Goal: Feedback & Contribution: Leave review/rating

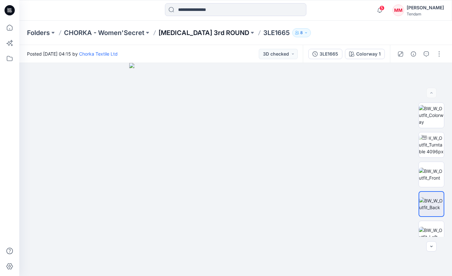
click at [186, 33] on p "[MEDICAL_DATA] 3rd ROUND" at bounding box center [204, 32] width 91 height 9
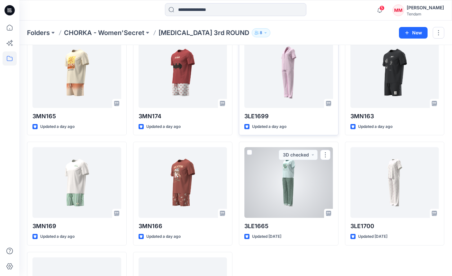
scroll to position [162, 0]
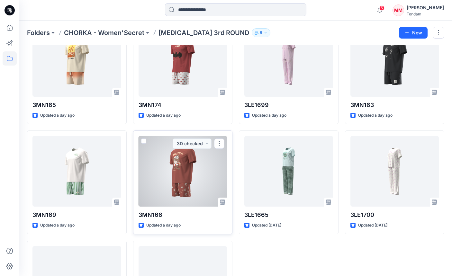
click at [178, 173] on div at bounding box center [183, 171] width 89 height 71
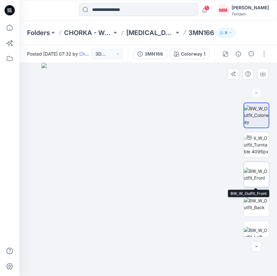
click at [255, 176] on img at bounding box center [255, 175] width 25 height 14
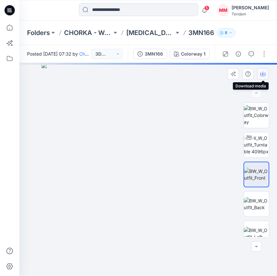
click at [266, 72] on button "button" at bounding box center [263, 74] width 12 height 12
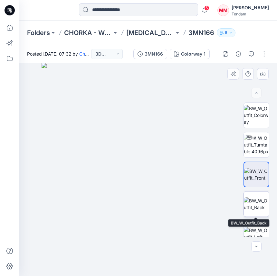
click at [249, 203] on img at bounding box center [255, 204] width 25 height 14
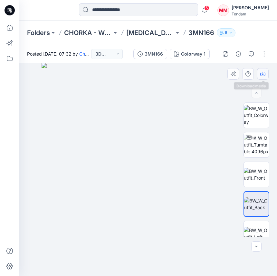
click at [262, 75] on icon "button" at bounding box center [262, 73] width 5 height 5
click at [222, 82] on img at bounding box center [147, 169] width 213 height 213
click at [265, 52] on button "button" at bounding box center [264, 54] width 10 height 10
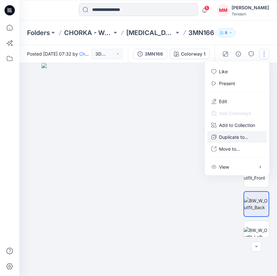
click at [240, 138] on p "Duplicate to..." at bounding box center [233, 137] width 29 height 7
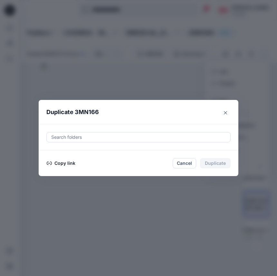
click at [157, 141] on div at bounding box center [138, 137] width 176 height 8
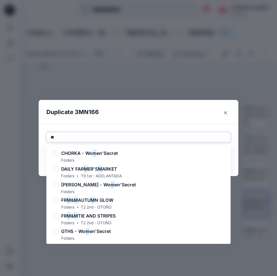
type input "***"
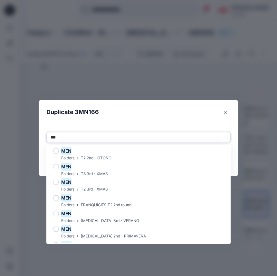
scroll to position [104, 0]
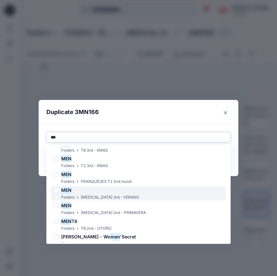
click at [117, 196] on div "MEN Folders [MEDICAL_DATA] 3rd - VERANO" at bounding box center [138, 194] width 175 height 14
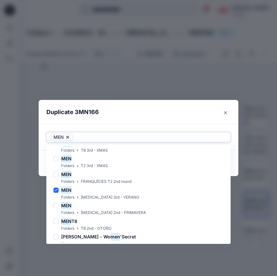
click at [116, 138] on div at bounding box center [150, 137] width 152 height 8
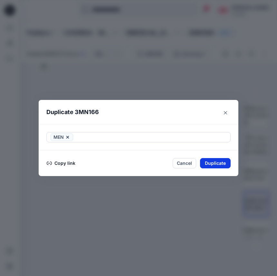
click at [219, 164] on button "Duplicate" at bounding box center [215, 163] width 31 height 10
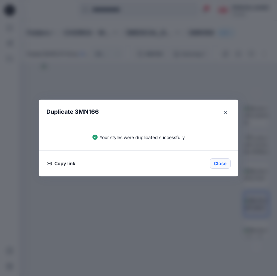
click at [223, 161] on button "Close" at bounding box center [219, 164] width 21 height 10
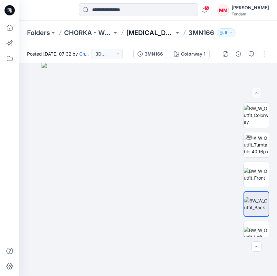
click at [145, 30] on p "[MEDICAL_DATA] 3rd ROUND" at bounding box center [150, 32] width 48 height 9
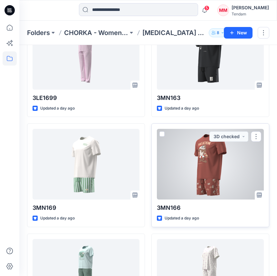
scroll to position [391, 0]
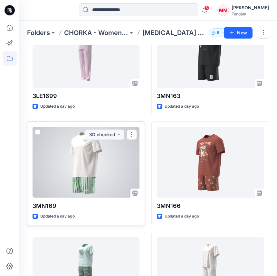
click at [112, 179] on div at bounding box center [85, 162] width 107 height 71
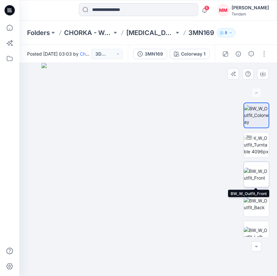
click at [259, 179] on img at bounding box center [255, 175] width 25 height 14
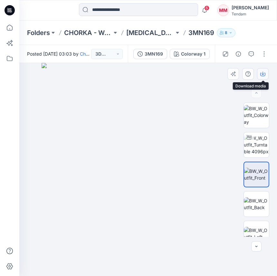
click at [261, 73] on icon "button" at bounding box center [262, 73] width 5 height 5
drag, startPoint x: 255, startPoint y: 207, endPoint x: 259, endPoint y: 208, distance: 3.7
click at [255, 207] on img at bounding box center [255, 204] width 25 height 14
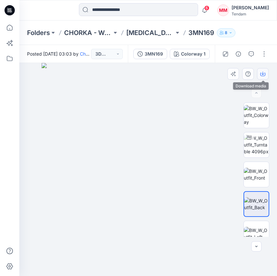
click at [266, 78] on button "button" at bounding box center [263, 74] width 12 height 12
click at [223, 80] on img at bounding box center [147, 169] width 213 height 213
click at [266, 52] on button "button" at bounding box center [264, 54] width 10 height 10
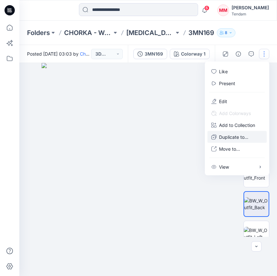
click at [236, 132] on button "Duplicate to..." at bounding box center [236, 137] width 59 height 12
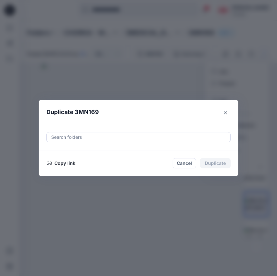
click at [134, 136] on div at bounding box center [138, 137] width 176 height 8
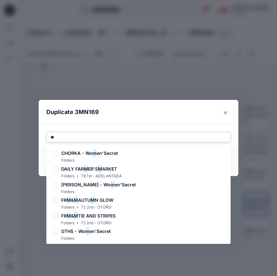
type input "***"
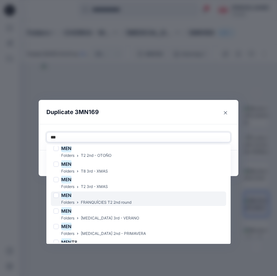
scroll to position [85, 0]
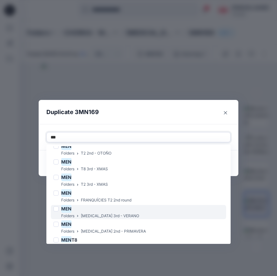
click at [112, 215] on p "[MEDICAL_DATA] 3rd - VERANO" at bounding box center [110, 216] width 58 height 7
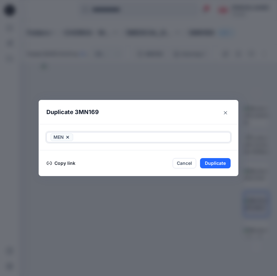
click at [115, 138] on div at bounding box center [150, 137] width 152 height 8
click at [222, 163] on button "Duplicate" at bounding box center [215, 163] width 31 height 10
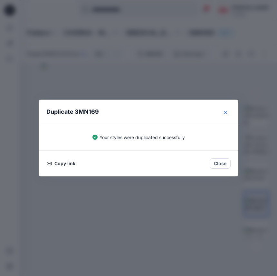
click at [226, 113] on icon "Close" at bounding box center [225, 112] width 3 height 3
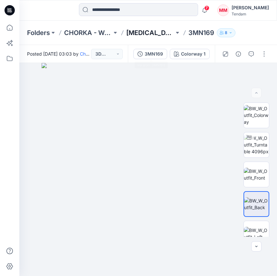
click at [157, 34] on p "[MEDICAL_DATA] 3rd ROUND" at bounding box center [150, 32] width 48 height 9
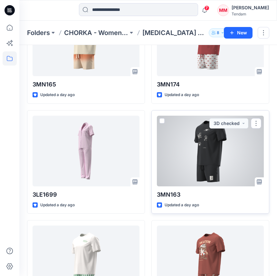
scroll to position [303, 0]
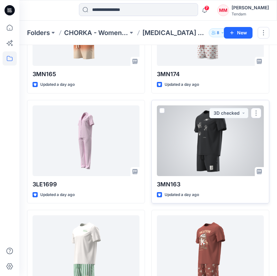
click at [200, 157] on div at bounding box center [210, 140] width 107 height 71
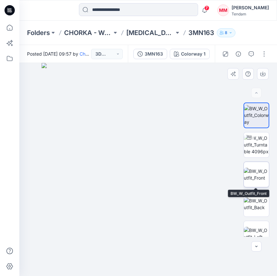
click at [255, 174] on img at bounding box center [255, 175] width 25 height 14
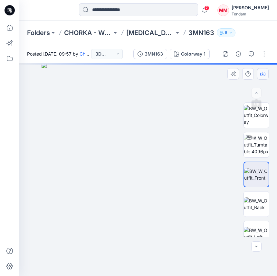
click at [260, 74] on icon "button" at bounding box center [262, 73] width 5 height 5
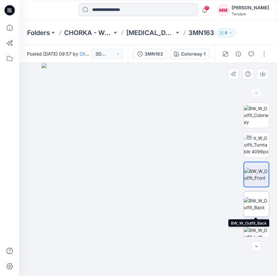
click at [262, 199] on img at bounding box center [255, 204] width 25 height 14
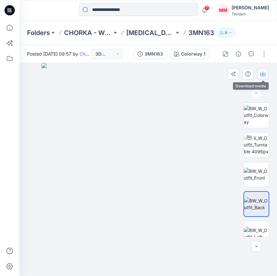
click at [260, 75] on icon "button" at bounding box center [262, 75] width 5 height 4
click at [218, 92] on img at bounding box center [147, 169] width 213 height 213
click at [265, 52] on button "button" at bounding box center [264, 54] width 10 height 10
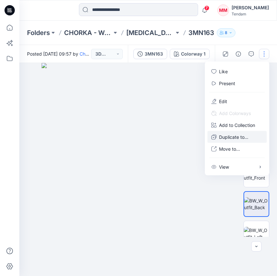
click at [229, 134] on p "Duplicate to..." at bounding box center [233, 137] width 29 height 7
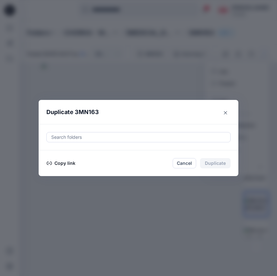
click at [149, 139] on div at bounding box center [138, 137] width 176 height 8
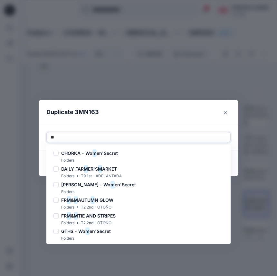
type input "***"
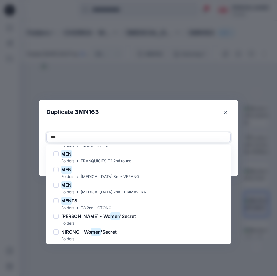
scroll to position [120, 0]
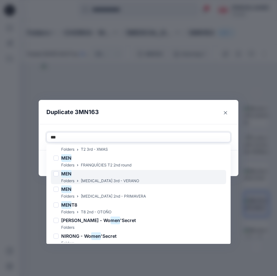
click at [135, 180] on div "MEN Folders [MEDICAL_DATA] 3rd - VERANO" at bounding box center [138, 177] width 175 height 14
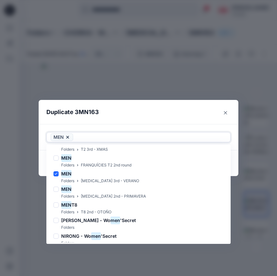
click at [134, 135] on div at bounding box center [150, 137] width 152 height 8
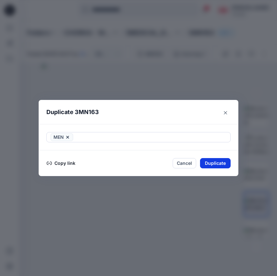
click at [218, 162] on button "Duplicate" at bounding box center [215, 163] width 31 height 10
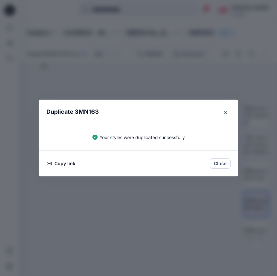
drag, startPoint x: 226, startPoint y: 113, endPoint x: 186, endPoint y: 62, distance: 64.5
click at [225, 113] on icon "Close" at bounding box center [225, 112] width 3 height 3
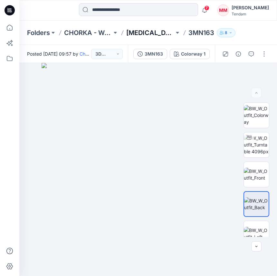
click at [152, 33] on p "[MEDICAL_DATA] 3rd ROUND" at bounding box center [150, 32] width 48 height 9
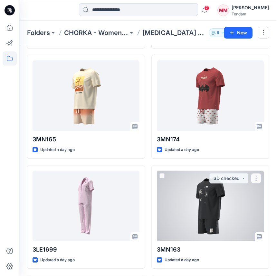
scroll to position [240, 0]
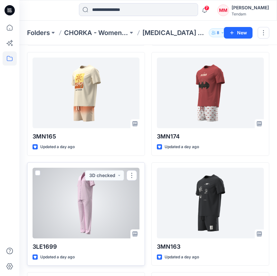
click at [79, 199] on div at bounding box center [85, 203] width 107 height 71
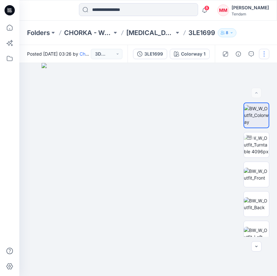
click at [260, 55] on button "button" at bounding box center [264, 54] width 10 height 10
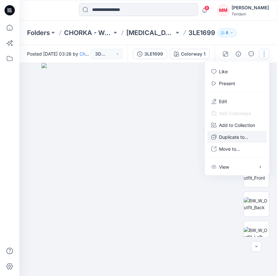
click at [242, 140] on p "Duplicate to..." at bounding box center [233, 137] width 29 height 7
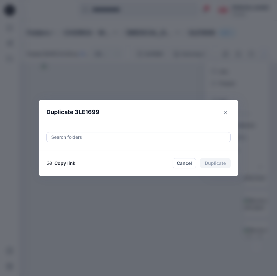
click at [132, 140] on div at bounding box center [138, 137] width 176 height 8
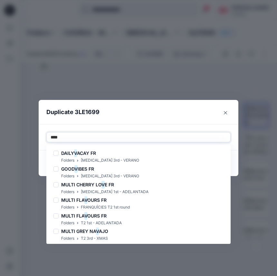
type input "*****"
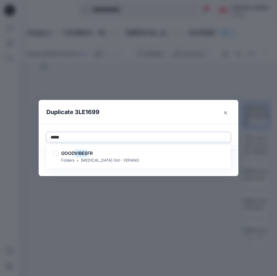
click at [103, 148] on div "GOOD VIBES FR Folders [MEDICAL_DATA] 3rd - VERANO" at bounding box center [138, 156] width 181 height 21
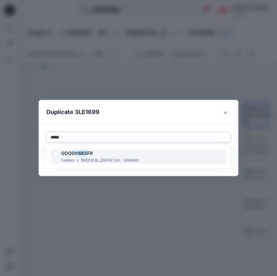
click at [99, 158] on p "[MEDICAL_DATA] 3rd - VERANO" at bounding box center [110, 160] width 58 height 7
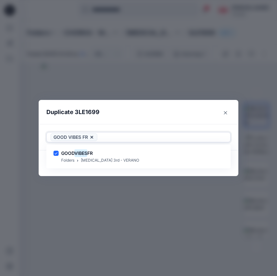
click at [128, 138] on div at bounding box center [162, 137] width 128 height 8
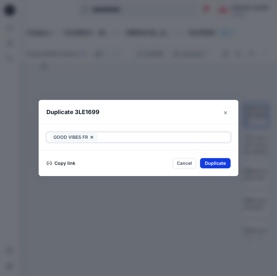
click at [218, 162] on button "Duplicate" at bounding box center [215, 163] width 31 height 10
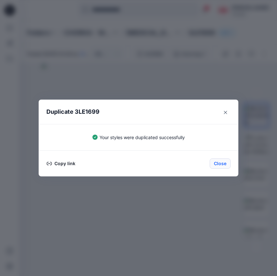
click at [219, 165] on button "Close" at bounding box center [219, 164] width 21 height 10
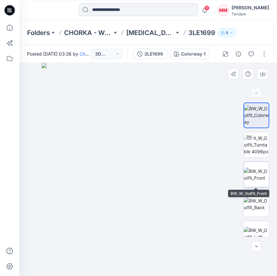
click at [259, 181] on img at bounding box center [255, 175] width 25 height 14
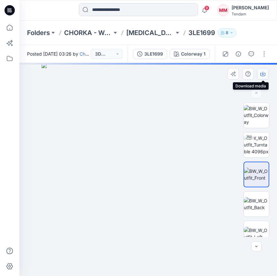
click at [262, 76] on icon "button" at bounding box center [262, 73] width 5 height 5
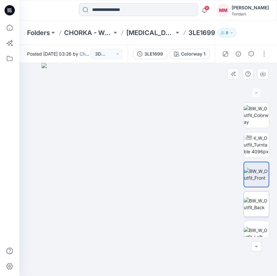
click at [257, 200] on img at bounding box center [255, 204] width 25 height 14
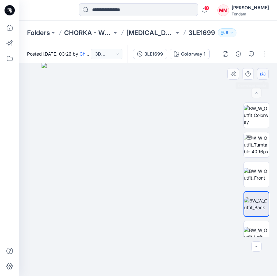
click at [262, 71] on icon "button" at bounding box center [262, 73] width 5 height 5
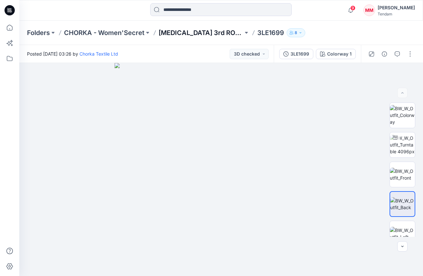
click at [190, 31] on p "[MEDICAL_DATA] 3rd ROUND" at bounding box center [201, 32] width 85 height 9
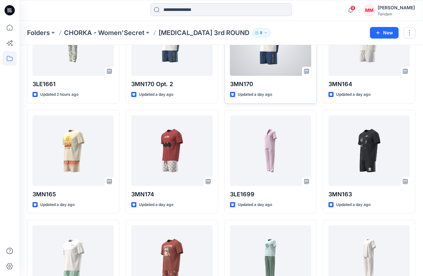
scroll to position [78, 0]
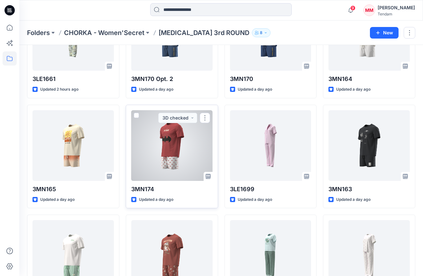
click at [179, 148] on div at bounding box center [171, 145] width 81 height 71
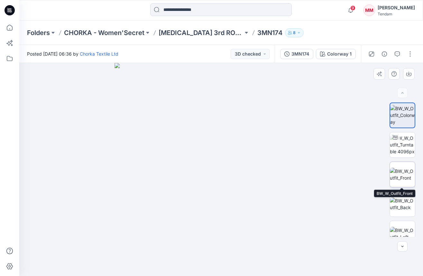
click at [404, 170] on img at bounding box center [402, 175] width 25 height 14
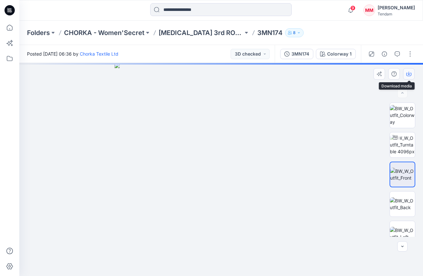
click at [407, 72] on icon "button" at bounding box center [408, 73] width 5 height 5
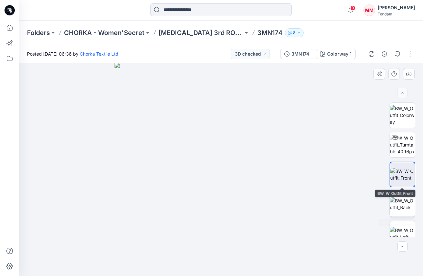
click at [407, 197] on img at bounding box center [402, 204] width 25 height 14
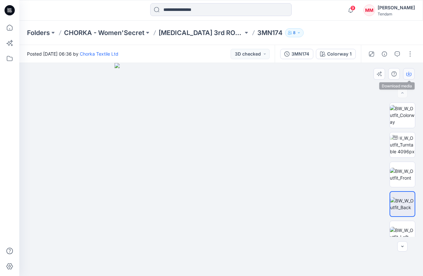
click at [408, 69] on button "button" at bounding box center [409, 74] width 12 height 12
click at [410, 56] on button "button" at bounding box center [410, 54] width 10 height 10
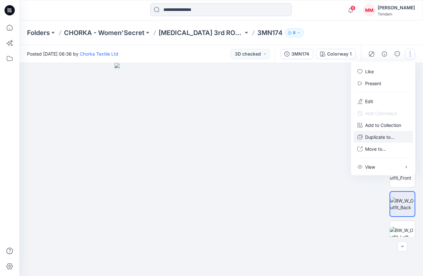
click at [377, 139] on p "Duplicate to..." at bounding box center [379, 137] width 29 height 7
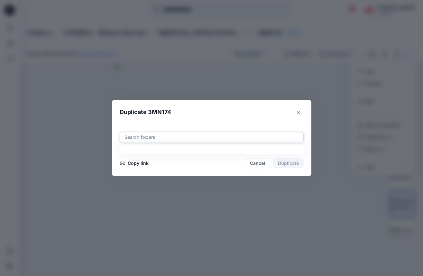
click at [217, 134] on div at bounding box center [212, 137] width 176 height 8
type input "***"
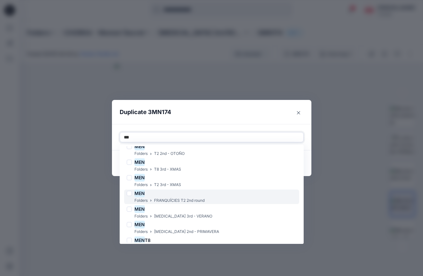
scroll to position [106, 0]
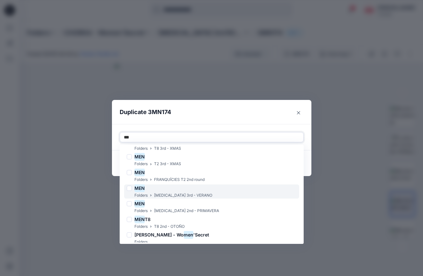
click at [190, 197] on div "MEN Folders [MEDICAL_DATA] 3rd - VERANO" at bounding box center [211, 192] width 175 height 14
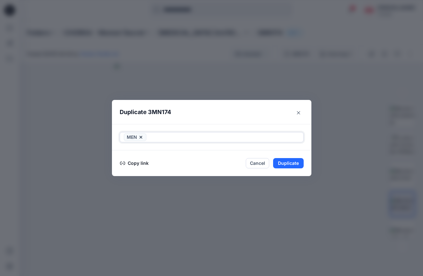
click at [192, 135] on div at bounding box center [224, 137] width 152 height 8
click at [293, 160] on button "Duplicate" at bounding box center [288, 163] width 31 height 10
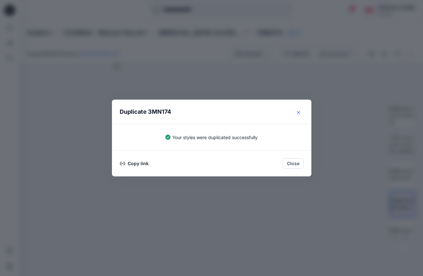
click at [296, 116] on button "Close" at bounding box center [298, 112] width 10 height 10
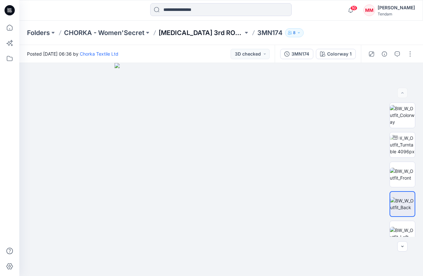
click at [182, 32] on p "[MEDICAL_DATA] 3rd ROUND" at bounding box center [201, 32] width 85 height 9
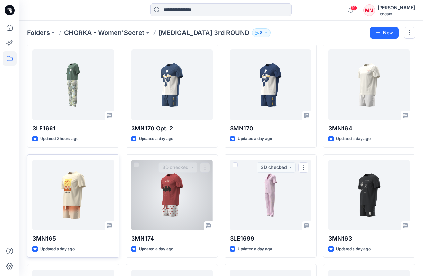
scroll to position [32, 0]
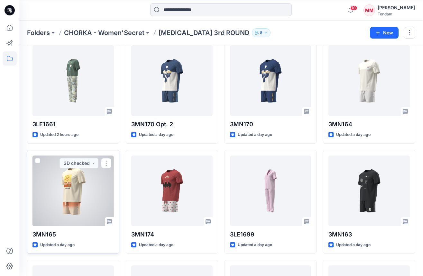
click at [78, 212] on div at bounding box center [72, 191] width 81 height 71
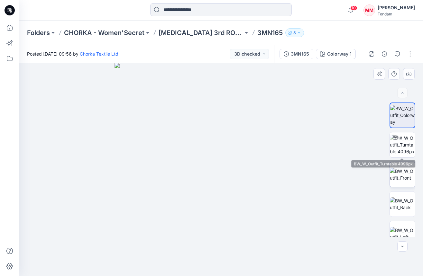
click at [402, 176] on img at bounding box center [402, 175] width 25 height 14
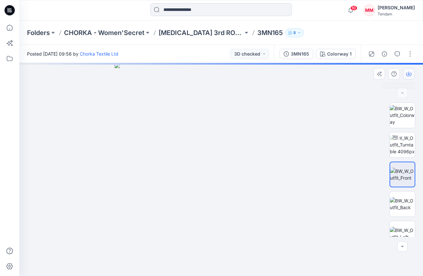
click at [411, 74] on icon "button" at bounding box center [408, 73] width 5 height 5
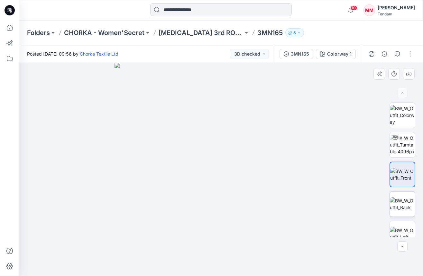
click at [400, 201] on img at bounding box center [402, 204] width 25 height 14
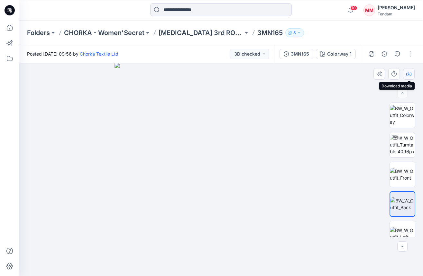
click at [408, 71] on icon "button" at bounding box center [408, 73] width 5 height 5
click at [368, 83] on div at bounding box center [221, 169] width 404 height 213
click at [407, 53] on button "button" at bounding box center [410, 54] width 10 height 10
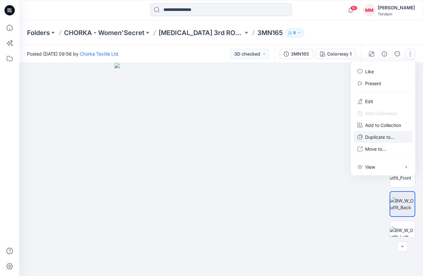
click at [385, 136] on p "Duplicate to..." at bounding box center [379, 137] width 29 height 7
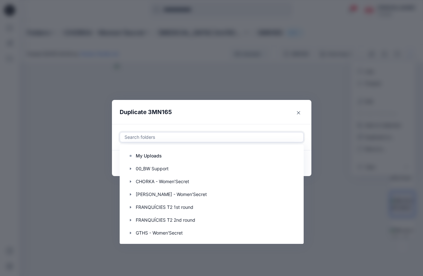
click at [248, 137] on div at bounding box center [212, 137] width 176 height 8
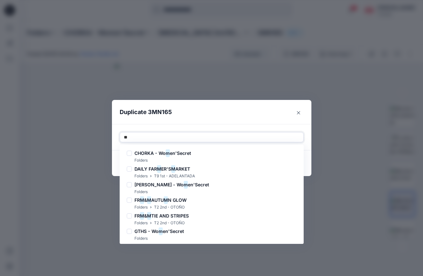
type input "***"
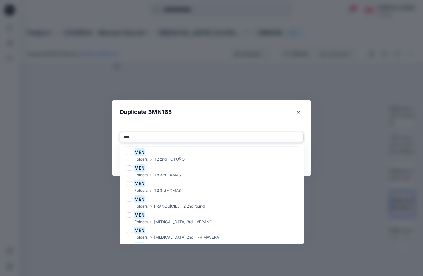
scroll to position [104, 0]
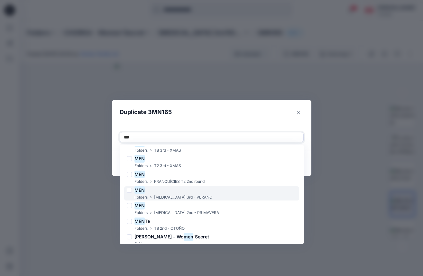
click at [183, 194] on div "MEN" at bounding box center [170, 191] width 86 height 8
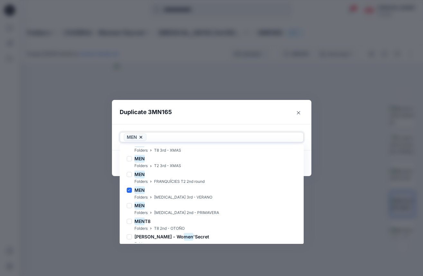
click at [188, 133] on div "MEN" at bounding box center [211, 138] width 183 height 10
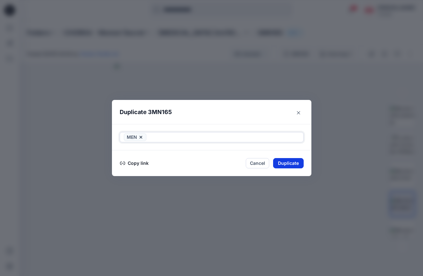
click at [289, 165] on button "Duplicate" at bounding box center [288, 163] width 31 height 10
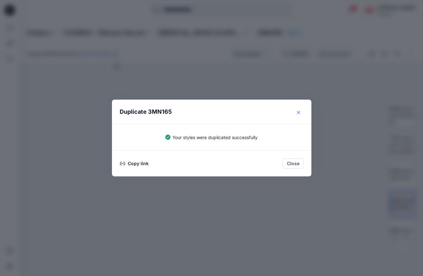
click at [295, 114] on button "Close" at bounding box center [298, 112] width 10 height 10
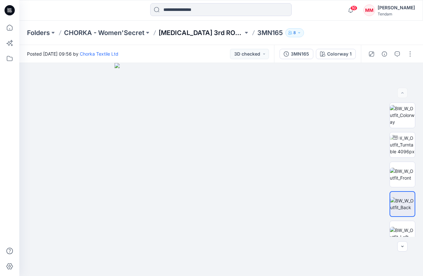
click at [189, 34] on p "[MEDICAL_DATA] 3rd ROUND" at bounding box center [201, 32] width 85 height 9
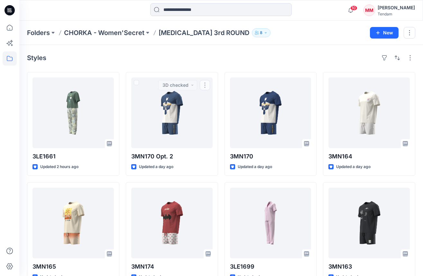
scroll to position [0, 0]
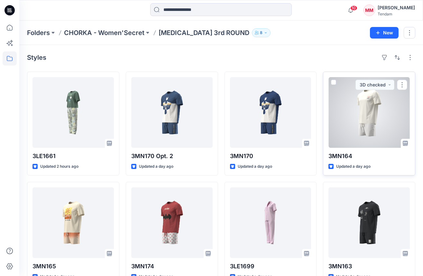
click at [367, 109] on div at bounding box center [368, 112] width 81 height 71
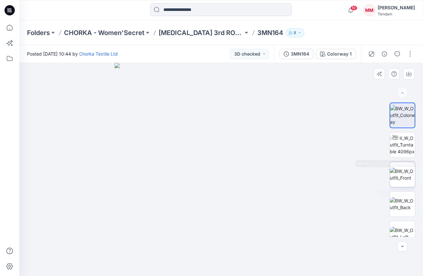
click at [402, 173] on img at bounding box center [402, 175] width 25 height 14
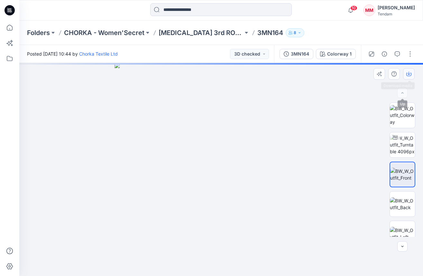
click at [408, 76] on icon "button" at bounding box center [408, 75] width 5 height 4
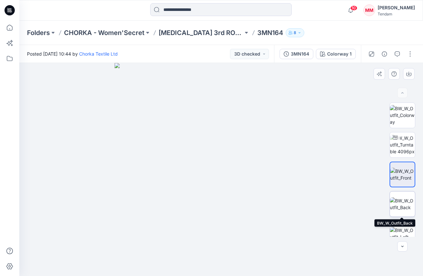
click at [405, 197] on img at bounding box center [402, 204] width 25 height 14
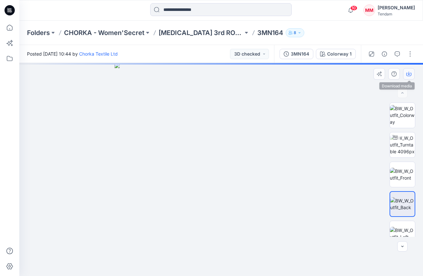
click at [412, 75] on button "button" at bounding box center [409, 74] width 12 height 12
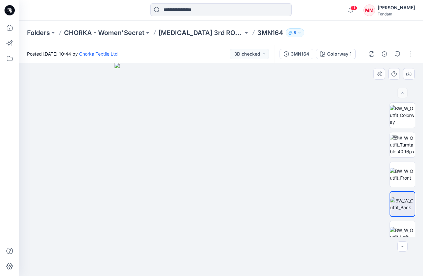
click at [192, 79] on img at bounding box center [221, 169] width 213 height 213
click at [407, 56] on button "button" at bounding box center [410, 54] width 10 height 10
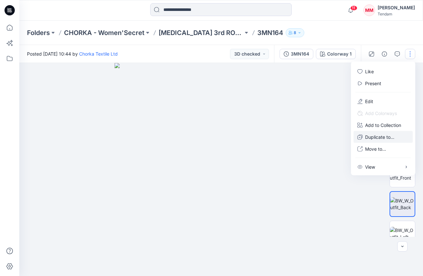
click at [379, 135] on p "Duplicate to..." at bounding box center [379, 137] width 29 height 7
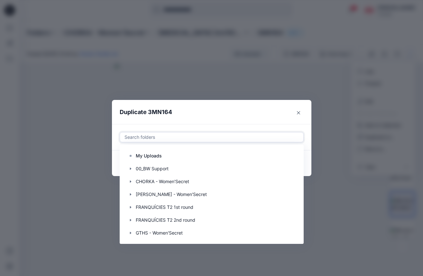
click at [254, 142] on div "Search folders" at bounding box center [211, 138] width 183 height 10
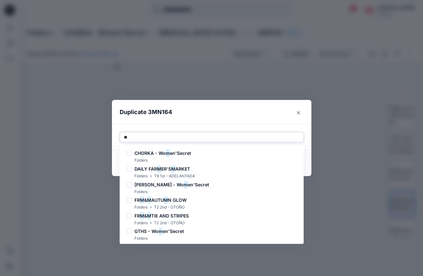
type input "***"
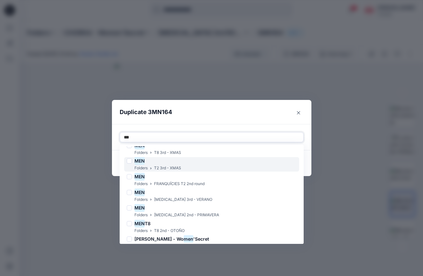
scroll to position [106, 0]
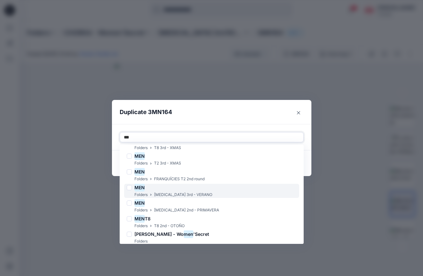
click at [184, 192] on p "[MEDICAL_DATA] 3rd - VERANO" at bounding box center [183, 195] width 58 height 7
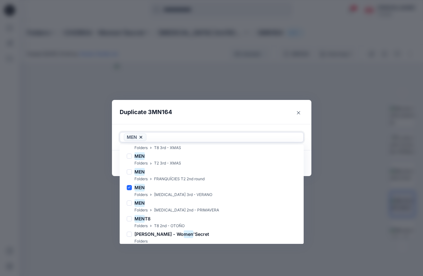
click at [195, 139] on div at bounding box center [224, 137] width 152 height 8
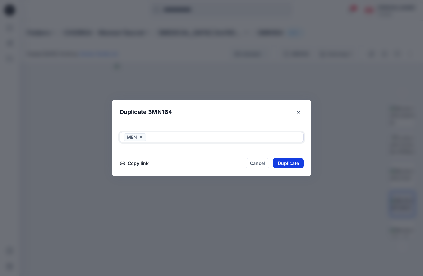
click at [293, 164] on button "Duplicate" at bounding box center [288, 163] width 31 height 10
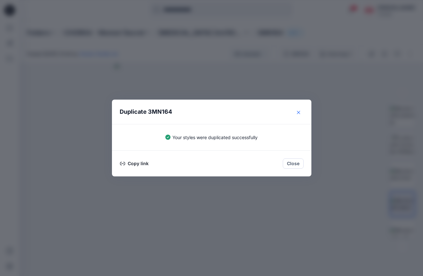
click at [297, 108] on button "Close" at bounding box center [298, 112] width 10 height 10
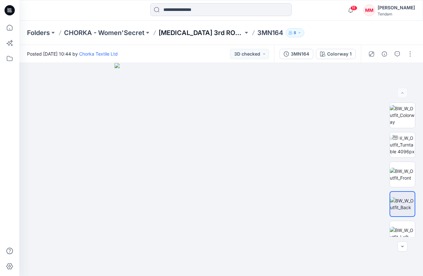
click at [190, 34] on p "[MEDICAL_DATA] 3rd ROUND" at bounding box center [201, 32] width 85 height 9
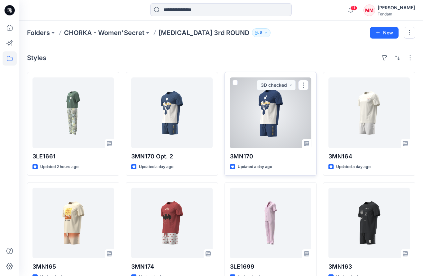
click at [286, 116] on div at bounding box center [270, 113] width 81 height 71
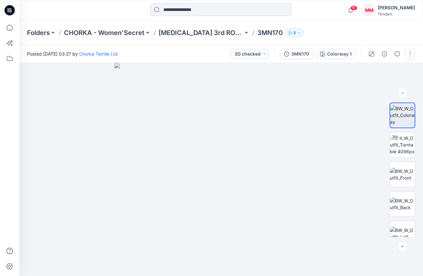
click at [409, 54] on button "button" at bounding box center [410, 54] width 10 height 10
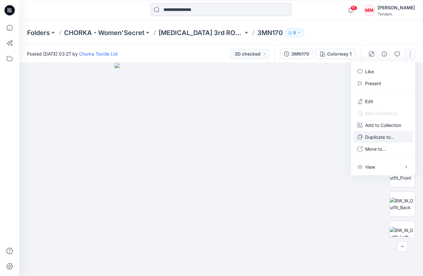
click at [388, 137] on p "Duplicate to..." at bounding box center [379, 137] width 29 height 7
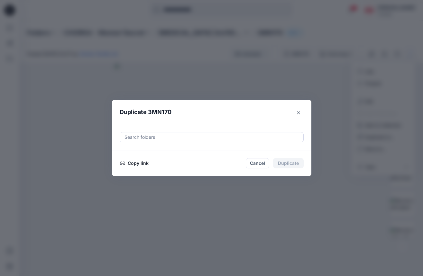
click at [225, 138] on div at bounding box center [212, 137] width 176 height 8
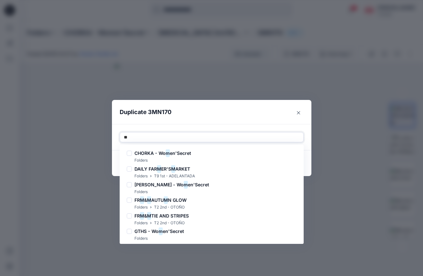
type input "***"
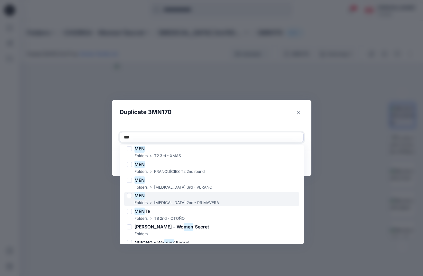
scroll to position [114, 0]
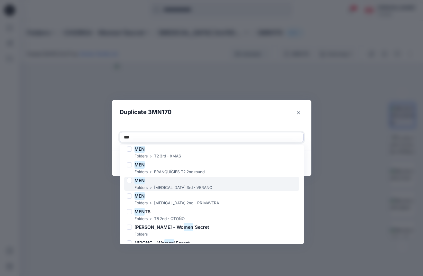
click at [190, 183] on div "MEN Folders [MEDICAL_DATA] 3rd - VERANO" at bounding box center [211, 184] width 175 height 14
click at [183, 134] on div at bounding box center [224, 137] width 152 height 8
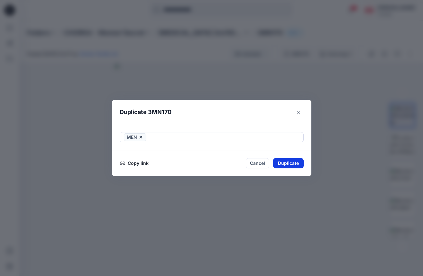
click at [296, 165] on button "Duplicate" at bounding box center [288, 163] width 31 height 10
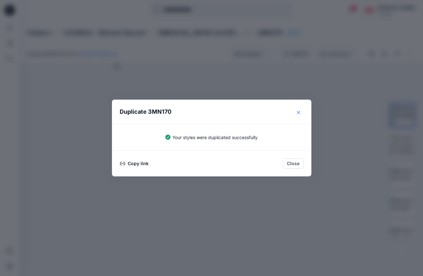
click at [299, 110] on button "Close" at bounding box center [298, 112] width 10 height 10
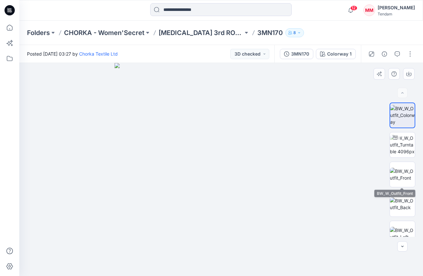
drag, startPoint x: 401, startPoint y: 178, endPoint x: 409, endPoint y: 117, distance: 61.3
click at [401, 178] on img at bounding box center [402, 175] width 25 height 14
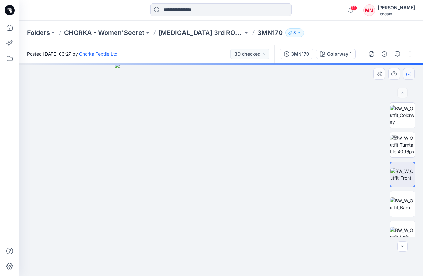
click at [406, 73] on icon "button" at bounding box center [408, 73] width 5 height 5
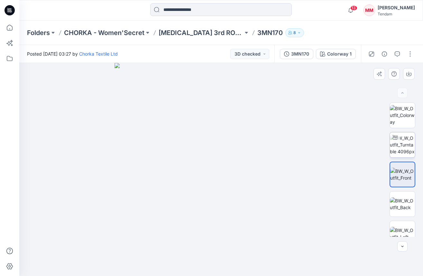
click at [396, 199] on img at bounding box center [402, 204] width 25 height 14
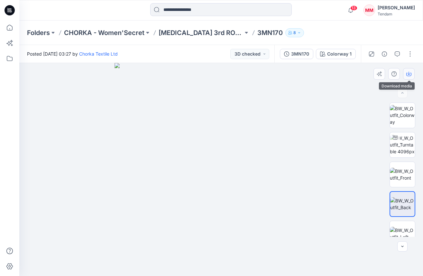
click at [413, 74] on button "button" at bounding box center [409, 74] width 12 height 12
click at [188, 34] on p "[MEDICAL_DATA] 3rd ROUND" at bounding box center [201, 32] width 85 height 9
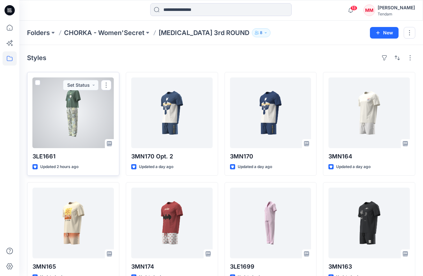
click at [83, 129] on div at bounding box center [72, 113] width 81 height 71
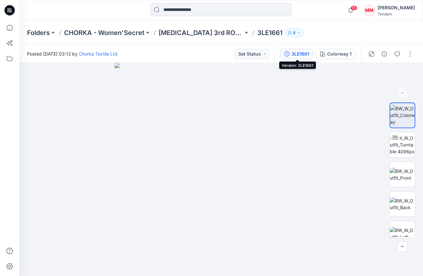
click at [300, 55] on div "3LE1661" at bounding box center [300, 53] width 18 height 7
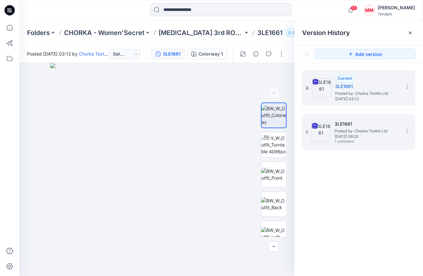
click at [353, 125] on h5 "3LE1661" at bounding box center [366, 124] width 64 height 8
click at [355, 102] on div "2. Current 3LE1661 Posted by: Chorka Textile Ltd [DATE] 03:12" at bounding box center [354, 88] width 96 height 31
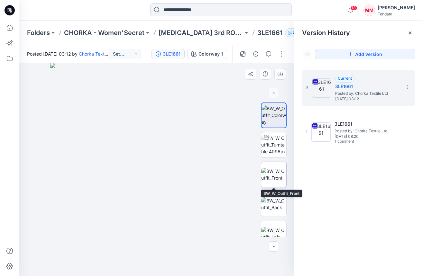
click at [264, 181] on img at bounding box center [273, 175] width 25 height 14
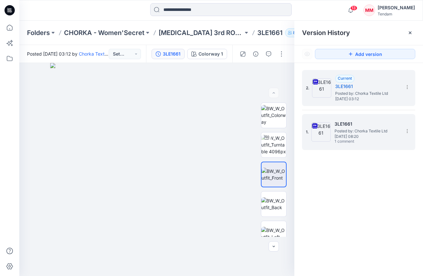
click at [343, 137] on span "[DATE] 08:20" at bounding box center [366, 136] width 64 height 5
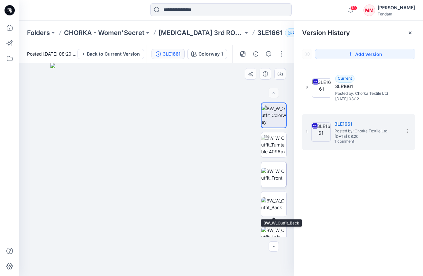
click at [270, 168] on img at bounding box center [273, 175] width 25 height 14
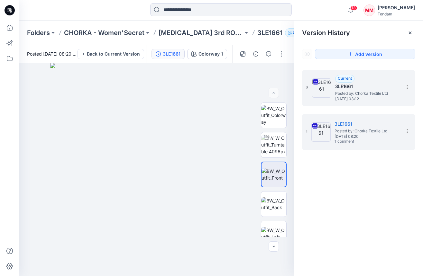
click at [346, 88] on h5 "3LE1661" at bounding box center [367, 87] width 64 height 8
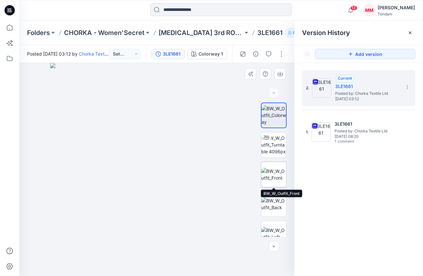
click at [274, 175] on img at bounding box center [273, 175] width 25 height 14
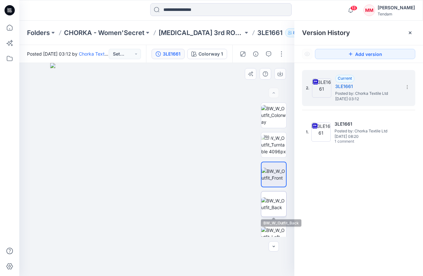
click at [275, 207] on img at bounding box center [273, 204] width 25 height 14
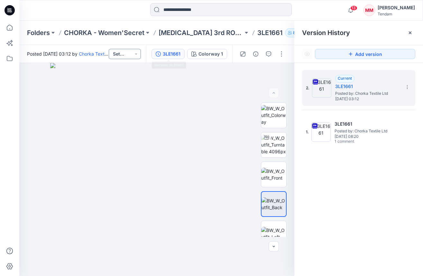
click at [131, 53] on button "Set Status" at bounding box center [125, 54] width 32 height 10
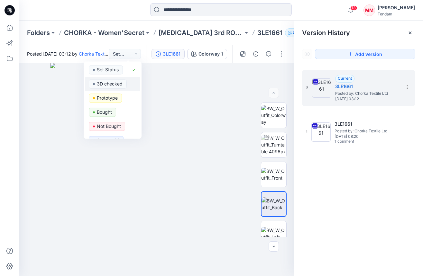
click at [117, 81] on p "3D checked" at bounding box center [110, 84] width 26 height 8
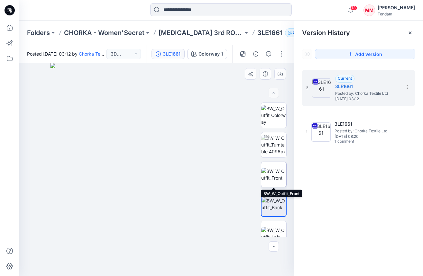
click at [281, 176] on img at bounding box center [273, 175] width 25 height 14
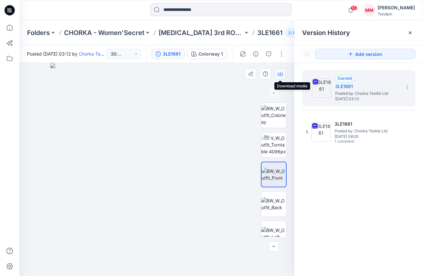
click at [282, 76] on icon "button" at bounding box center [280, 73] width 5 height 5
click at [273, 201] on img at bounding box center [273, 204] width 25 height 14
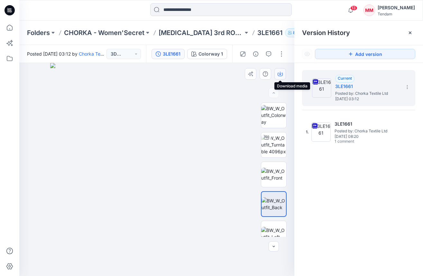
click at [280, 72] on icon "button" at bounding box center [280, 73] width 5 height 5
click at [321, 197] on div "2. Current 3LE1661 Posted by: Chorka Textile Ltd [DATE] 03:12 1. 3LE1661 Posted…" at bounding box center [358, 174] width 129 height 223
click at [280, 51] on button "button" at bounding box center [281, 54] width 10 height 10
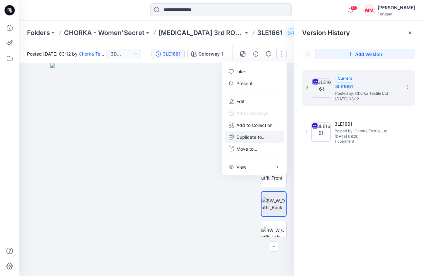
click at [255, 137] on p "Duplicate to..." at bounding box center [250, 137] width 29 height 7
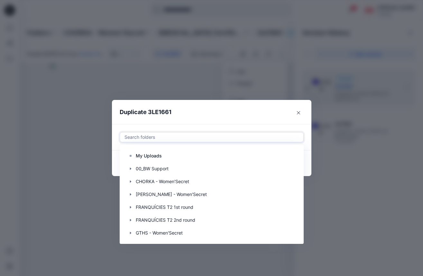
drag, startPoint x: 203, startPoint y: 137, endPoint x: 201, endPoint y: 141, distance: 4.3
click at [204, 138] on div at bounding box center [212, 137] width 176 height 8
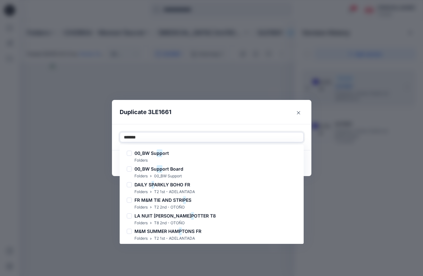
type input "********"
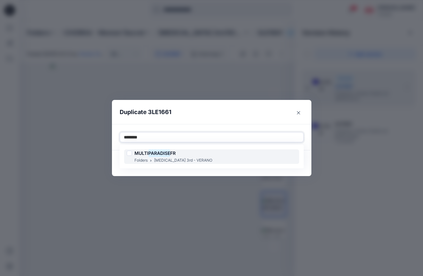
click at [182, 157] on div "MULTI PARADISE FR" at bounding box center [170, 154] width 86 height 8
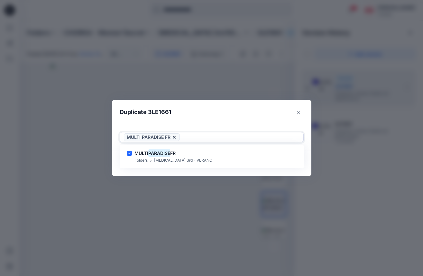
click at [210, 135] on div at bounding box center [240, 137] width 118 height 8
click at [285, 162] on button "Duplicate" at bounding box center [288, 163] width 31 height 10
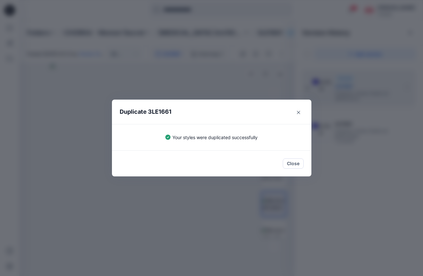
click at [286, 162] on button "Close" at bounding box center [293, 164] width 21 height 10
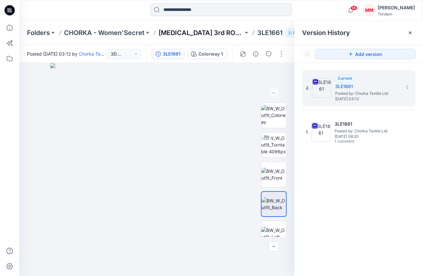
click at [183, 34] on p "[MEDICAL_DATA] 3rd ROUND" at bounding box center [201, 32] width 85 height 9
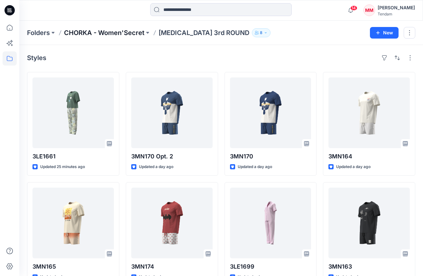
click at [132, 34] on p "CHORKA - Women'Secret" at bounding box center [104, 32] width 80 height 9
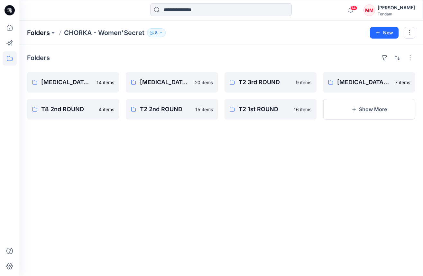
click at [37, 34] on p "Folders" at bounding box center [38, 32] width 23 height 9
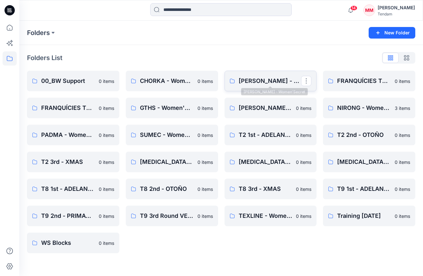
click at [258, 77] on p "[PERSON_NAME] - Women'Secret" at bounding box center [270, 81] width 63 height 9
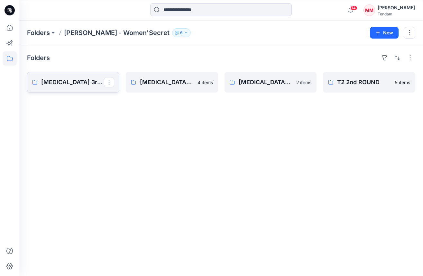
click at [73, 83] on p "[MEDICAL_DATA] 3rd ROUND" at bounding box center [72, 82] width 63 height 9
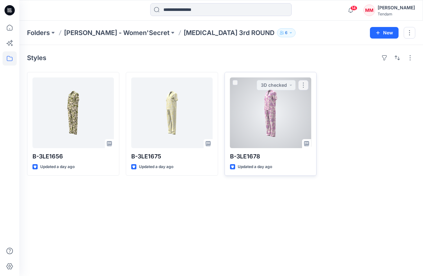
click at [272, 118] on div at bounding box center [270, 113] width 81 height 71
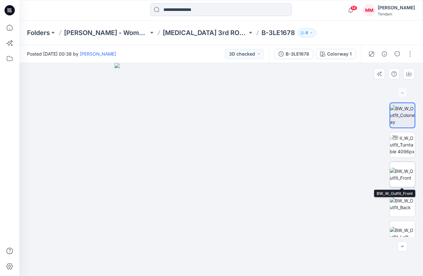
click at [408, 172] on img at bounding box center [402, 175] width 25 height 14
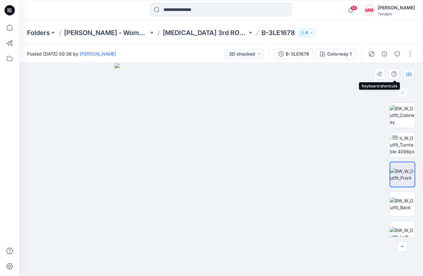
click at [407, 74] on icon "button" at bounding box center [408, 73] width 5 height 5
click at [401, 201] on img at bounding box center [402, 204] width 25 height 14
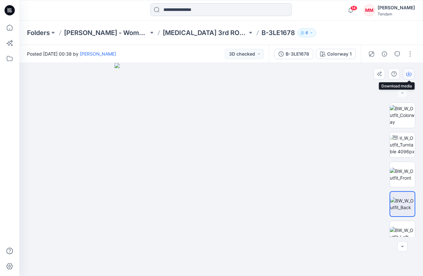
click at [408, 72] on icon "button" at bounding box center [409, 73] width 3 height 3
click at [375, 84] on div at bounding box center [221, 169] width 404 height 213
click at [411, 54] on button "button" at bounding box center [410, 54] width 10 height 10
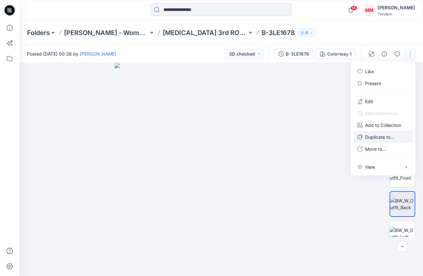
click at [377, 138] on p "Duplicate to..." at bounding box center [379, 137] width 29 height 7
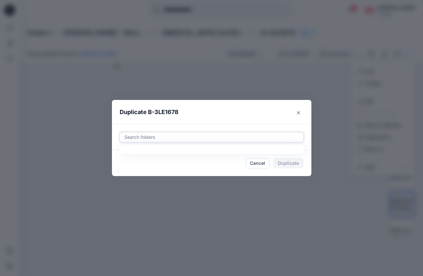
click at [247, 138] on div at bounding box center [212, 137] width 176 height 8
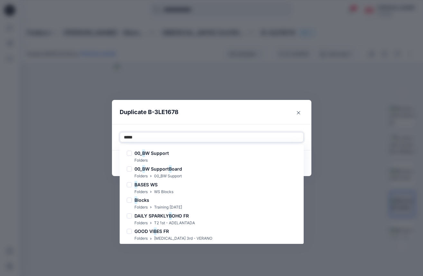
type input "******"
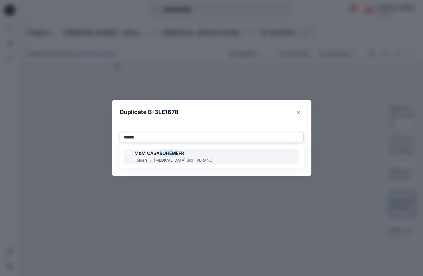
click at [174, 161] on p "[MEDICAL_DATA] 3rd - VERANO" at bounding box center [183, 160] width 58 height 7
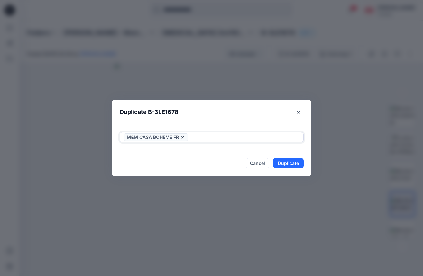
drag, startPoint x: 228, startPoint y: 134, endPoint x: 253, endPoint y: 149, distance: 29.2
click at [229, 134] on div at bounding box center [244, 137] width 110 height 8
click at [287, 161] on button "Duplicate" at bounding box center [288, 163] width 31 height 10
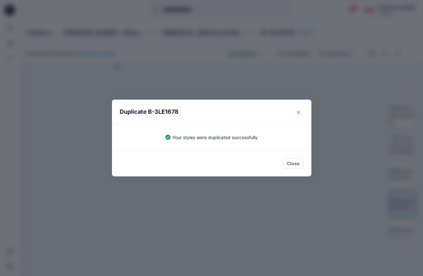
click at [295, 112] on button "Close" at bounding box center [298, 112] width 10 height 10
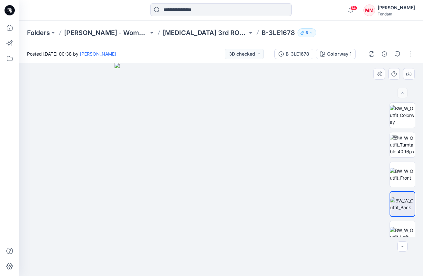
click at [315, 71] on img at bounding box center [221, 169] width 213 height 213
click at [206, 32] on p "[MEDICAL_DATA] 3rd ROUND" at bounding box center [205, 32] width 85 height 9
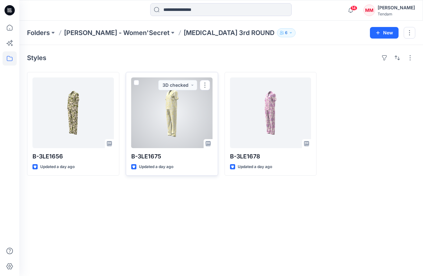
click at [184, 114] on div at bounding box center [171, 113] width 81 height 71
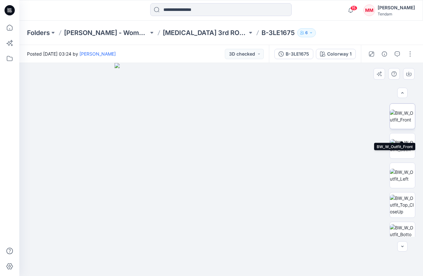
scroll to position [39, 0]
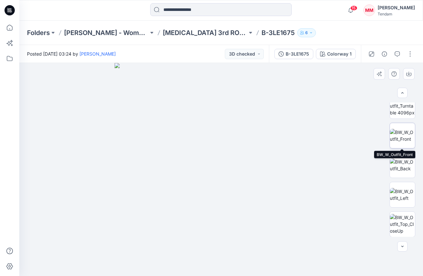
click at [403, 135] on img at bounding box center [402, 136] width 25 height 14
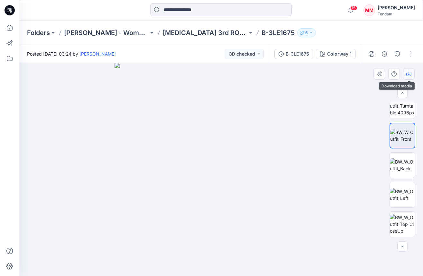
click at [404, 74] on button "button" at bounding box center [409, 74] width 12 height 12
click at [406, 165] on img at bounding box center [402, 166] width 25 height 14
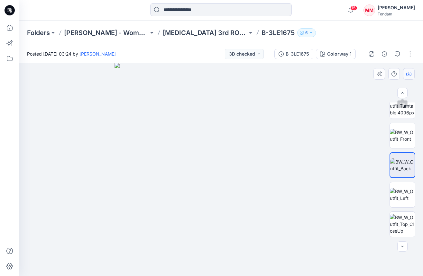
click at [408, 76] on icon "button" at bounding box center [408, 73] width 5 height 5
click at [408, 55] on button "button" at bounding box center [410, 54] width 10 height 10
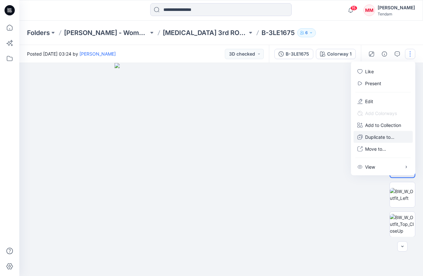
click at [374, 138] on p "Duplicate to..." at bounding box center [379, 137] width 29 height 7
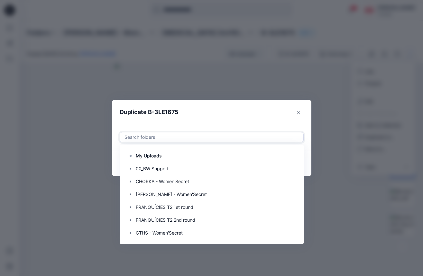
click at [207, 136] on div at bounding box center [212, 137] width 176 height 8
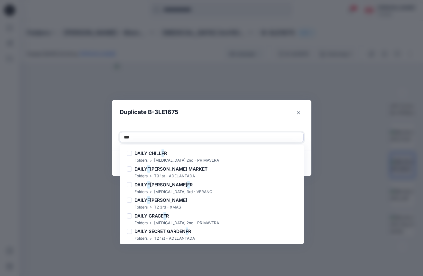
type input "****"
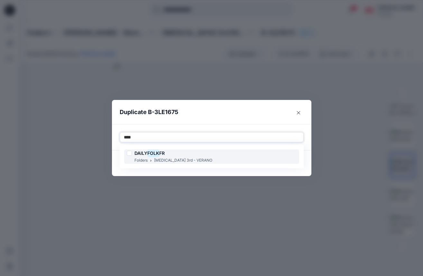
click at [174, 151] on div "DAILY FOLK FR" at bounding box center [170, 154] width 86 height 8
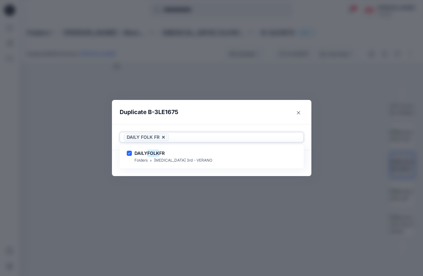
click at [194, 137] on div at bounding box center [234, 137] width 129 height 8
drag, startPoint x: 291, startPoint y: 162, endPoint x: 294, endPoint y: 149, distance: 13.1
click at [291, 162] on button "Duplicate" at bounding box center [288, 163] width 31 height 10
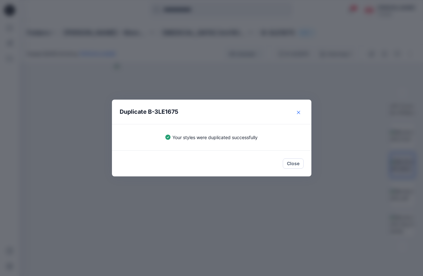
click at [298, 111] on icon "Close" at bounding box center [298, 112] width 3 height 3
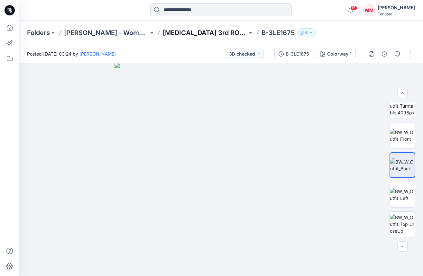
click at [190, 31] on p "[MEDICAL_DATA] 3rd ROUND" at bounding box center [205, 32] width 85 height 9
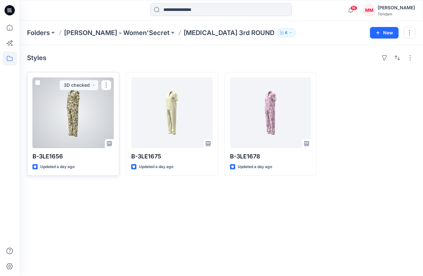
click at [85, 130] on div at bounding box center [72, 113] width 81 height 71
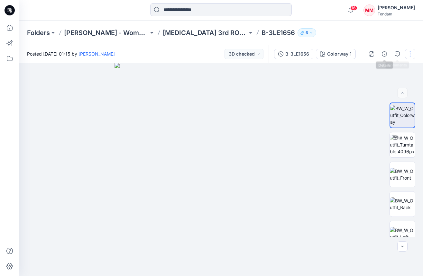
click at [408, 53] on button "button" at bounding box center [410, 54] width 10 height 10
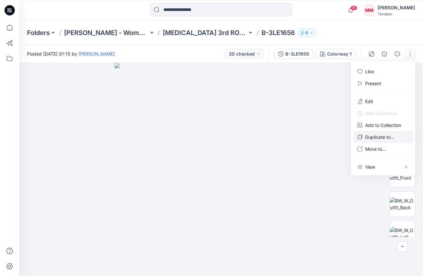
click at [371, 140] on p "Duplicate to..." at bounding box center [379, 137] width 29 height 7
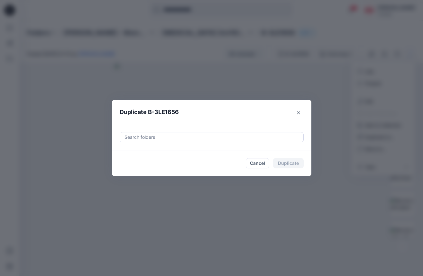
click at [224, 137] on div at bounding box center [212, 137] width 176 height 8
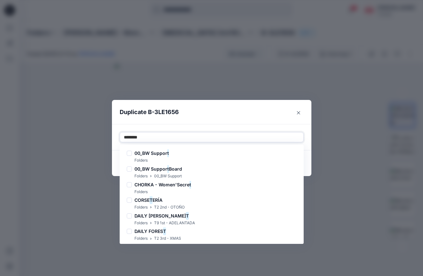
type input "*********"
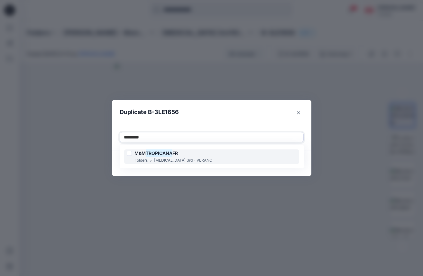
click at [196, 155] on div "M&M TROPICANA FR Folders [MEDICAL_DATA] 3rd - VERANO" at bounding box center [211, 157] width 175 height 14
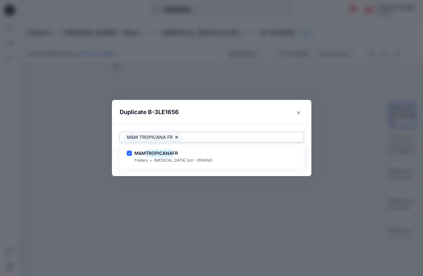
click at [211, 136] on div at bounding box center [241, 137] width 116 height 8
click at [287, 165] on button "Duplicate" at bounding box center [288, 163] width 31 height 10
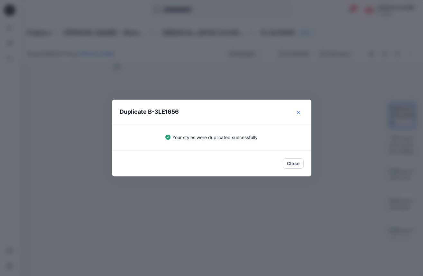
click at [297, 114] on button "Close" at bounding box center [298, 112] width 10 height 10
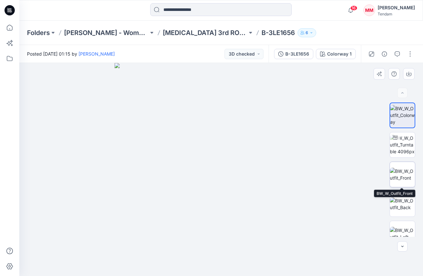
click at [408, 176] on img at bounding box center [402, 175] width 25 height 14
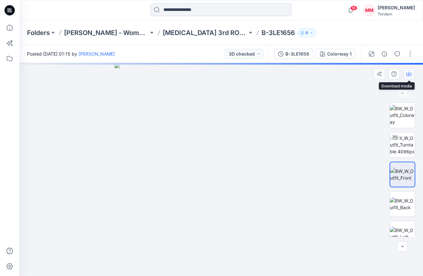
click at [406, 75] on icon "button" at bounding box center [408, 75] width 5 height 4
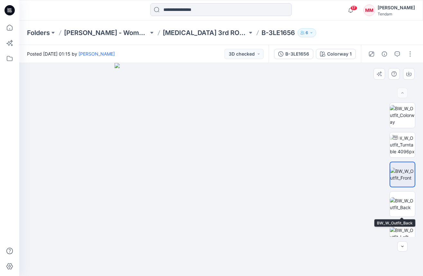
drag, startPoint x: 401, startPoint y: 202, endPoint x: 407, endPoint y: 173, distance: 29.4
click at [401, 202] on img at bounding box center [402, 204] width 25 height 14
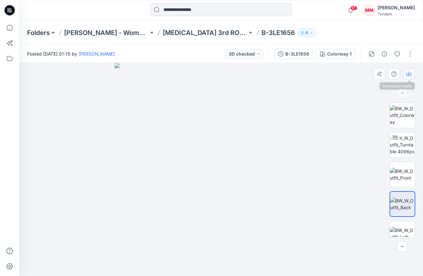
click at [410, 78] on button "button" at bounding box center [409, 74] width 12 height 12
click at [36, 32] on p "Folders" at bounding box center [38, 32] width 23 height 9
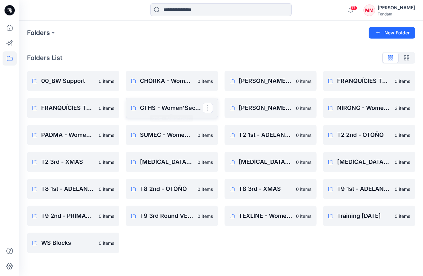
click at [164, 111] on p "GTHS - Women'Secret" at bounding box center [171, 108] width 63 height 9
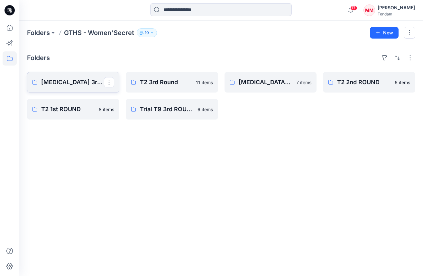
click at [76, 85] on p "[MEDICAL_DATA] 3rd ROUND" at bounding box center [72, 82] width 63 height 9
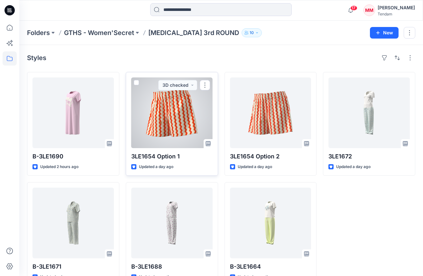
scroll to position [17, 0]
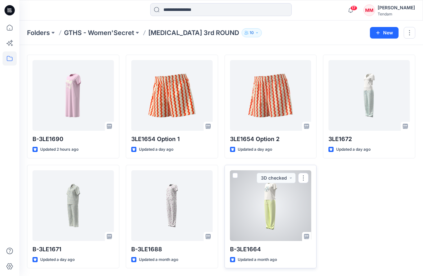
click at [272, 201] on div at bounding box center [270, 205] width 81 height 71
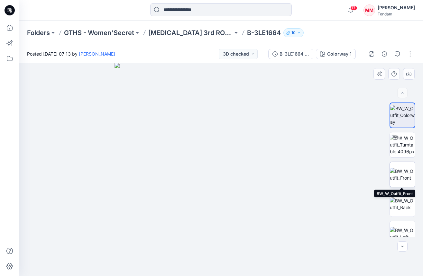
click at [406, 169] on img at bounding box center [402, 175] width 25 height 14
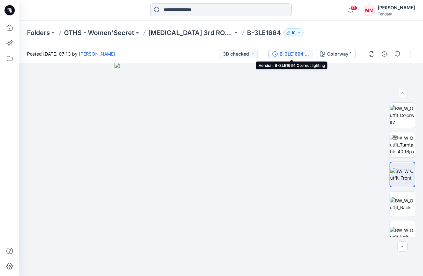
click at [282, 56] on div "B-3LE1664 Correct lighting" at bounding box center [294, 53] width 30 height 7
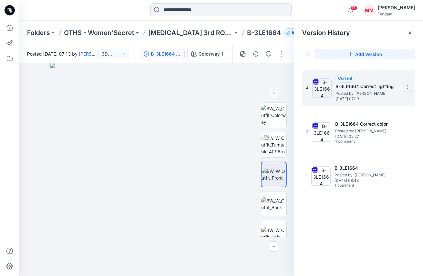
click at [412, 89] on div "4. Current B-3LE1664 Correct lighting Posted by: [PERSON_NAME] [DATE] 07:13" at bounding box center [358, 88] width 113 height 36
click at [407, 86] on icon at bounding box center [407, 86] width 0 height 0
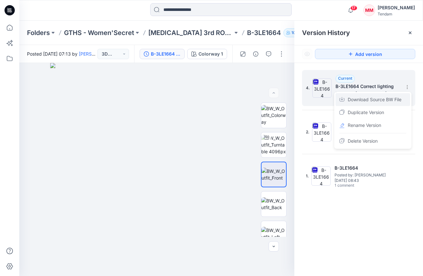
click at [366, 98] on span "Download Source BW File" at bounding box center [375, 100] width 54 height 8
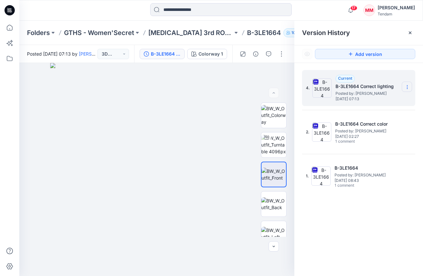
click at [404, 83] on section at bounding box center [407, 87] width 10 height 10
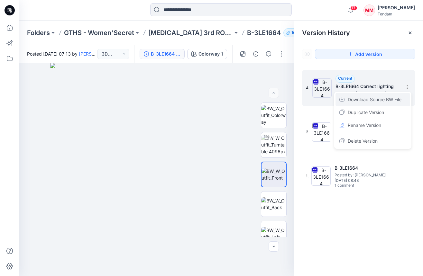
click at [366, 97] on span "Download Source BW File" at bounding box center [375, 100] width 54 height 8
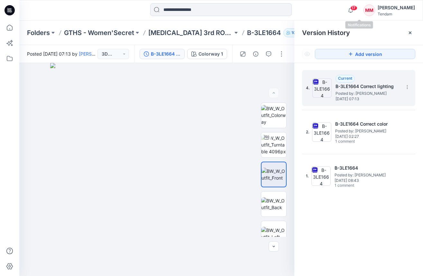
click at [357, 10] on span "17" at bounding box center [353, 7] width 7 height 5
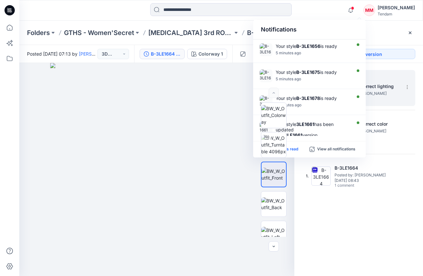
click at [295, 149] on p "Mark all as read" at bounding box center [284, 150] width 30 height 6
drag, startPoint x: 220, startPoint y: 108, endPoint x: 334, endPoint y: 43, distance: 131.4
click at [220, 108] on img at bounding box center [156, 169] width 213 height 213
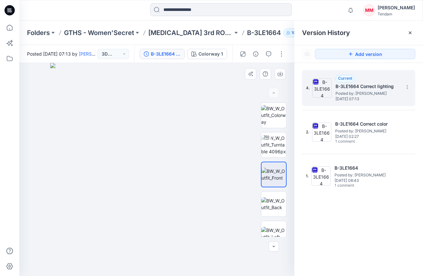
click at [194, 85] on img at bounding box center [156, 169] width 213 height 213
click at [403, 86] on section at bounding box center [407, 87] width 10 height 10
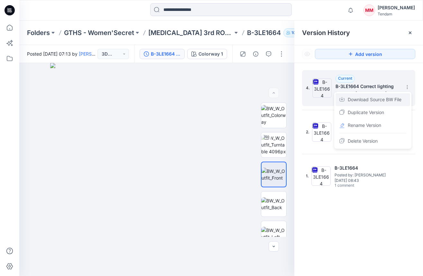
click at [371, 98] on span "Download Source BW File" at bounding box center [375, 100] width 54 height 8
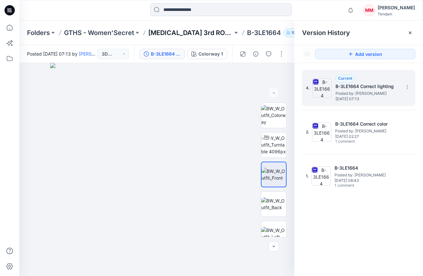
click at [178, 30] on p "[MEDICAL_DATA] 3rd ROUND" at bounding box center [190, 32] width 85 height 9
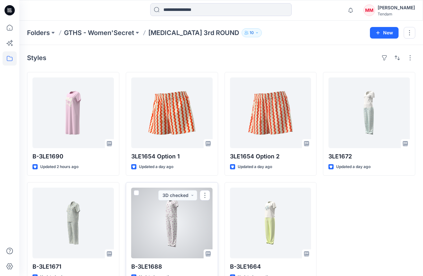
click at [179, 227] on div at bounding box center [171, 223] width 81 height 71
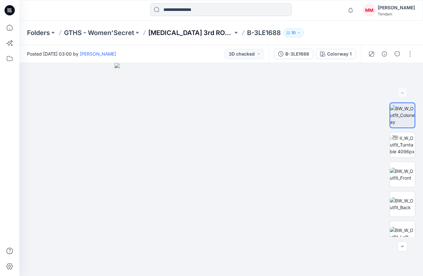
click at [180, 34] on p "[MEDICAL_DATA] 3rd ROUND" at bounding box center [190, 32] width 85 height 9
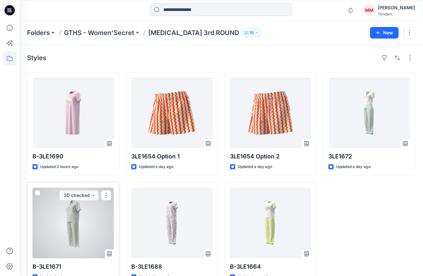
click at [72, 241] on div at bounding box center [72, 223] width 81 height 71
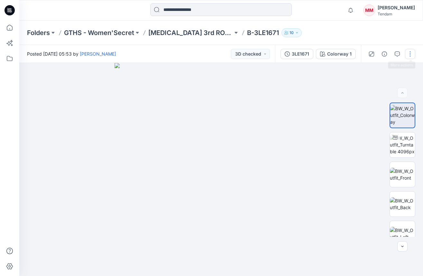
click at [406, 54] on button "button" at bounding box center [410, 54] width 10 height 10
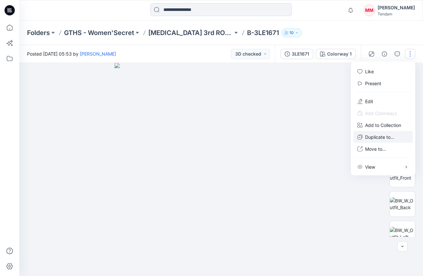
click at [378, 141] on button "Duplicate to..." at bounding box center [382, 137] width 59 height 12
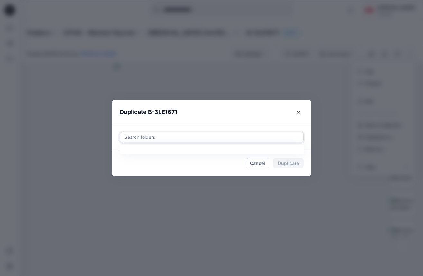
click at [234, 137] on div at bounding box center [212, 137] width 176 height 8
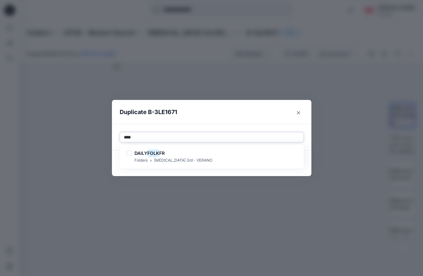
type input "****"
click at [220, 169] on footer "Cancel Duplicate" at bounding box center [211, 164] width 199 height 26
click at [181, 132] on div "Search folders" at bounding box center [212, 137] width 184 height 10
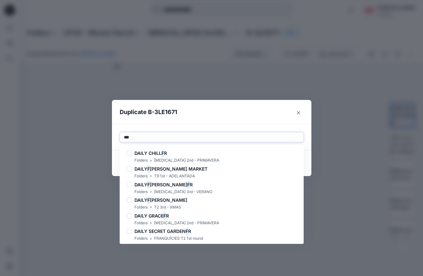
type input "****"
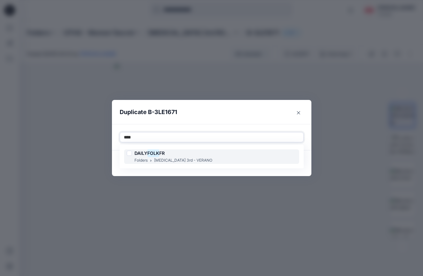
click at [165, 152] on span "FR" at bounding box center [161, 153] width 5 height 5
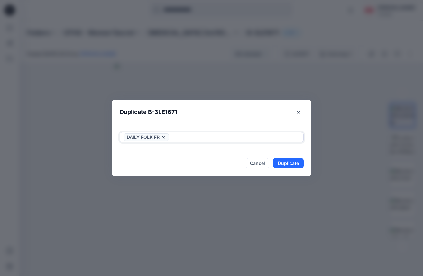
click at [196, 132] on div "DAILY FOLK FR" at bounding box center [212, 137] width 184 height 10
click at [295, 162] on button "Duplicate" at bounding box center [288, 163] width 31 height 10
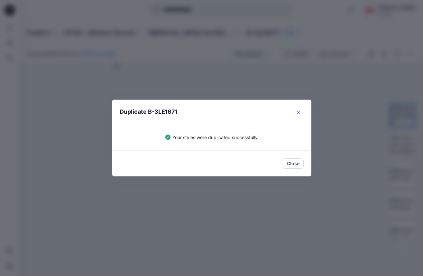
click at [297, 111] on button "Close" at bounding box center [298, 112] width 10 height 10
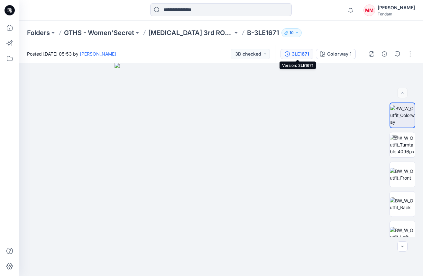
click at [295, 54] on div "3LE1671" at bounding box center [300, 53] width 17 height 7
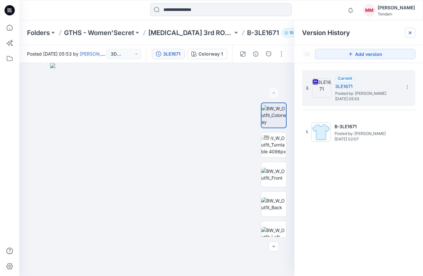
click at [410, 33] on icon at bounding box center [410, 32] width 5 height 5
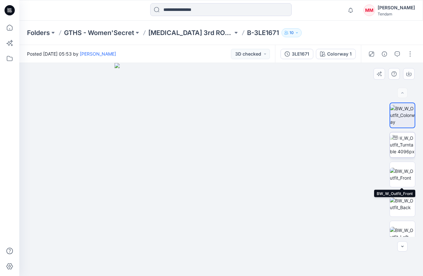
drag, startPoint x: 399, startPoint y: 177, endPoint x: 396, endPoint y: 134, distance: 42.6
click at [399, 176] on img at bounding box center [402, 175] width 25 height 14
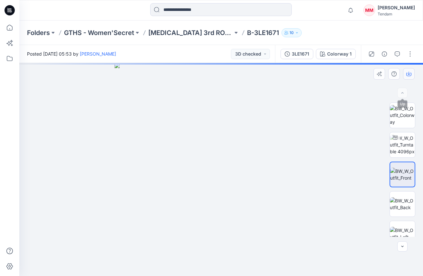
click at [408, 71] on button "button" at bounding box center [409, 74] width 12 height 12
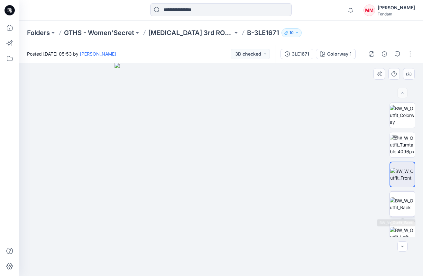
click at [405, 208] on img at bounding box center [402, 204] width 25 height 14
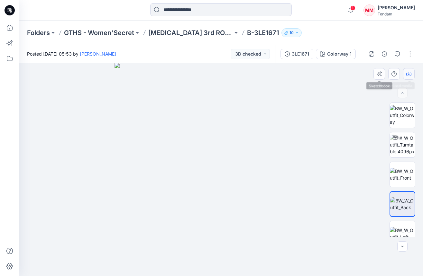
click at [408, 76] on icon "button" at bounding box center [408, 73] width 5 height 5
click at [407, 75] on icon "button" at bounding box center [408, 73] width 5 height 5
click at [190, 35] on p "[MEDICAL_DATA] 3rd ROUND" at bounding box center [190, 32] width 85 height 9
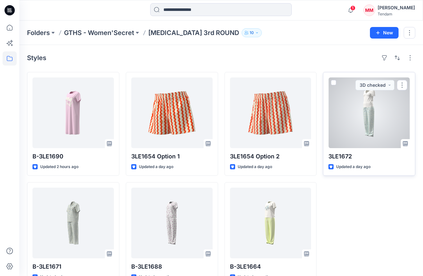
click at [376, 121] on div at bounding box center [368, 113] width 81 height 71
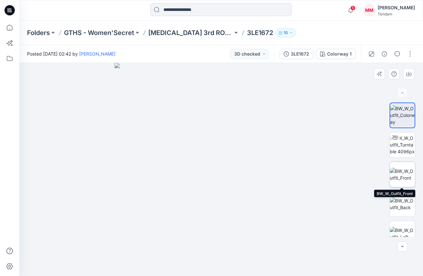
click at [398, 169] on img at bounding box center [402, 175] width 25 height 14
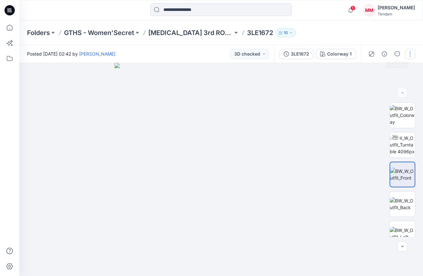
click at [410, 51] on button "button" at bounding box center [410, 54] width 10 height 10
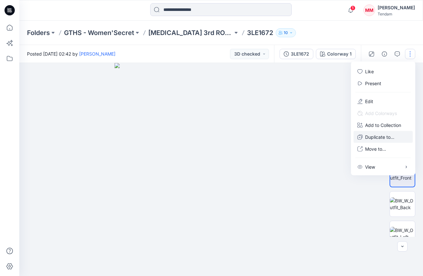
click at [389, 140] on p "Duplicate to..." at bounding box center [379, 137] width 29 height 7
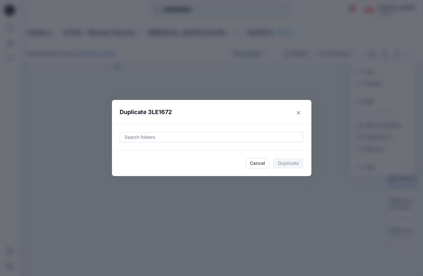
click at [262, 134] on div at bounding box center [212, 137] width 176 height 8
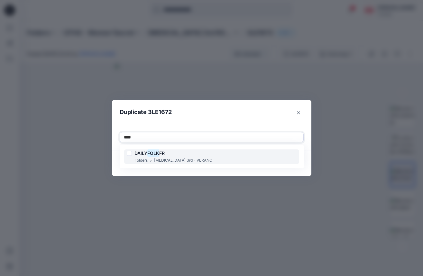
click at [199, 160] on div "DAILY FOLK FR Folders [MEDICAL_DATA] 3rd - VERANO" at bounding box center [211, 157] width 175 height 14
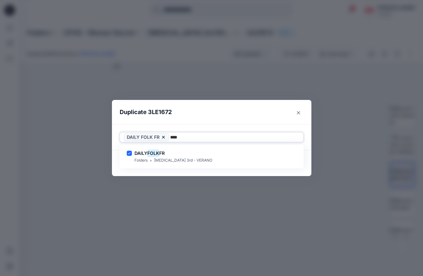
type input "****"
click at [208, 130] on div "Use Up and Down to choose options, press Enter to select the currently focused …" at bounding box center [211, 137] width 199 height 26
click at [291, 158] on footer "Cancel Duplicate" at bounding box center [211, 164] width 199 height 26
click at [292, 166] on button "Duplicate" at bounding box center [288, 163] width 31 height 10
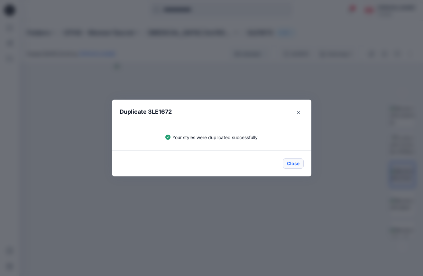
click at [289, 165] on button "Close" at bounding box center [293, 164] width 21 height 10
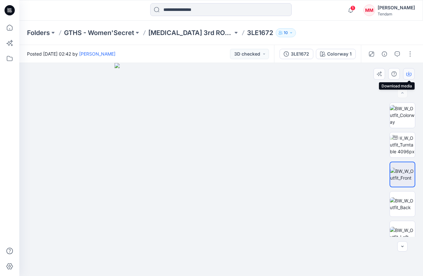
click at [408, 73] on icon "button" at bounding box center [408, 73] width 5 height 5
click at [404, 197] on img at bounding box center [402, 204] width 25 height 14
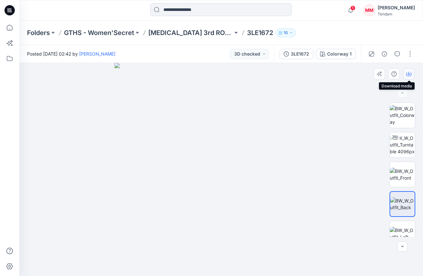
click at [410, 71] on button "button" at bounding box center [409, 74] width 12 height 12
click at [159, 29] on p "[MEDICAL_DATA] 3rd ROUND" at bounding box center [190, 32] width 85 height 9
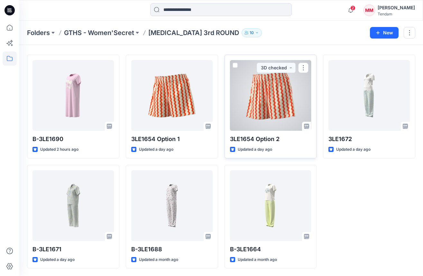
scroll to position [16, 0]
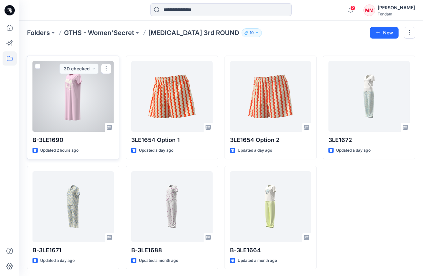
click at [85, 109] on div at bounding box center [72, 96] width 81 height 71
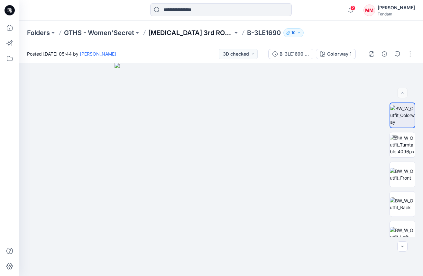
click at [185, 35] on p "[MEDICAL_DATA] 3rd ROUND" at bounding box center [190, 32] width 85 height 9
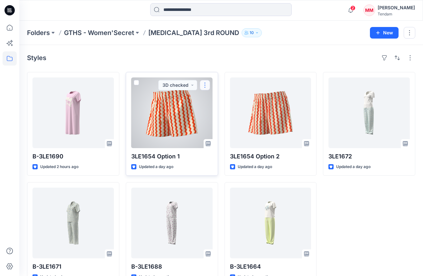
click at [208, 85] on button "button" at bounding box center [205, 85] width 10 height 10
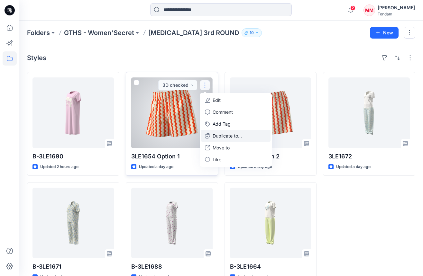
click at [231, 136] on p "Duplicate to..." at bounding box center [227, 136] width 29 height 7
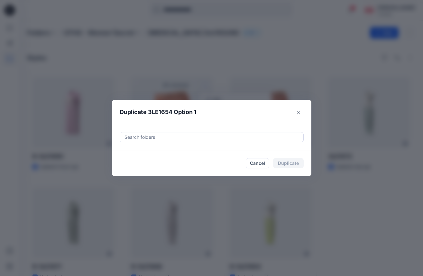
click at [188, 136] on div at bounding box center [212, 137] width 176 height 8
click at [199, 134] on div at bounding box center [212, 137] width 176 height 8
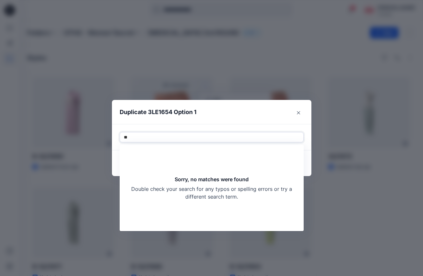
type input "*"
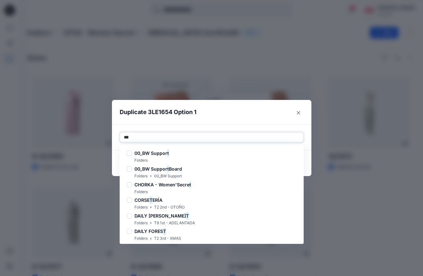
type input "****"
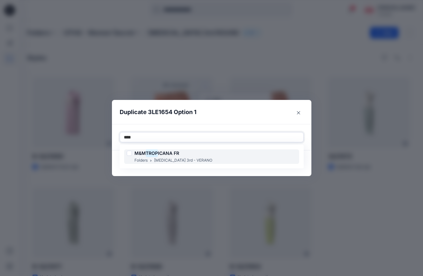
click at [200, 154] on div "M&M TROP ICANA FR Folders [MEDICAL_DATA] 3rd - VERANO" at bounding box center [211, 157] width 175 height 14
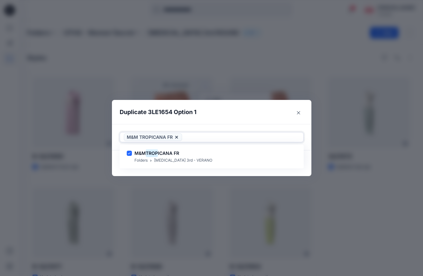
click at [207, 137] on div at bounding box center [241, 137] width 116 height 8
click at [285, 167] on button "Duplicate" at bounding box center [288, 163] width 31 height 10
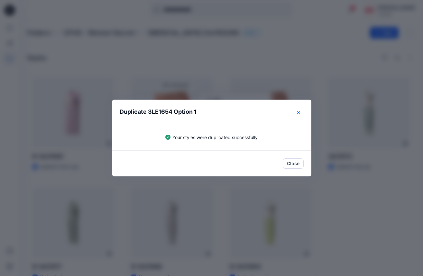
click at [299, 116] on button "Close" at bounding box center [298, 112] width 10 height 10
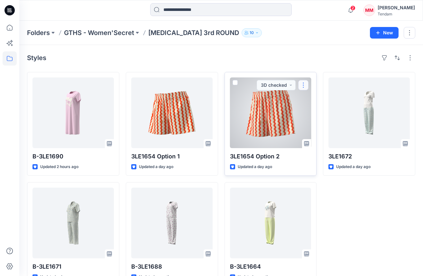
click at [303, 84] on button "button" at bounding box center [303, 85] width 10 height 10
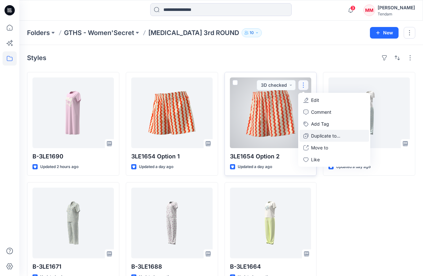
click at [327, 136] on p "Duplicate to..." at bounding box center [325, 136] width 29 height 7
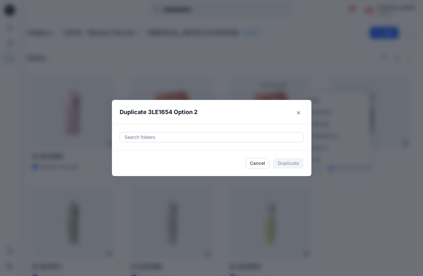
click at [205, 134] on div at bounding box center [212, 137] width 176 height 8
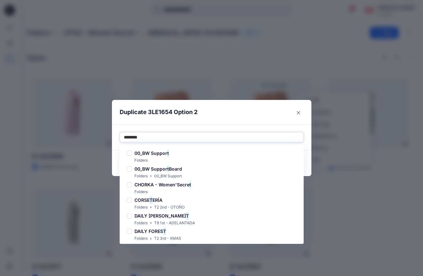
type input "*********"
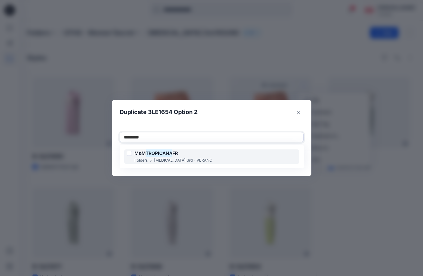
click at [191, 154] on div "M&M TROPICANA FR Folders [MEDICAL_DATA] 3rd - VERANO" at bounding box center [211, 157] width 175 height 14
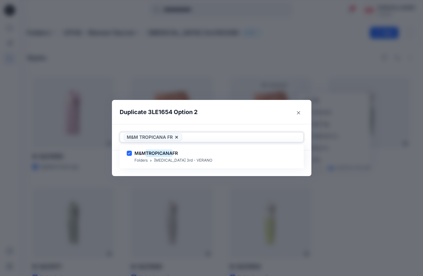
click at [210, 137] on div at bounding box center [241, 137] width 116 height 8
click at [281, 163] on button "Duplicate" at bounding box center [288, 163] width 31 height 10
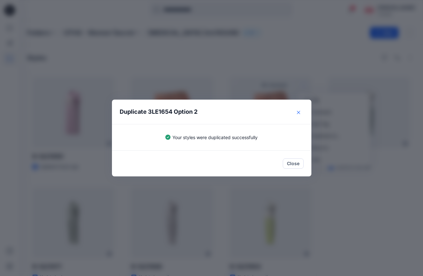
click at [299, 111] on icon "Close" at bounding box center [298, 112] width 3 height 3
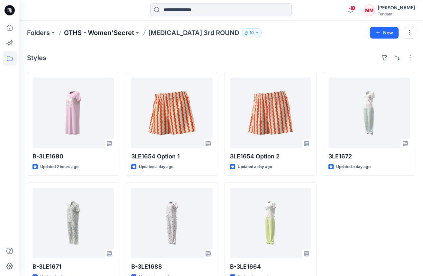
click at [120, 35] on p "GTHS - Women'Secret" at bounding box center [99, 32] width 70 height 9
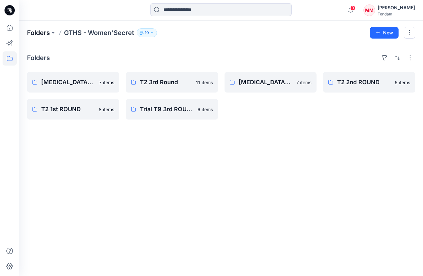
click at [36, 29] on p "Folders" at bounding box center [38, 32] width 23 height 9
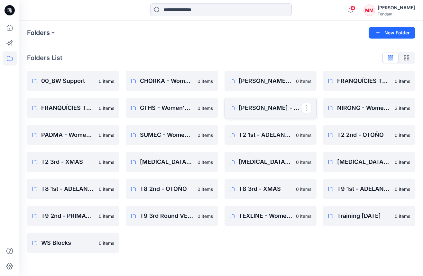
click at [258, 114] on link "[PERSON_NAME] - Women'Secret" at bounding box center [270, 108] width 92 height 21
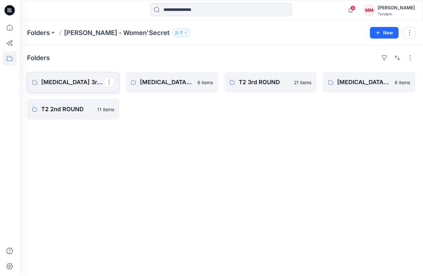
click at [85, 87] on link "[MEDICAL_DATA] 3rd ROUND" at bounding box center [73, 82] width 92 height 21
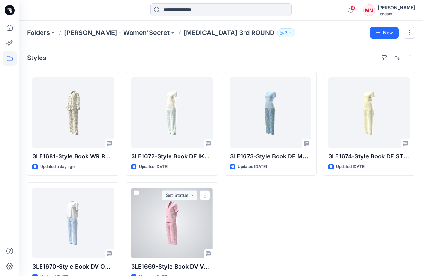
click at [168, 226] on div at bounding box center [171, 223] width 81 height 71
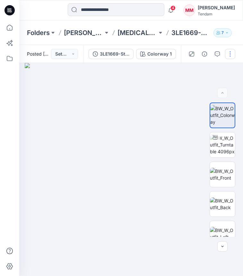
click at [226, 53] on button "button" at bounding box center [230, 54] width 10 height 10
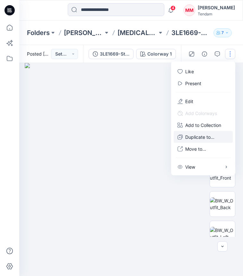
click at [202, 136] on p "Duplicate to..." at bounding box center [200, 137] width 29 height 7
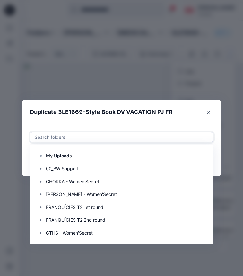
click at [131, 138] on div at bounding box center [122, 137] width 176 height 8
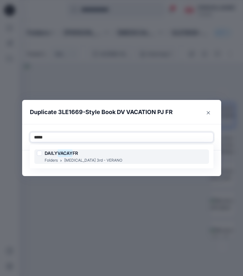
click at [123, 156] on div "DAILY VACAY FR Folders [MEDICAL_DATA] 3rd - VERANO" at bounding box center [121, 157] width 175 height 14
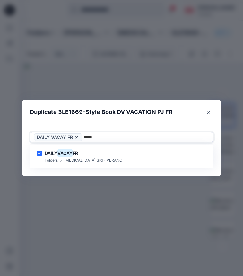
type input "*****"
click at [121, 132] on div "Use Up and Down to choose options, press Enter to select the currently focused …" at bounding box center [121, 137] width 199 height 26
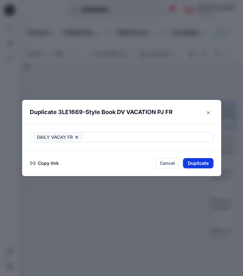
click at [203, 161] on button "Duplicate" at bounding box center [198, 163] width 31 height 10
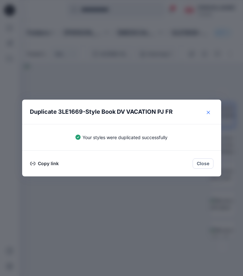
click at [213, 109] on button "Close" at bounding box center [209, 112] width 10 height 10
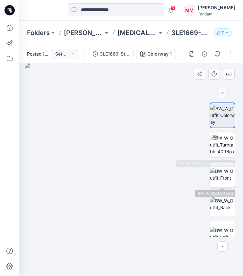
click at [227, 168] on img at bounding box center [222, 175] width 25 height 14
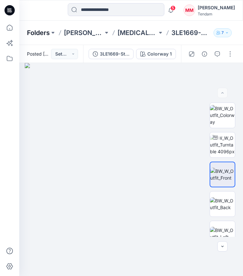
click at [34, 33] on p "Folders" at bounding box center [38, 32] width 23 height 9
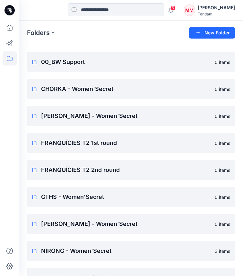
scroll to position [23, 0]
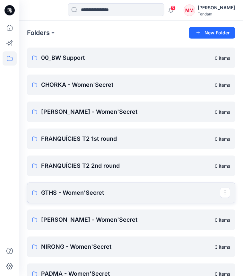
click at [89, 196] on p "GTHS - Women'Secret" at bounding box center [130, 192] width 179 height 9
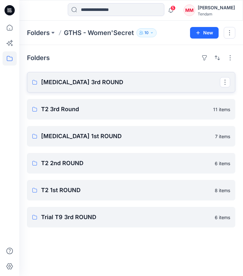
click at [73, 89] on link "[MEDICAL_DATA] 3rd ROUND" at bounding box center [131, 82] width 209 height 21
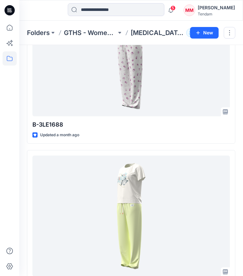
scroll to position [918, 0]
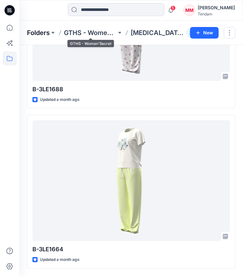
click at [32, 33] on p "Folders" at bounding box center [38, 32] width 23 height 9
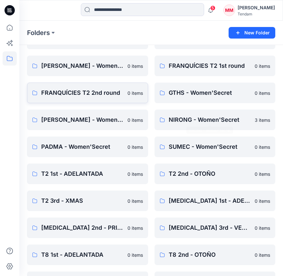
scroll to position [40, 0]
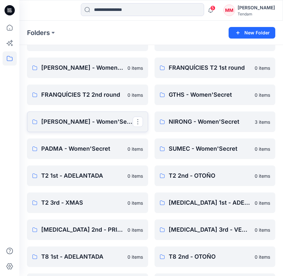
click at [87, 122] on p "[PERSON_NAME] - Women'Secret" at bounding box center [86, 121] width 91 height 9
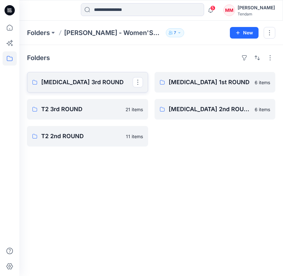
click at [78, 84] on p "[MEDICAL_DATA] 3rd ROUND" at bounding box center [86, 82] width 91 height 9
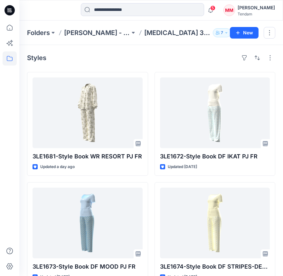
scroll to position [127, 0]
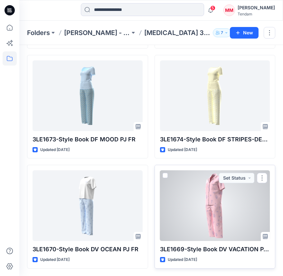
click at [204, 197] on div at bounding box center [215, 205] width 110 height 71
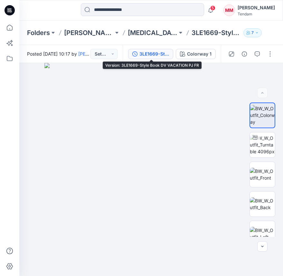
click at [155, 54] on div "3LE1669-Style Book DV VACATION PJ FR" at bounding box center [154, 53] width 30 height 7
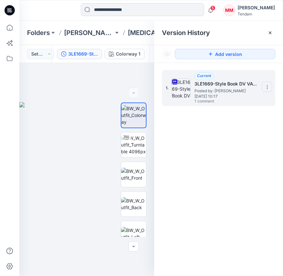
click at [271, 87] on section at bounding box center [266, 87] width 10 height 10
click at [236, 97] on span "Download Source BW File" at bounding box center [234, 100] width 54 height 8
click at [29, 31] on p "Folders" at bounding box center [38, 32] width 23 height 9
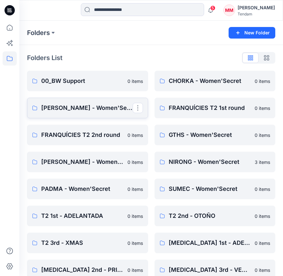
click at [101, 107] on p "[PERSON_NAME] - Women'Secret" at bounding box center [86, 108] width 91 height 9
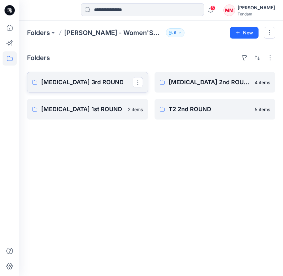
click at [66, 81] on p "[MEDICAL_DATA] 3rd ROUND" at bounding box center [86, 82] width 91 height 9
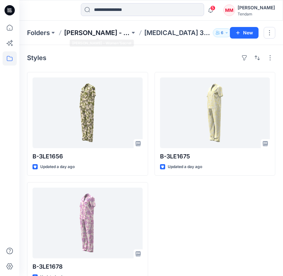
click at [96, 34] on p "[PERSON_NAME] - Women'Secret" at bounding box center [97, 32] width 66 height 9
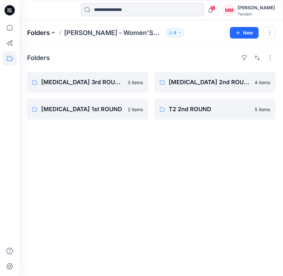
click at [38, 32] on p "Folders" at bounding box center [38, 32] width 23 height 9
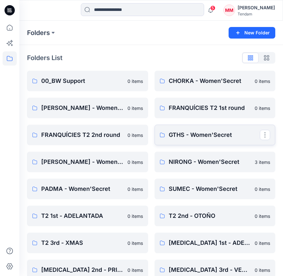
click at [208, 134] on p "GTHS - Women'Secret" at bounding box center [214, 135] width 91 height 9
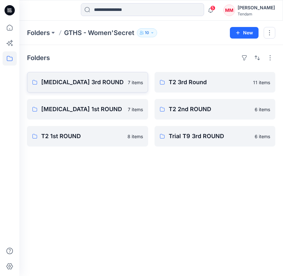
click at [74, 84] on p "[MEDICAL_DATA] 3rd ROUND" at bounding box center [82, 82] width 83 height 9
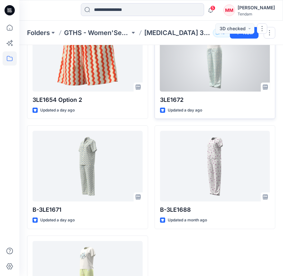
scroll to position [238, 0]
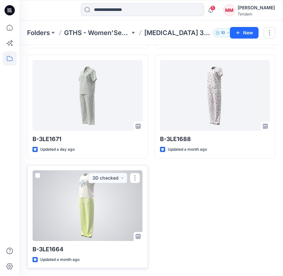
click at [110, 209] on div at bounding box center [87, 205] width 110 height 71
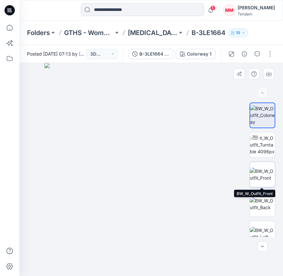
click at [264, 177] on img at bounding box center [262, 175] width 25 height 14
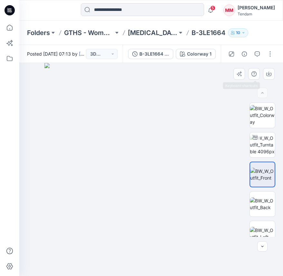
click at [261, 71] on div at bounding box center [255, 74] width 44 height 12
click at [264, 72] on button "button" at bounding box center [269, 74] width 12 height 12
click at [261, 201] on img at bounding box center [262, 204] width 25 height 14
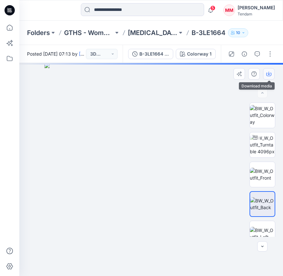
click at [268, 68] on button "button" at bounding box center [269, 74] width 12 height 12
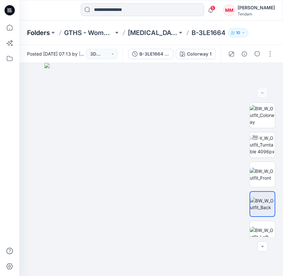
click at [35, 31] on p "Folders" at bounding box center [38, 32] width 23 height 9
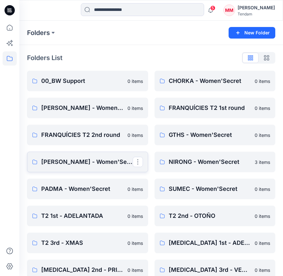
click at [90, 163] on p "[PERSON_NAME] - Women'Secret" at bounding box center [86, 162] width 91 height 9
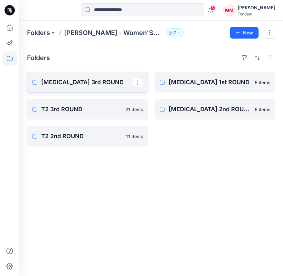
click at [58, 77] on link "[MEDICAL_DATA] 3rd ROUND" at bounding box center [87, 82] width 121 height 21
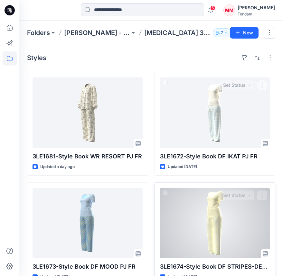
scroll to position [127, 0]
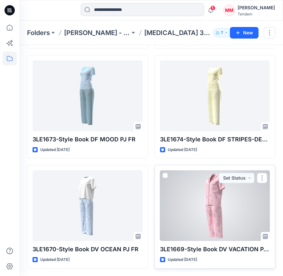
click at [203, 209] on div at bounding box center [215, 205] width 110 height 71
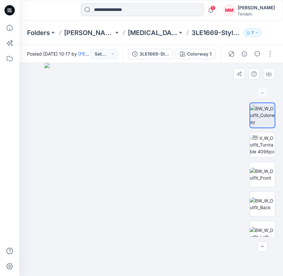
click at [279, 176] on div at bounding box center [262, 170] width 41 height 134
click at [261, 173] on img at bounding box center [262, 175] width 25 height 14
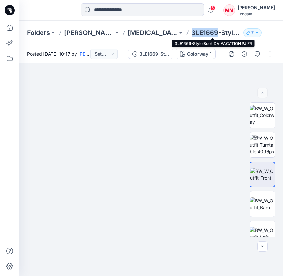
drag, startPoint x: 186, startPoint y: 34, endPoint x: 213, endPoint y: 34, distance: 27.3
click at [213, 34] on div "Folders [PERSON_NAME] - Women'Secret [MEDICAL_DATA] 3rd ROUND 3LE1669-Style Boo…" at bounding box center [126, 32] width 198 height 9
copy p "3LE1669"
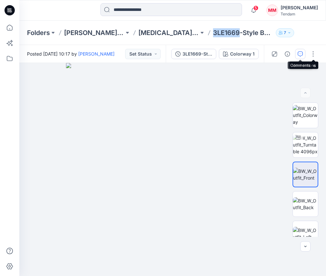
click at [304, 52] on button "button" at bounding box center [300, 54] width 10 height 10
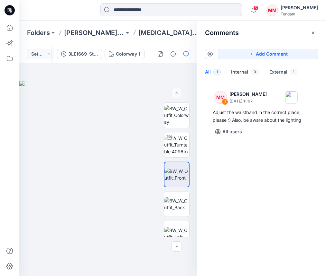
drag, startPoint x: 263, startPoint y: 54, endPoint x: 250, endPoint y: 70, distance: 20.5
click at [263, 54] on button "Add Comment" at bounding box center [268, 54] width 100 height 10
click at [267, 53] on button "Click on the style to leave a comment" at bounding box center [268, 54] width 100 height 10
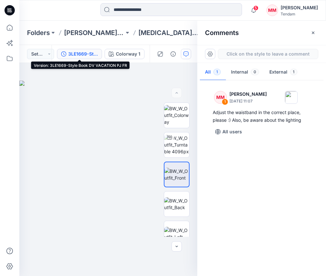
click at [82, 57] on div "3LE1669-Style Book DV VACATION PJ FR" at bounding box center [83, 53] width 30 height 7
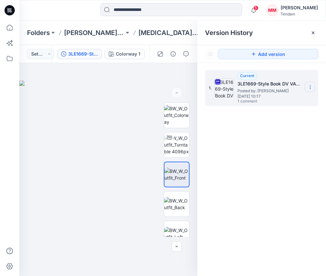
click at [310, 88] on icon at bounding box center [309, 87] width 5 height 5
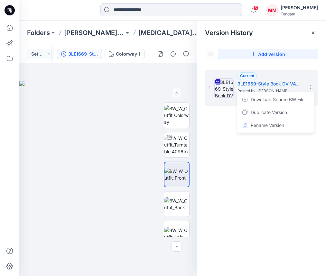
click at [218, 113] on div "1. Current 3LE1669-Style Book DV VACATION PJ FR Posted by: [PERSON_NAME] [DATE]…" at bounding box center [261, 174] width 129 height 223
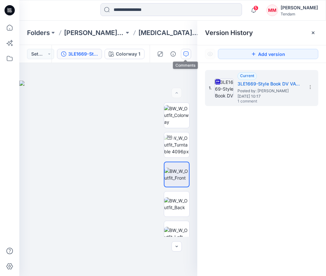
click at [188, 56] on button "button" at bounding box center [186, 54] width 10 height 10
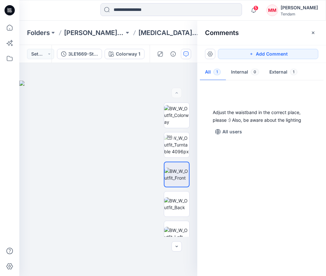
click at [259, 61] on div "Add Comment" at bounding box center [261, 54] width 129 height 18
drag, startPoint x: 259, startPoint y: 57, endPoint x: 124, endPoint y: 127, distance: 152.6
click at [259, 58] on button "Add Comment" at bounding box center [268, 54] width 100 height 10
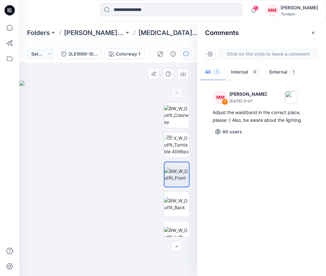
click at [106, 138] on div "2" at bounding box center [108, 169] width 178 height 213
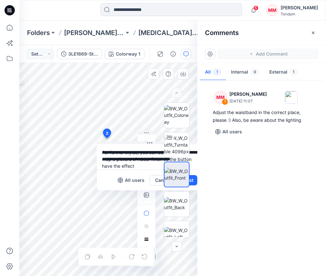
click at [122, 166] on textarea "**********" at bounding box center [149, 157] width 105 height 26
type textarea "**********"
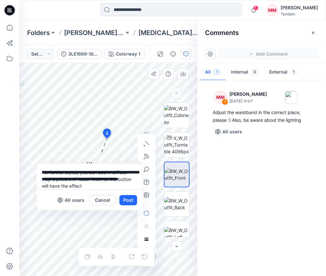
drag, startPoint x: 151, startPoint y: 143, endPoint x: 91, endPoint y: 163, distance: 63.4
click at [91, 163] on icon at bounding box center [89, 162] width 5 height 5
click at [146, 197] on icon "button" at bounding box center [146, 195] width 5 height 5
type input"] "**********"
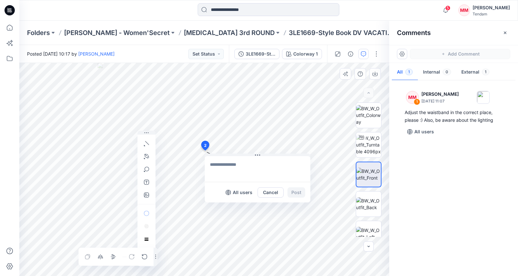
drag, startPoint x: 107, startPoint y: 137, endPoint x: 205, endPoint y: 146, distance: 98.2
click at [213, 163] on textarea at bounding box center [247, 169] width 105 height 26
click at [235, 168] on textarea at bounding box center [247, 169] width 105 height 26
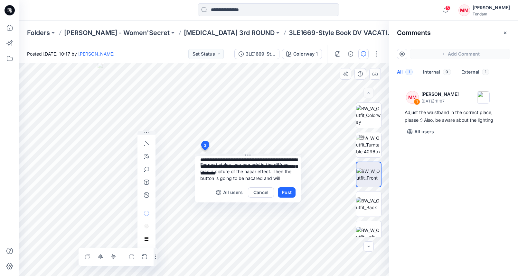
scroll to position [6, 0]
type textarea "**********"
click at [287, 193] on button "Post" at bounding box center [287, 193] width 18 height 10
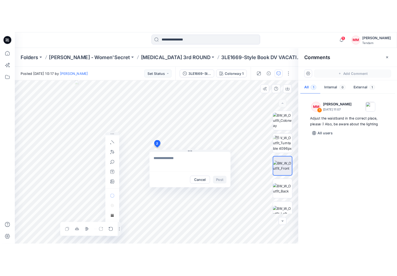
scroll to position [0, 0]
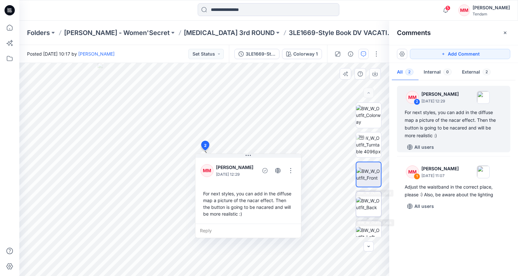
click at [362, 203] on img at bounding box center [368, 204] width 25 height 14
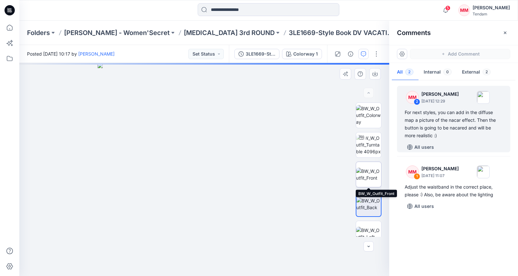
click at [376, 168] on img at bounding box center [368, 175] width 25 height 14
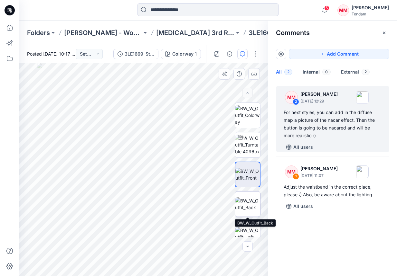
click at [249, 203] on img at bounding box center [247, 204] width 25 height 14
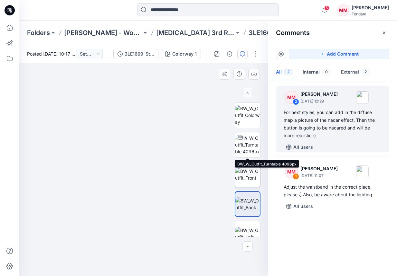
click at [243, 171] on img at bounding box center [247, 175] width 25 height 14
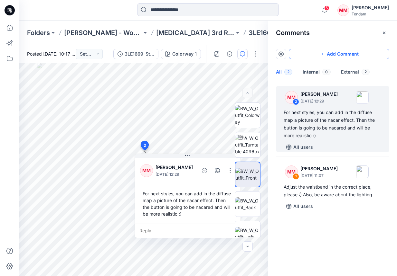
click at [343, 50] on button "Add Comment" at bounding box center [339, 54] width 100 height 10
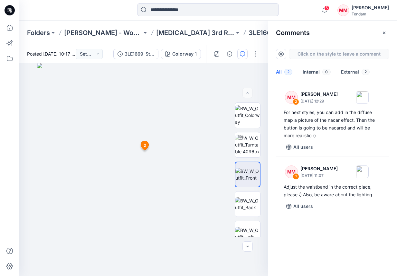
click at [146, 130] on div "3 2 MM [PERSON_NAME] [DATE] 12:29 For next styles, you can add in the diffuse m…" at bounding box center [143, 169] width 249 height 213
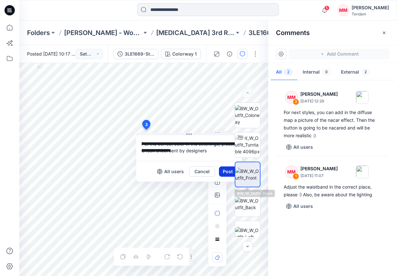
type textarea "**********"
click at [226, 169] on button "Post" at bounding box center [228, 172] width 18 height 10
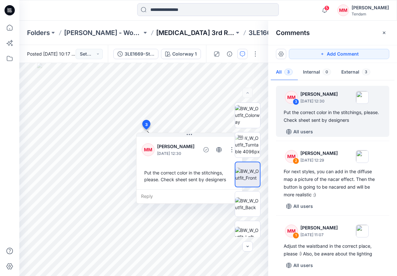
click at [186, 35] on p "[MEDICAL_DATA] 3rd ROUND" at bounding box center [195, 32] width 78 height 9
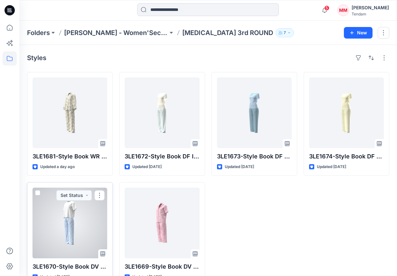
click at [75, 225] on div at bounding box center [69, 223] width 75 height 71
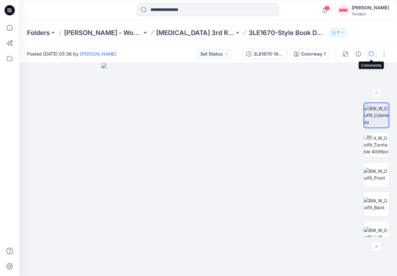
click at [368, 54] on icon "button" at bounding box center [370, 53] width 5 height 5
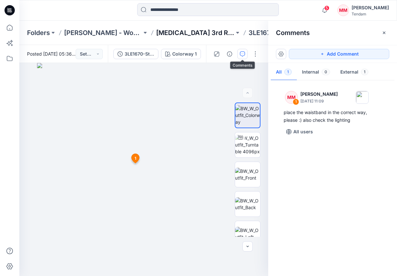
drag, startPoint x: 175, startPoint y: 24, endPoint x: 175, endPoint y: 28, distance: 3.6
click at [175, 25] on div "Folders [PERSON_NAME] - Women'Secret [MEDICAL_DATA] 3rd ROUND 3LE1670-Style Boo…" at bounding box center [207, 33] width 377 height 24
click at [175, 28] on p "[MEDICAL_DATA] 3rd ROUND" at bounding box center [195, 32] width 78 height 9
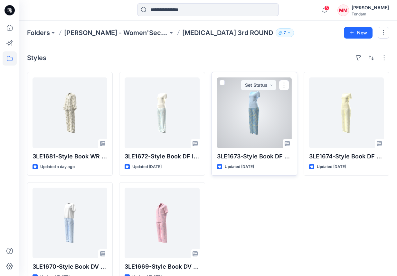
click at [257, 116] on div at bounding box center [254, 113] width 75 height 71
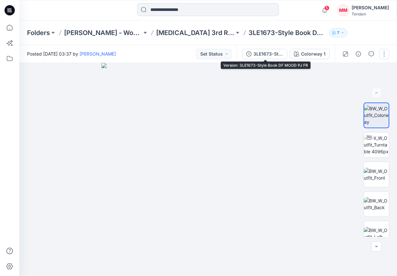
click at [259, 54] on div "3LE1673-Style Book DF MOOD PJ FR" at bounding box center [268, 53] width 30 height 7
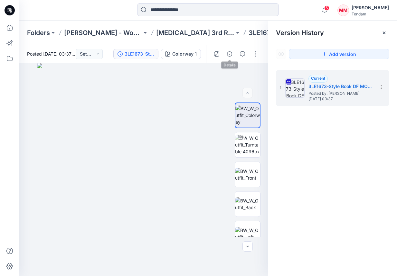
click at [236, 54] on div at bounding box center [236, 54] width 60 height 18
click at [241, 54] on icon "button" at bounding box center [242, 53] width 5 height 5
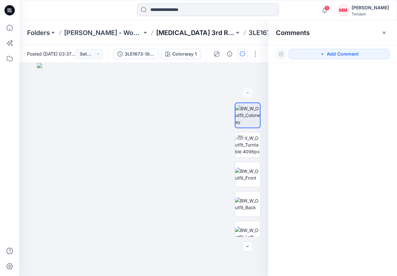
click at [188, 34] on p "[MEDICAL_DATA] 3rd ROUND" at bounding box center [195, 32] width 78 height 9
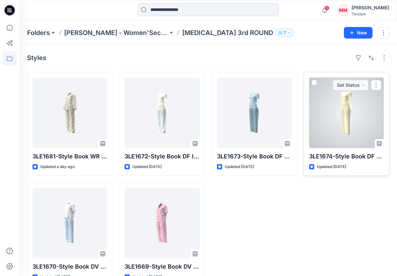
click at [350, 121] on div at bounding box center [346, 113] width 75 height 71
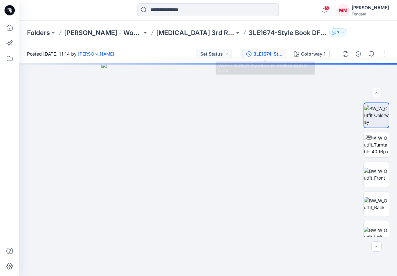
click at [260, 55] on div "3LE1674-Style Book DF STRIPES-DESERT PJ FR" at bounding box center [268, 53] width 30 height 7
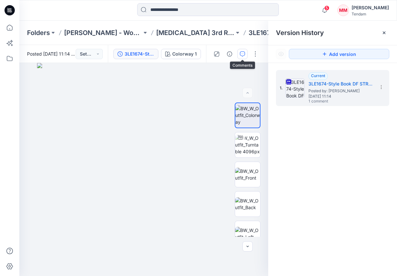
click at [247, 55] on button "button" at bounding box center [242, 54] width 10 height 10
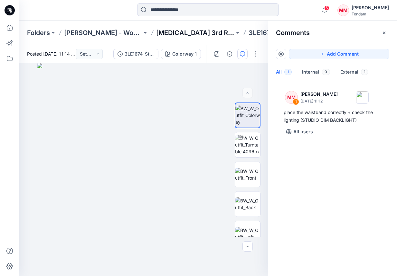
click at [182, 32] on p "[MEDICAL_DATA] 3rd ROUND" at bounding box center [195, 32] width 78 height 9
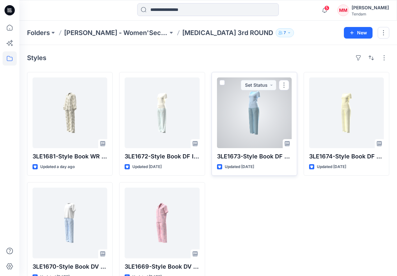
click at [252, 123] on div at bounding box center [254, 113] width 75 height 71
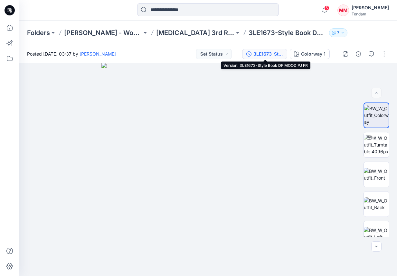
click at [262, 57] on div "3LE1673-Style Book DF MOOD PJ FR" at bounding box center [268, 53] width 30 height 7
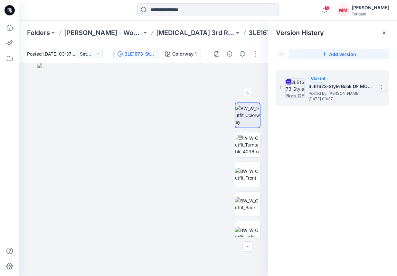
click at [378, 88] on icon at bounding box center [380, 87] width 5 height 5
click at [347, 100] on span "Download Source BW File" at bounding box center [348, 100] width 54 height 8
click at [252, 168] on img at bounding box center [247, 175] width 25 height 14
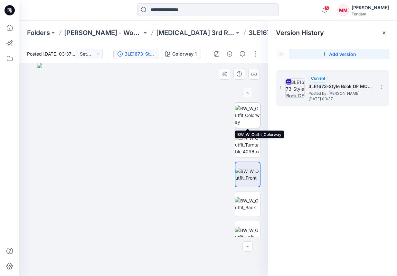
click at [239, 120] on img at bounding box center [247, 115] width 25 height 20
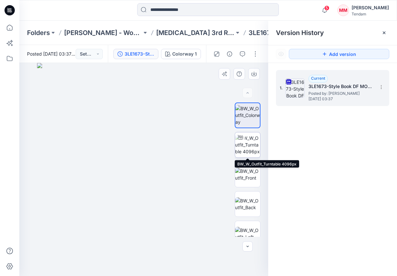
click at [246, 144] on img at bounding box center [247, 145] width 25 height 20
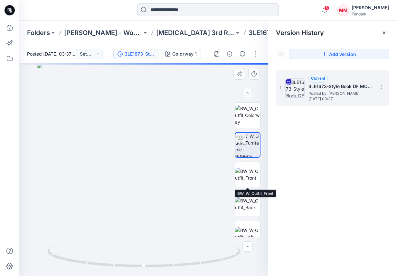
click at [247, 160] on div at bounding box center [247, 170] width 26 height 134
click at [249, 175] on img at bounding box center [247, 175] width 25 height 14
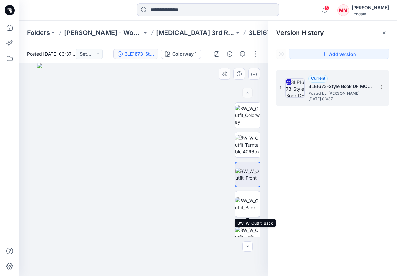
click at [250, 197] on img at bounding box center [247, 204] width 25 height 14
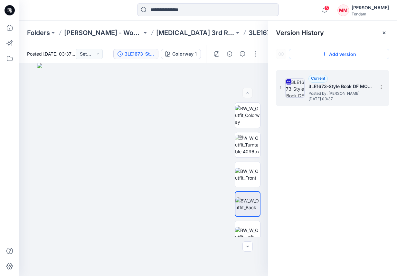
click at [335, 54] on button "Add version" at bounding box center [339, 54] width 100 height 10
click at [238, 55] on button "button" at bounding box center [242, 54] width 10 height 10
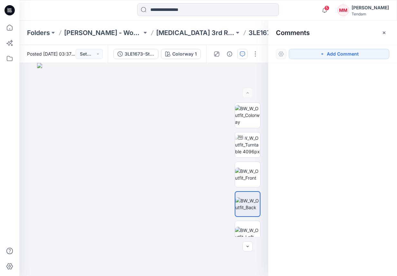
drag, startPoint x: 333, startPoint y: 59, endPoint x: 317, endPoint y: 66, distance: 16.9
click at [333, 59] on button "Add Comment" at bounding box center [339, 54] width 100 height 10
click at [165, 142] on div "1" at bounding box center [143, 169] width 249 height 213
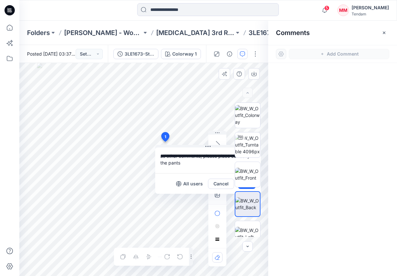
click at [206, 149] on textarea "**********" at bounding box center [207, 161] width 105 height 26
click at [197, 161] on textarea "**********" at bounding box center [207, 161] width 105 height 26
type textarea "**********"
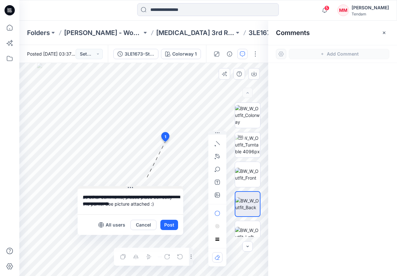
drag, startPoint x: 209, startPoint y: 147, endPoint x: 131, endPoint y: 194, distance: 91.6
click at [131, 190] on icon at bounding box center [130, 187] width 5 height 5
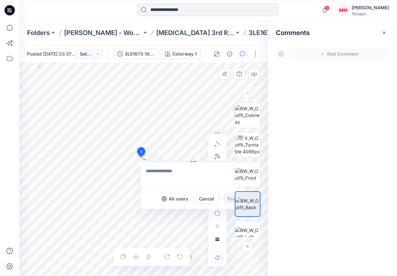
drag, startPoint x: 166, startPoint y: 135, endPoint x: 141, endPoint y: 152, distance: 30.8
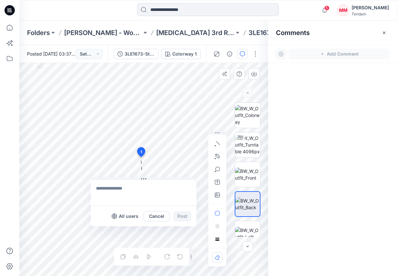
drag, startPoint x: 186, startPoint y: 161, endPoint x: 142, endPoint y: 181, distance: 47.8
click at [145, 179] on icon at bounding box center [145, 179] width 1 height 1
click at [136, 185] on textarea at bounding box center [142, 194] width 105 height 26
type textarea "**********"
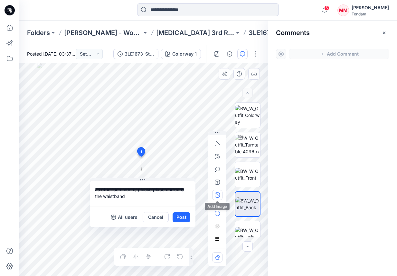
click at [214, 197] on button "button" at bounding box center [217, 195] width 10 height 10
type input"] "**********"
click at [134, 195] on textarea "**********" at bounding box center [142, 194] width 105 height 26
type textarea "**********"
click at [183, 218] on button "Post" at bounding box center [181, 217] width 18 height 10
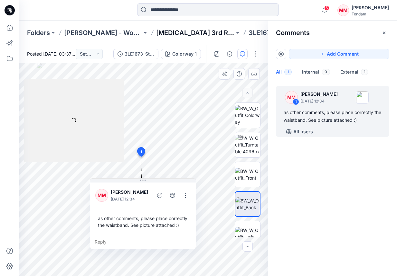
click at [182, 34] on p "[MEDICAL_DATA] 3rd ROUND" at bounding box center [195, 32] width 78 height 9
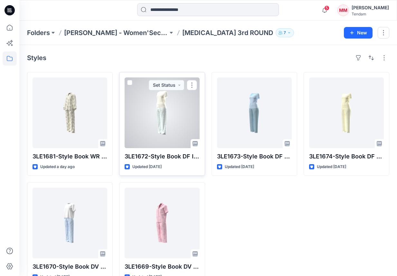
click at [159, 112] on div at bounding box center [161, 113] width 75 height 71
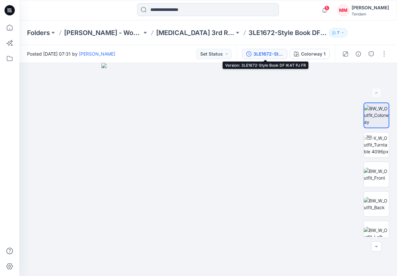
click at [265, 53] on div "3LE1672-Style Book DF IKAT PJ FR" at bounding box center [268, 53] width 30 height 7
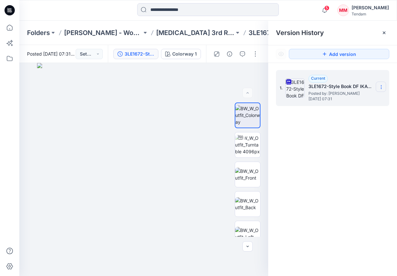
click at [382, 84] on section at bounding box center [380, 87] width 10 height 10
click at [240, 170] on img at bounding box center [247, 175] width 25 height 14
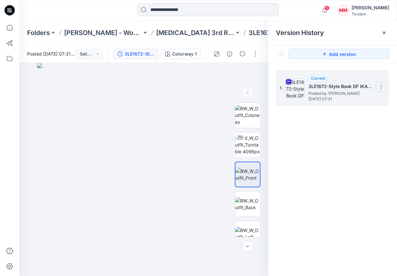
click at [383, 86] on icon at bounding box center [380, 87] width 5 height 5
click at [357, 97] on span "Download Source BW File" at bounding box center [348, 100] width 54 height 8
click at [330, 10] on icon "button" at bounding box center [324, 10] width 12 height 13
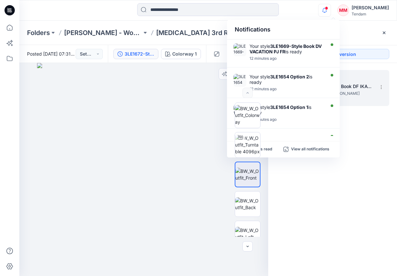
click at [265, 147] on div at bounding box center [247, 170] width 41 height 134
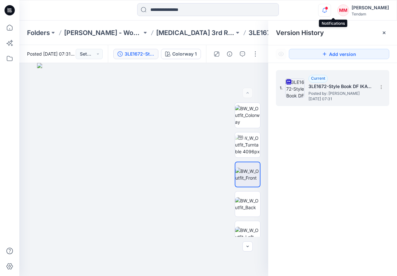
click at [330, 6] on icon "button" at bounding box center [324, 10] width 12 height 13
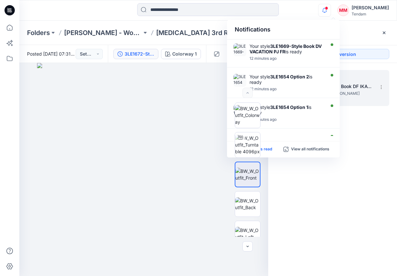
click at [269, 149] on p "Mark all as read" at bounding box center [257, 150] width 30 height 6
click at [302, 6] on div "Notifications Your style 3LE1669-Style Book DV VACATION PJ FR is ready 12 minut…" at bounding box center [207, 10] width 377 height 14
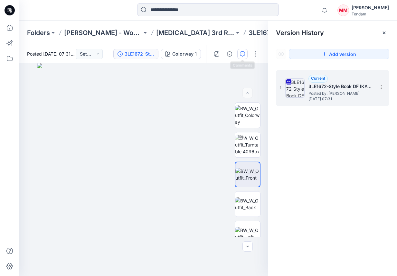
click at [239, 52] on button "button" at bounding box center [242, 54] width 10 height 10
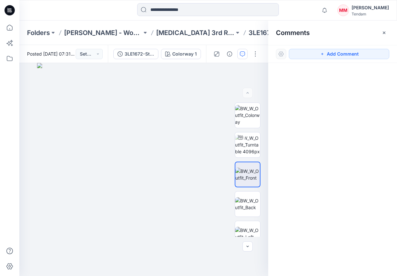
drag, startPoint x: 337, startPoint y: 61, endPoint x: 333, endPoint y: 60, distance: 4.5
click at [336, 61] on div "Add Comment" at bounding box center [332, 54] width 129 height 18
click at [332, 57] on button "Add Comment" at bounding box center [339, 54] width 100 height 10
click at [124, 131] on div "1" at bounding box center [143, 169] width 249 height 213
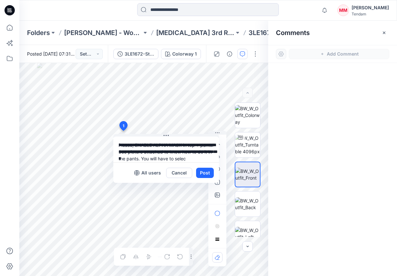
scroll to position [6, 0]
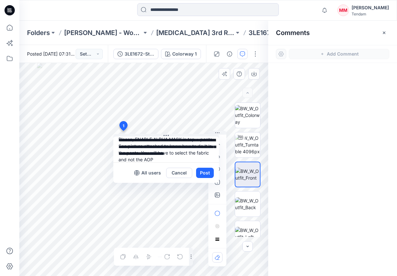
click at [161, 152] on textarea "**********" at bounding box center [165, 150] width 105 height 26
click at [193, 158] on textarea "**********" at bounding box center [165, 150] width 105 height 26
type textarea "**********"
click at [217, 197] on icon "button" at bounding box center [217, 195] width 5 height 5
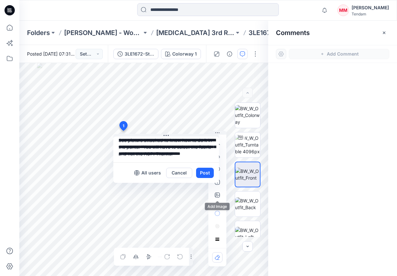
type input"] "**********"
click at [217, 196] on icon "button" at bounding box center [217, 195] width 5 height 5
type input"] "**********"
click at [204, 172] on button "Post" at bounding box center [205, 173] width 18 height 10
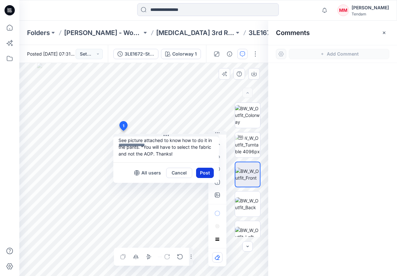
scroll to position [0, 0]
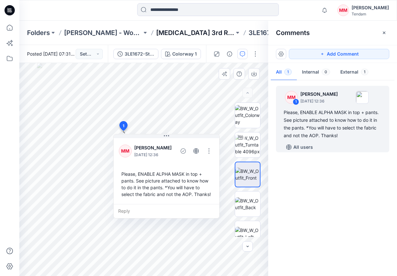
click at [178, 31] on p "[MEDICAL_DATA] 3rd ROUND" at bounding box center [195, 32] width 78 height 9
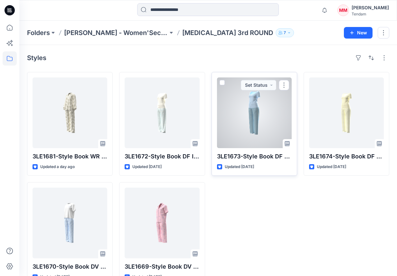
click at [241, 126] on div at bounding box center [254, 113] width 75 height 71
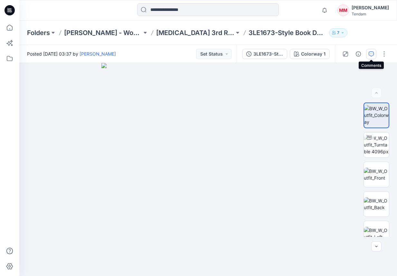
click at [373, 53] on button "button" at bounding box center [371, 54] width 10 height 10
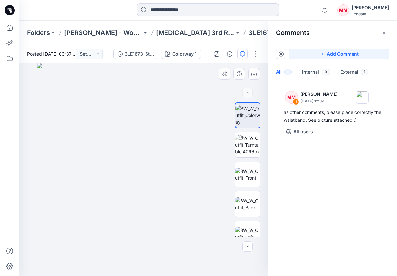
click at [350, 52] on button "Add Comment" at bounding box center [339, 54] width 100 height 10
click at [143, 144] on div "2" at bounding box center [143, 169] width 249 height 213
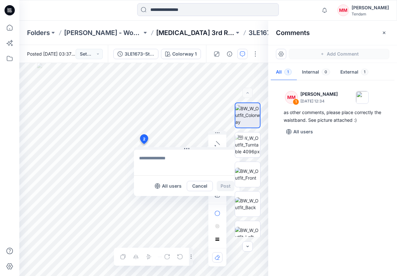
click at [186, 32] on p "[MEDICAL_DATA] 3rd ROUND" at bounding box center [195, 32] width 78 height 9
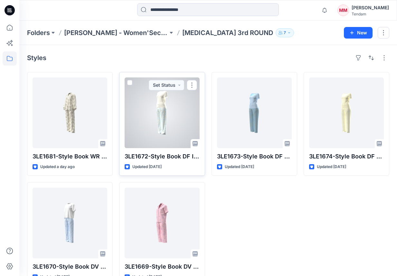
click at [158, 118] on div at bounding box center [161, 113] width 75 height 71
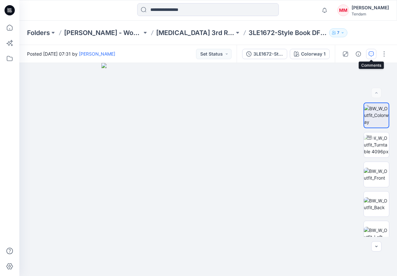
click at [374, 54] on button "button" at bounding box center [371, 54] width 10 height 10
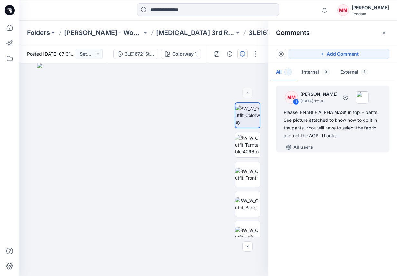
click at [336, 119] on div "Please, ENABLE ALPHA MASK in top + pants. See picture attached to know how to d…" at bounding box center [332, 124] width 98 height 31
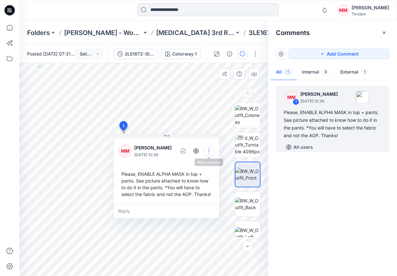
click at [207, 150] on button "button" at bounding box center [209, 151] width 10 height 10
click at [208, 166] on p "Edit comment" at bounding box center [210, 166] width 29 height 7
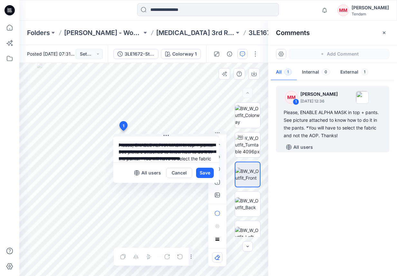
click at [145, 144] on textarea "**********" at bounding box center [165, 150] width 105 height 26
type textarea "**********"
click at [205, 173] on button "Save" at bounding box center [205, 173] width 18 height 10
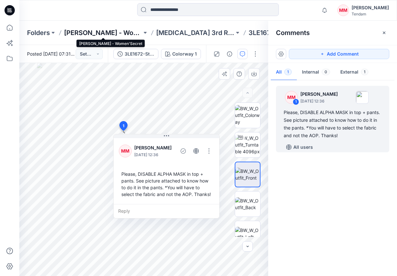
click at [129, 35] on p "[PERSON_NAME] - Women'Secret" at bounding box center [103, 32] width 78 height 9
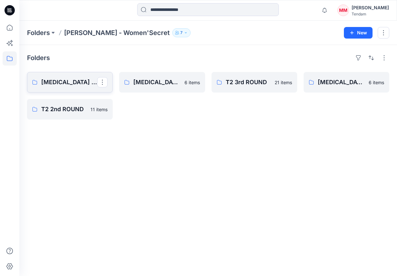
click at [80, 87] on link "[MEDICAL_DATA] 3rd ROUND" at bounding box center [70, 82] width 86 height 21
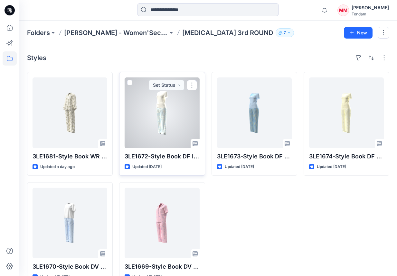
click at [169, 131] on div at bounding box center [161, 113] width 75 height 71
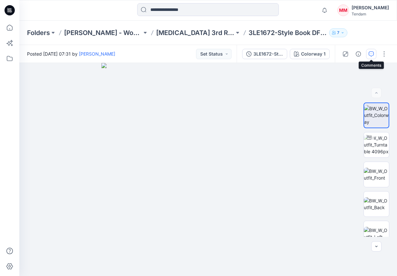
click at [373, 52] on icon "button" at bounding box center [370, 53] width 5 height 5
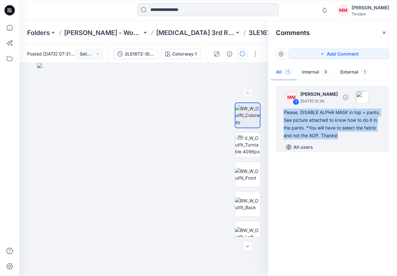
drag, startPoint x: 347, startPoint y: 136, endPoint x: 278, endPoint y: 113, distance: 73.3
click at [278, 113] on div "MM 1 [PERSON_NAME] [DATE] 12:36 Please, DISABLE ALPHA MASK in top + pants. See …" at bounding box center [332, 119] width 113 height 67
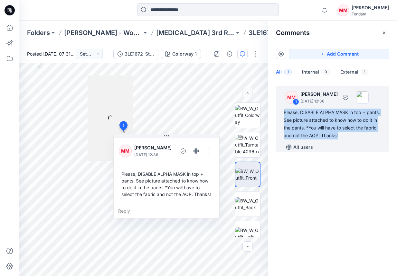
copy div "Please, DISABLE ALPHA MASK in top + pants. See picture attached to know how to …"
click at [181, 34] on p "[MEDICAL_DATA] 3rd ROUND" at bounding box center [195, 32] width 78 height 9
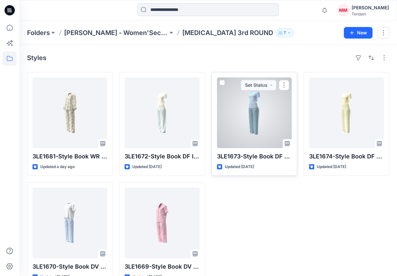
click at [241, 109] on div at bounding box center [254, 113] width 75 height 71
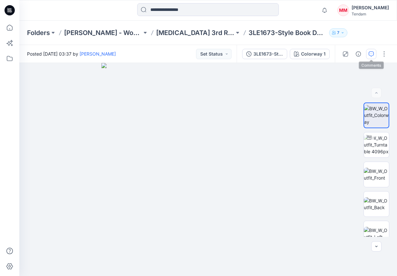
click at [374, 56] on button "button" at bounding box center [371, 54] width 10 height 10
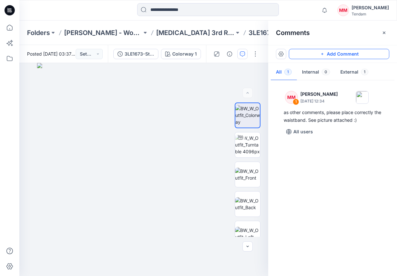
click at [357, 56] on button "Add Comment" at bounding box center [339, 54] width 100 height 10
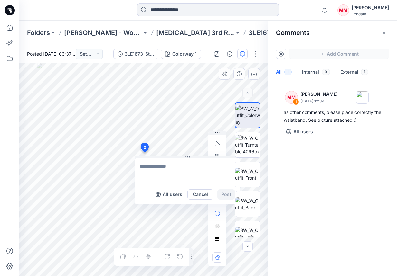
click at [144, 152] on div "2 All users Cancel Post Layer 1" at bounding box center [143, 169] width 249 height 213
type textarea "**********"
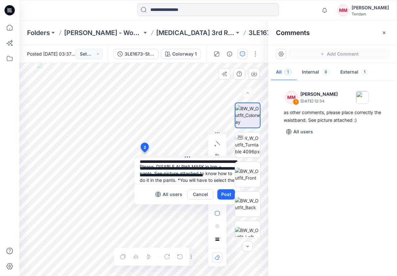
scroll to position [12, 0]
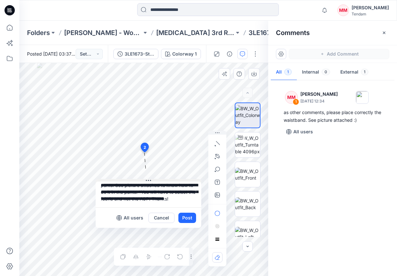
drag, startPoint x: 188, startPoint y: 157, endPoint x: 149, endPoint y: 181, distance: 45.5
click at [149, 181] on icon at bounding box center [148, 180] width 5 height 5
click at [217, 198] on button "button" at bounding box center [217, 195] width 10 height 10
type input"] "**********"
click at [221, 195] on button "button" at bounding box center [217, 195] width 10 height 10
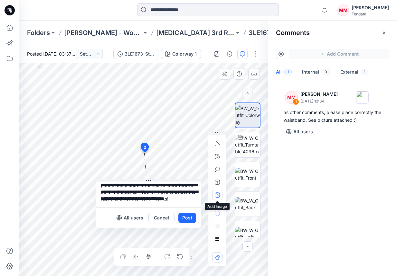
type input"] "**********"
click at [184, 216] on button "Post" at bounding box center [187, 218] width 18 height 10
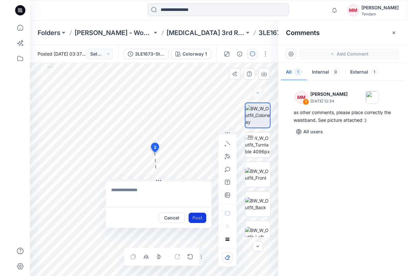
scroll to position [0, 0]
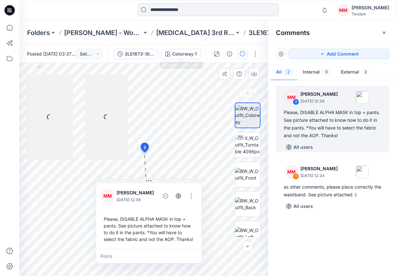
click at [178, 39] on div "Folders [PERSON_NAME] - Women'Secret [MEDICAL_DATA] 3rd ROUND 3LE1673-Style Boo…" at bounding box center [207, 33] width 377 height 24
click at [179, 35] on p "[MEDICAL_DATA] 3rd ROUND" at bounding box center [195, 32] width 78 height 9
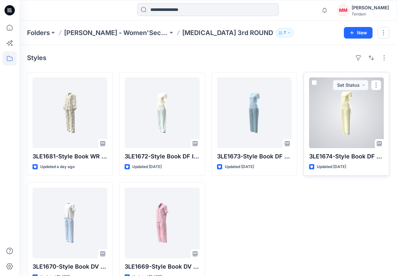
click at [346, 113] on div at bounding box center [346, 113] width 75 height 71
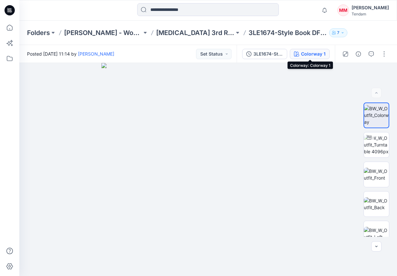
click at [291, 55] on button "Colorway 1" at bounding box center [309, 54] width 40 height 10
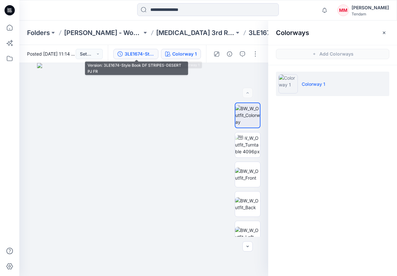
click at [132, 52] on div "3LE1674-Style Book DF STRIPES-DESERT PJ FR" at bounding box center [139, 53] width 30 height 7
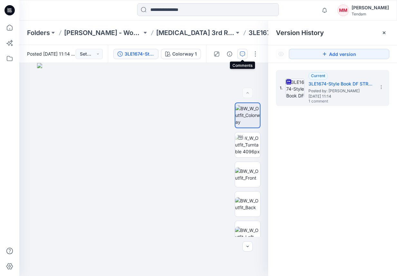
click at [245, 53] on button "button" at bounding box center [242, 54] width 10 height 10
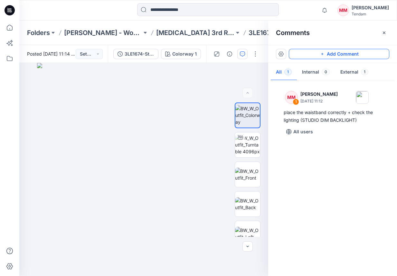
click at [318, 51] on button "Add Comment" at bounding box center [339, 54] width 100 height 10
click at [141, 144] on div "2" at bounding box center [143, 169] width 249 height 213
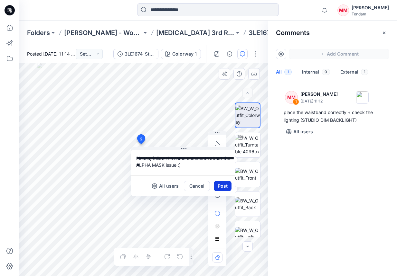
type textarea "**********"
click at [224, 186] on button "Post" at bounding box center [223, 186] width 18 height 10
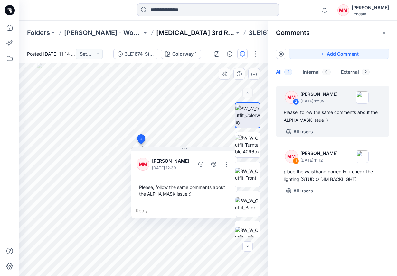
click at [171, 36] on p "[MEDICAL_DATA] 3rd ROUND" at bounding box center [195, 32] width 78 height 9
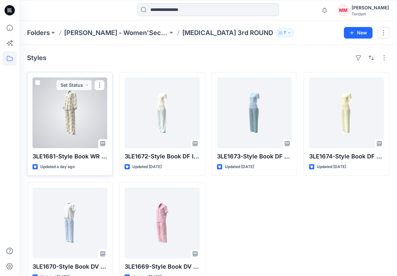
click at [71, 110] on div at bounding box center [69, 113] width 75 height 71
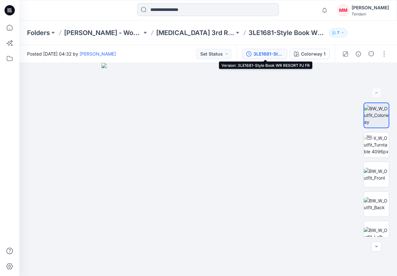
click at [270, 56] on div "3LE1681-Style Book WR RESORT PJ FR" at bounding box center [268, 53] width 30 height 7
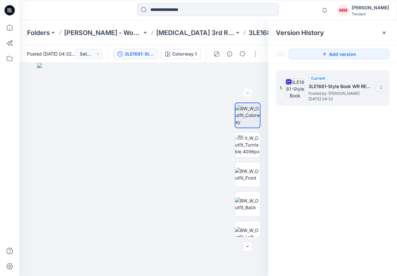
click at [378, 86] on section at bounding box center [380, 87] width 10 height 10
click at [243, 53] on icon "button" at bounding box center [242, 53] width 5 height 5
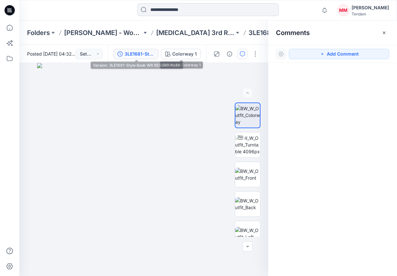
click at [136, 53] on div "3LE1681-Style Book WR RESORT PJ FR" at bounding box center [139, 53] width 30 height 7
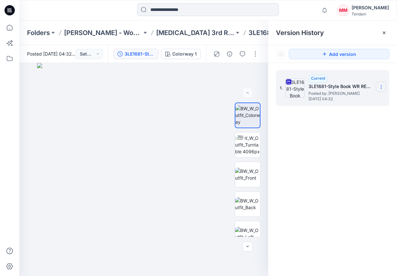
click at [380, 87] on icon at bounding box center [380, 87] width 0 height 0
click at [341, 100] on span "Download Source BW File" at bounding box center [348, 100] width 54 height 8
click at [89, 55] on button "Set Status" at bounding box center [89, 54] width 27 height 10
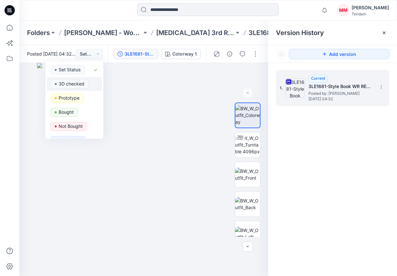
click at [77, 84] on p "3D checked" at bounding box center [72, 84] width 26 height 8
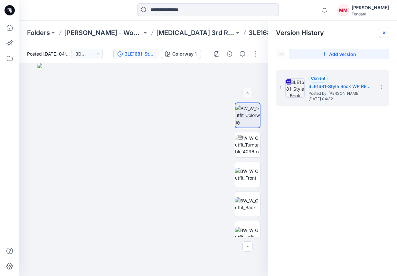
click at [379, 33] on div at bounding box center [384, 33] width 10 height 10
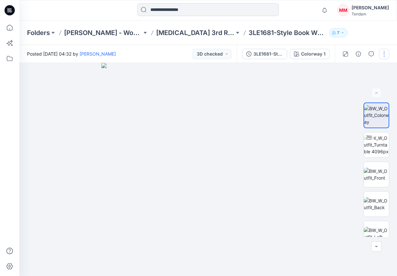
click at [383, 52] on button "button" at bounding box center [384, 54] width 10 height 10
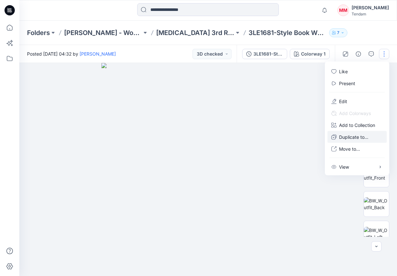
click at [354, 138] on p "Duplicate to..." at bounding box center [353, 137] width 29 height 7
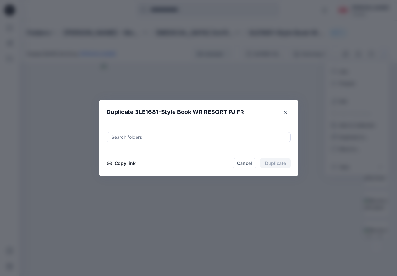
click at [186, 139] on div at bounding box center [199, 137] width 176 height 8
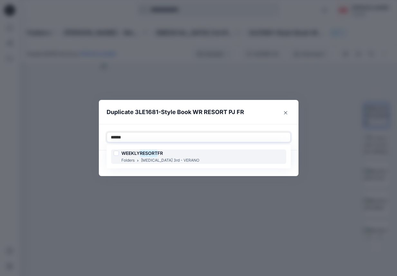
click at [135, 156] on h6 "WEEKLY RESORT FR" at bounding box center [141, 154] width 41 height 8
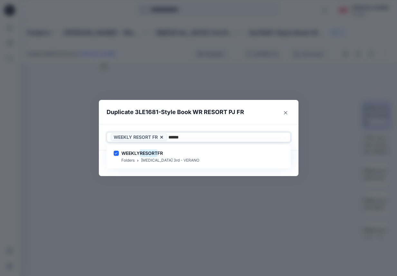
type input "******"
click at [221, 128] on div "Use Up and Down to choose options, press Enter to select the currently focused …" at bounding box center [198, 137] width 199 height 26
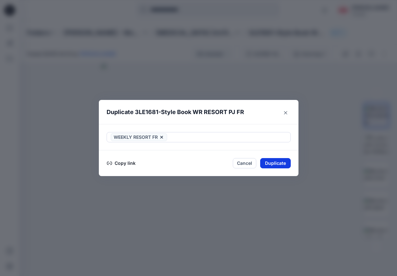
click at [271, 162] on button "Duplicate" at bounding box center [275, 163] width 31 height 10
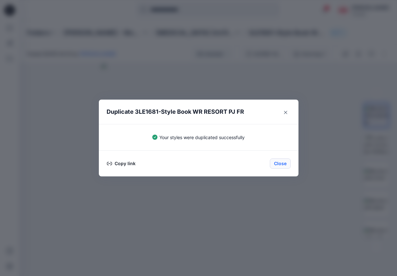
click at [278, 166] on button "Close" at bounding box center [280, 164] width 21 height 10
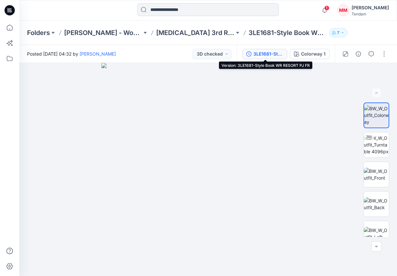
click at [272, 54] on div "3LE1681-Style Book WR RESORT PJ FR" at bounding box center [268, 53] width 30 height 7
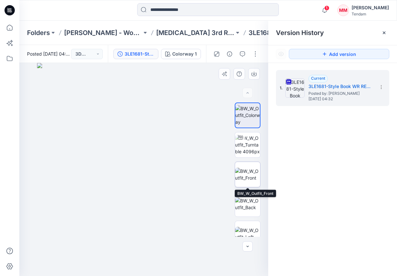
click at [249, 172] on img at bounding box center [247, 175] width 25 height 14
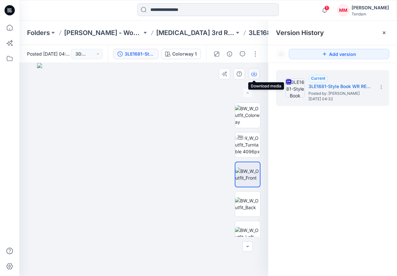
click at [249, 72] on button "button" at bounding box center [254, 74] width 12 height 12
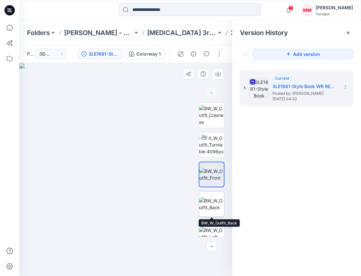
click at [212, 202] on img at bounding box center [211, 204] width 25 height 14
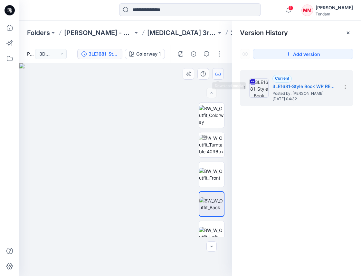
click at [217, 69] on button "button" at bounding box center [218, 74] width 12 height 12
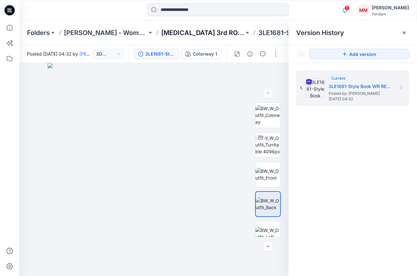
click at [171, 33] on p "[MEDICAL_DATA] 3rd ROUND" at bounding box center [202, 32] width 83 height 9
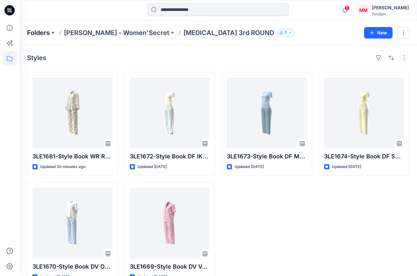
click at [37, 33] on p "Folders" at bounding box center [38, 32] width 23 height 9
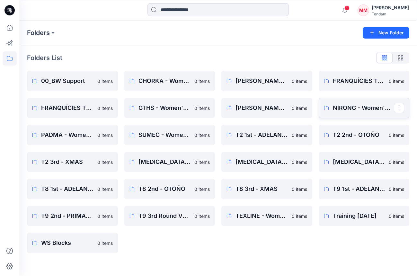
click at [380, 114] on link "NIRONG - Women'Secret" at bounding box center [364, 108] width 91 height 21
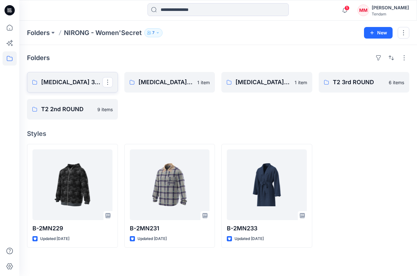
click at [68, 83] on p "[MEDICAL_DATA] 3rd ROUND" at bounding box center [71, 82] width 61 height 9
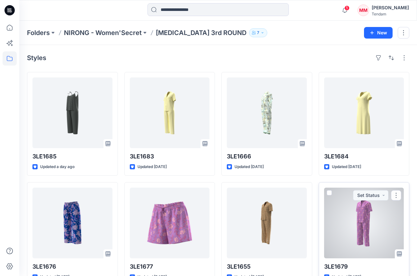
scroll to position [127, 0]
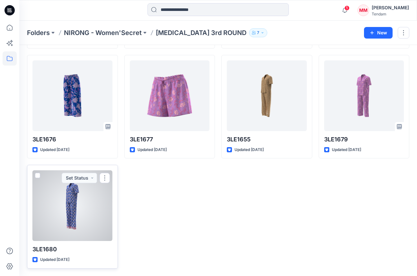
click at [71, 207] on div at bounding box center [72, 205] width 80 height 71
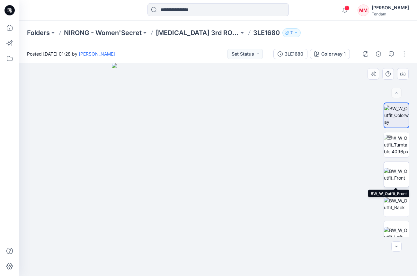
click at [397, 172] on img at bounding box center [396, 175] width 25 height 14
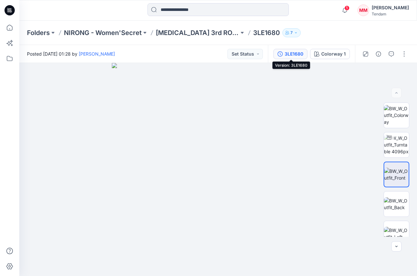
click at [294, 53] on div "3LE1680" at bounding box center [294, 53] width 19 height 7
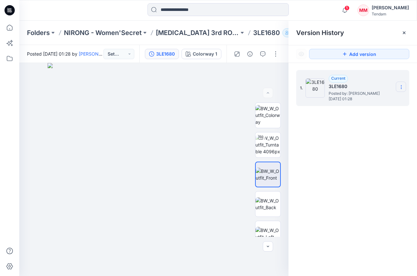
click at [401, 89] on icon at bounding box center [401, 87] width 5 height 5
drag, startPoint x: 367, startPoint y: 99, endPoint x: 316, endPoint y: 134, distance: 61.8
click at [316, 134] on div "1. Current 3LE1680 Posted by: [PERSON_NAME] [DATE] 01:28 Duplicate Version Rena…" at bounding box center [353, 174] width 129 height 223
click at [260, 53] on button "button" at bounding box center [263, 54] width 10 height 10
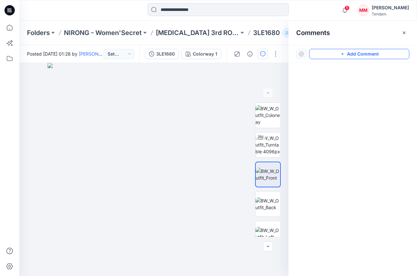
click at [330, 53] on button "Add Comment" at bounding box center [359, 54] width 100 height 10
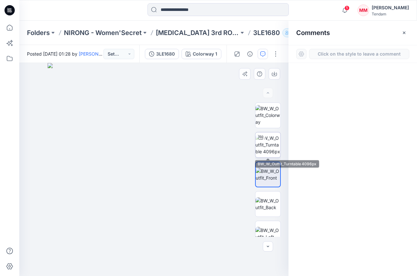
scroll to position [69, 0]
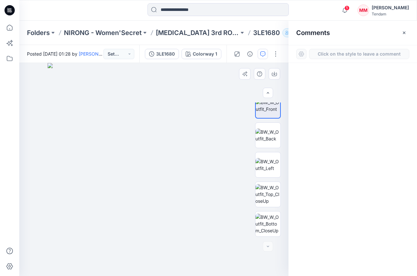
click at [161, 132] on div "1" at bounding box center [154, 169] width 270 height 213
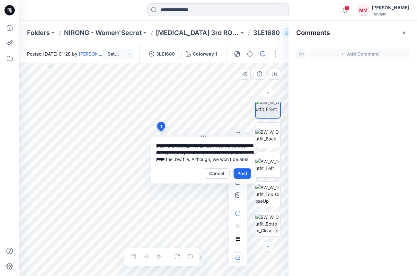
scroll to position [6, 0]
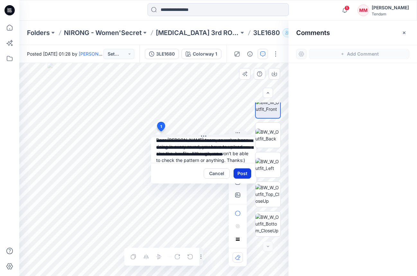
type textarea "**********"
click at [236, 174] on button "Post" at bounding box center [243, 174] width 18 height 10
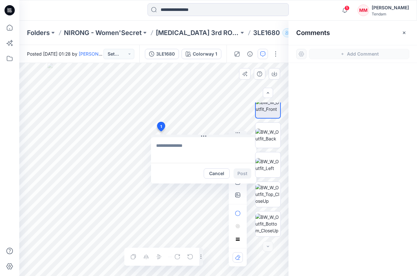
scroll to position [0, 0]
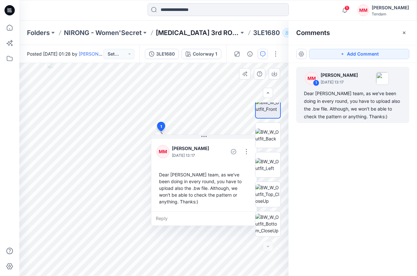
click at [175, 32] on p "[MEDICAL_DATA] 3rd ROUND" at bounding box center [197, 32] width 83 height 9
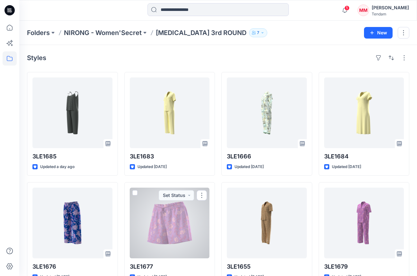
scroll to position [122, 0]
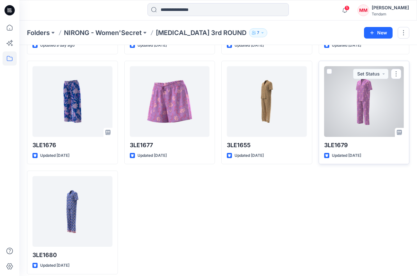
click at [356, 110] on div at bounding box center [365, 101] width 80 height 71
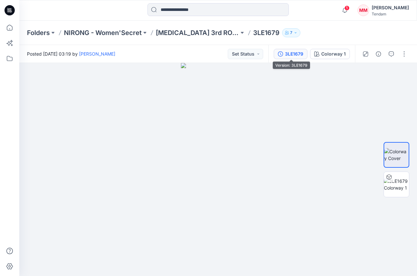
click at [284, 57] on button "3LE1679" at bounding box center [291, 54] width 34 height 10
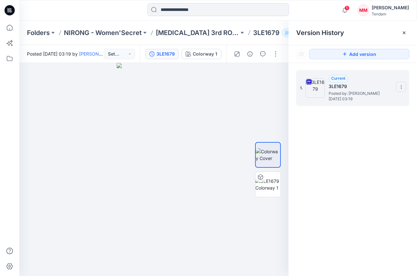
click at [402, 86] on icon at bounding box center [401, 86] width 0 height 0
click at [379, 99] on span "Download Source BW File" at bounding box center [369, 100] width 54 height 8
click at [265, 53] on icon "button" at bounding box center [263, 53] width 5 height 5
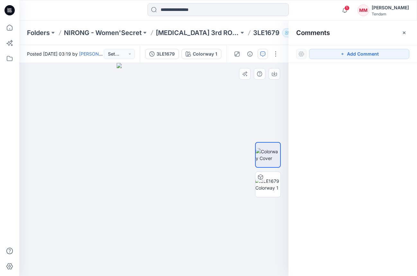
drag, startPoint x: 327, startPoint y: 52, endPoint x: 174, endPoint y: 124, distance: 168.8
click at [326, 53] on button "Add Comment" at bounding box center [359, 54] width 100 height 10
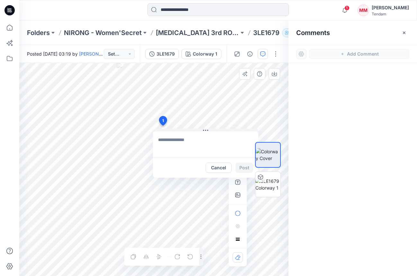
click at [162, 126] on div "1 Cancel Post Layer 1" at bounding box center [154, 169] width 270 height 213
type textarea "*"
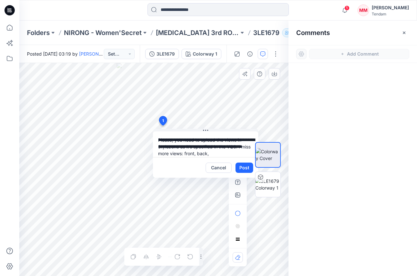
click at [207, 153] on textarea "**********" at bounding box center [205, 145] width 105 height 26
click at [221, 153] on textarea "**********" at bounding box center [205, 145] width 105 height 26
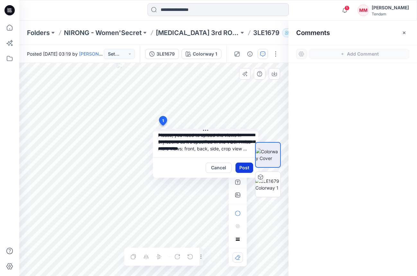
type textarea "**********"
click at [241, 164] on button "Post" at bounding box center [245, 168] width 18 height 10
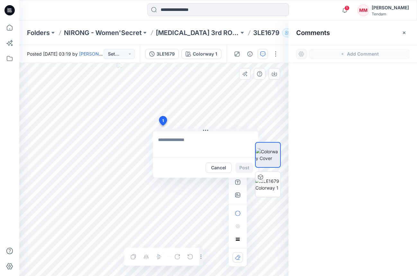
scroll to position [0, 0]
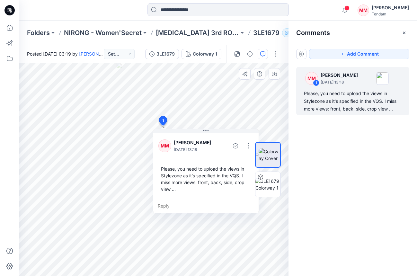
drag, startPoint x: 355, startPoint y: 51, endPoint x: 340, endPoint y: 65, distance: 20.7
click at [355, 51] on button "Add Comment" at bounding box center [359, 54] width 100 height 10
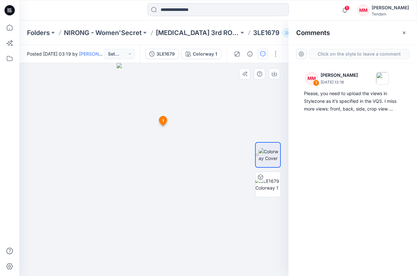
click at [130, 165] on div "2 1 MM [PERSON_NAME] [DATE] 13:18 Please, you need to upload the views in Style…" at bounding box center [154, 169] width 270 height 213
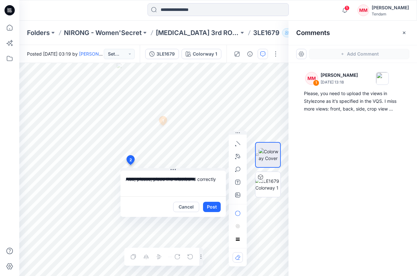
click at [181, 180] on textarea "**********" at bounding box center [173, 184] width 105 height 26
click at [221, 182] on textarea "**********" at bounding box center [173, 184] width 105 height 26
type textarea "**********"
click at [243, 194] on button "button" at bounding box center [238, 195] width 10 height 10
type input"] "**********"
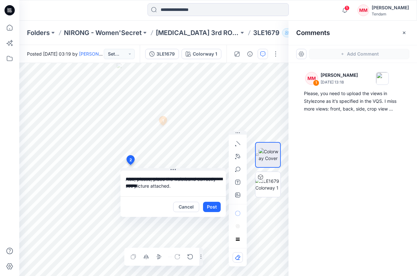
click at [121, 207] on div "**********" at bounding box center [154, 169] width 270 height 213
click at [216, 207] on button "Post" at bounding box center [212, 207] width 18 height 10
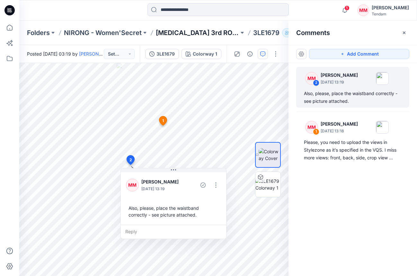
click at [173, 35] on p "[MEDICAL_DATA] 3rd ROUND" at bounding box center [197, 32] width 83 height 9
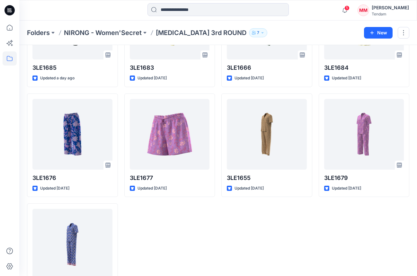
scroll to position [91, 0]
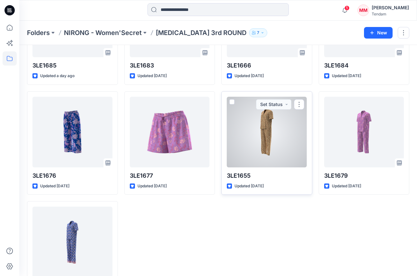
click at [252, 137] on div at bounding box center [267, 132] width 80 height 71
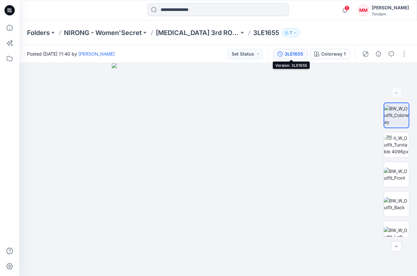
click at [297, 56] on div "3LE1655" at bounding box center [294, 53] width 19 height 7
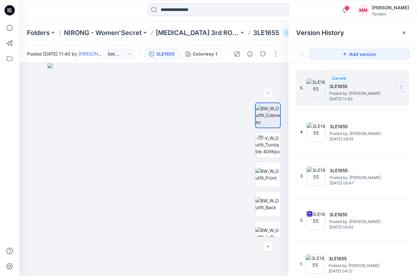
click at [405, 84] on section at bounding box center [401, 87] width 10 height 10
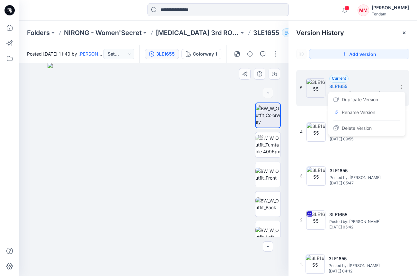
click at [189, 122] on img at bounding box center [154, 169] width 213 height 213
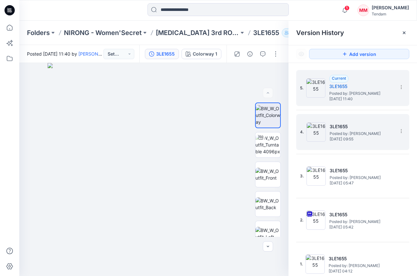
click at [353, 137] on span "[DATE] 09:55" at bounding box center [362, 139] width 64 height 5
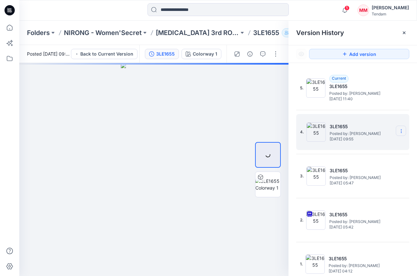
click at [405, 131] on section at bounding box center [401, 131] width 10 height 10
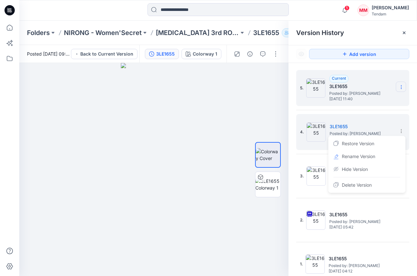
click at [403, 86] on icon at bounding box center [401, 87] width 5 height 5
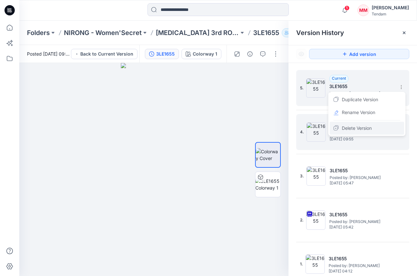
click at [373, 127] on div "Delete Version" at bounding box center [367, 128] width 75 height 13
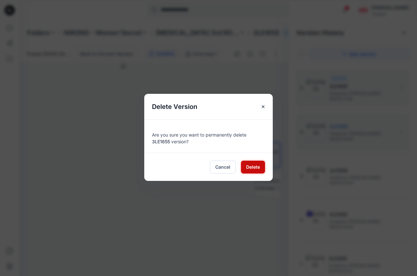
click at [264, 170] on button "Delete" at bounding box center [253, 167] width 24 height 13
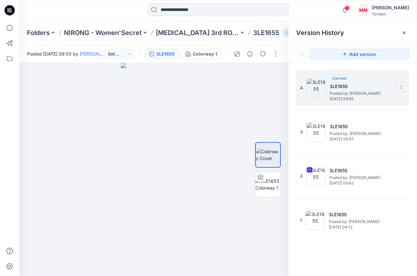
click at [403, 89] on icon at bounding box center [401, 87] width 5 height 5
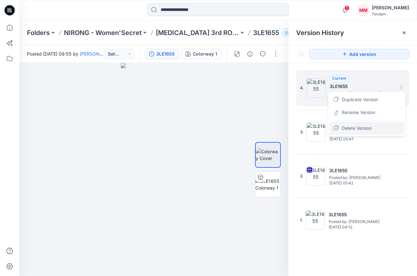
click at [360, 127] on span "Delete Version" at bounding box center [357, 128] width 30 height 8
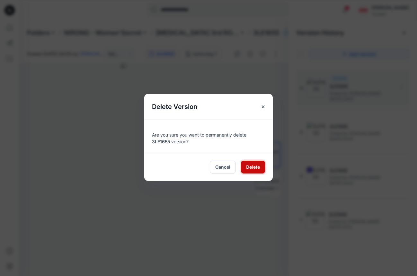
click at [256, 170] on button "Delete" at bounding box center [253, 167] width 24 height 13
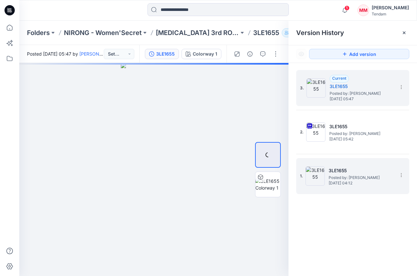
click at [376, 173] on h5 "3LE1655" at bounding box center [361, 171] width 64 height 8
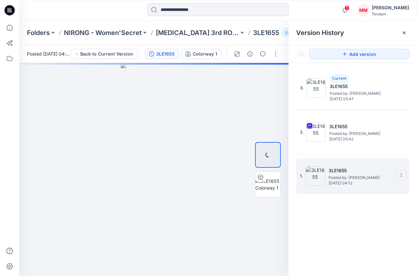
click at [399, 172] on section at bounding box center [401, 175] width 10 height 10
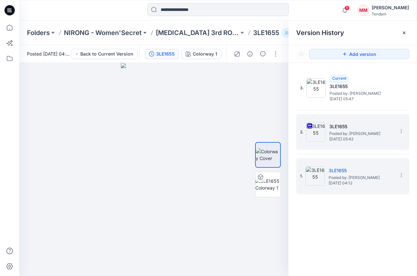
click at [380, 145] on div "2. 3LE1655 Posted by: [PERSON_NAME] [DATE] 05:42" at bounding box center [348, 132] width 96 height 31
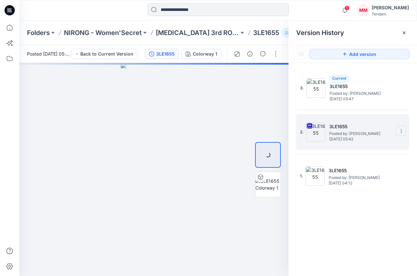
click at [397, 130] on section at bounding box center [401, 131] width 10 height 10
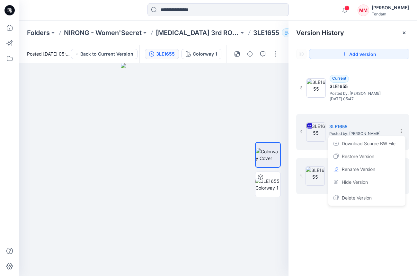
click at [320, 177] on img at bounding box center [315, 176] width 19 height 19
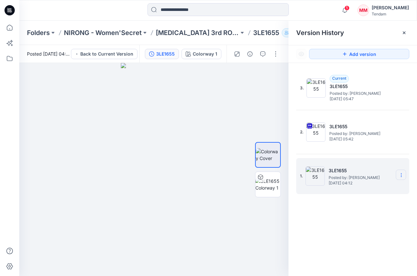
click at [402, 175] on icon at bounding box center [401, 175] width 5 height 5
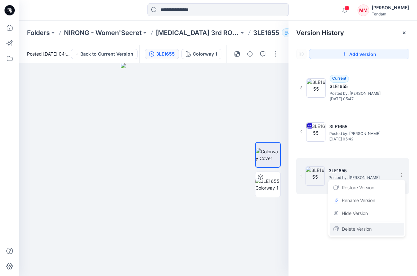
click at [350, 230] on span "Delete Version" at bounding box center [357, 229] width 30 height 8
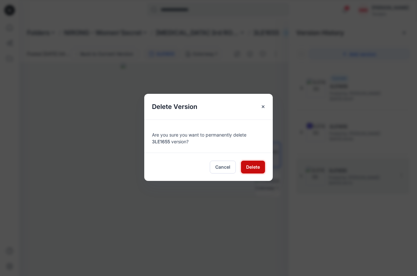
drag, startPoint x: 251, startPoint y: 170, endPoint x: 254, endPoint y: 169, distance: 3.4
click at [251, 170] on span "Delete" at bounding box center [253, 167] width 14 height 7
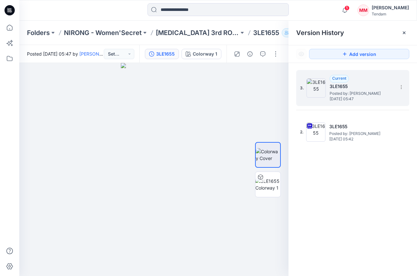
click at [357, 98] on span "[DATE] 05:47" at bounding box center [362, 99] width 64 height 5
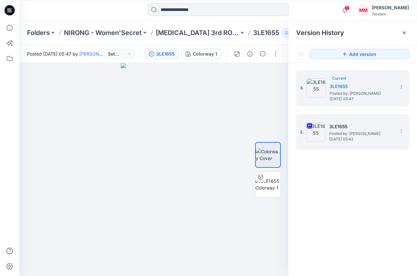
click at [356, 126] on h5 "3LE1655" at bounding box center [362, 127] width 64 height 8
click at [358, 100] on span "[DATE] 05:47" at bounding box center [362, 99] width 64 height 5
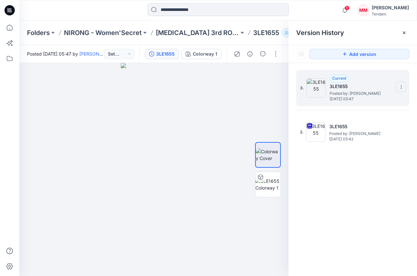
click at [401, 87] on icon at bounding box center [401, 87] width 5 height 5
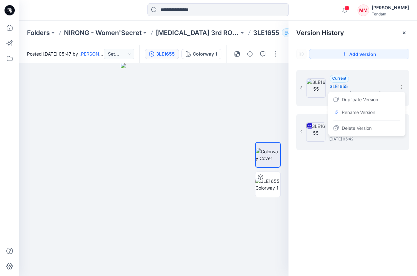
click at [321, 139] on img at bounding box center [316, 132] width 19 height 19
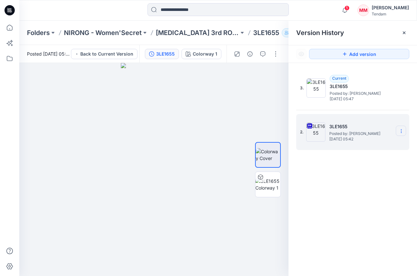
click at [398, 126] on section at bounding box center [401, 131] width 10 height 10
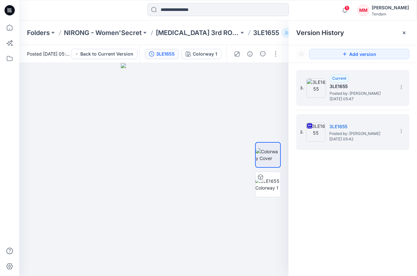
click at [362, 93] on span "Posted by: [PERSON_NAME]" at bounding box center [362, 93] width 64 height 6
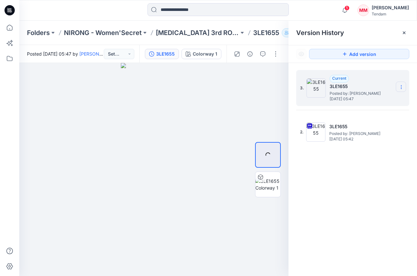
click at [404, 85] on section at bounding box center [401, 87] width 10 height 10
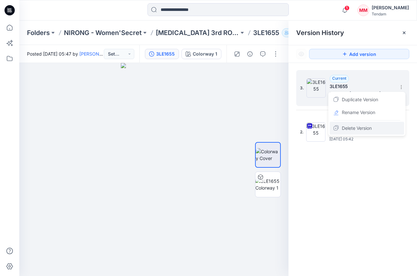
click at [363, 125] on span "Delete Version" at bounding box center [357, 128] width 30 height 8
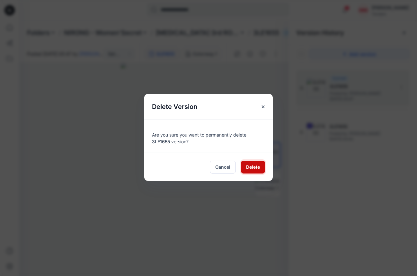
click at [251, 166] on span "Delete" at bounding box center [253, 167] width 14 height 7
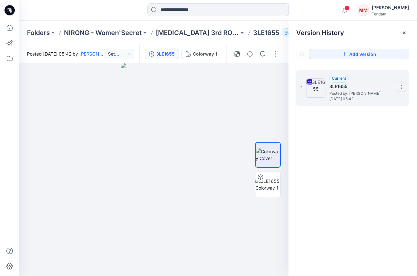
click at [400, 87] on icon at bounding box center [401, 87] width 5 height 5
click at [361, 103] on span "Download Source BW File" at bounding box center [369, 100] width 54 height 8
click at [331, 54] on button "Add version" at bounding box center [359, 54] width 100 height 10
click at [266, 53] on button "button" at bounding box center [263, 54] width 10 height 10
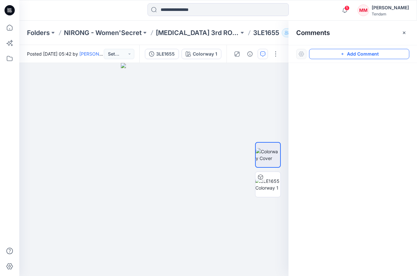
drag, startPoint x: 325, startPoint y: 55, endPoint x: 317, endPoint y: 57, distance: 7.3
click at [322, 55] on button "Add Comment" at bounding box center [359, 54] width 100 height 10
click at [170, 156] on div "1" at bounding box center [154, 169] width 270 height 213
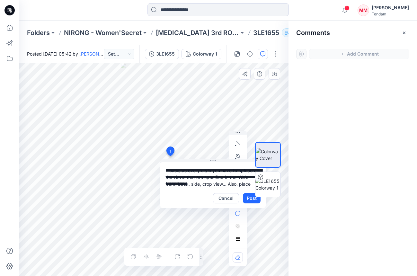
scroll to position [6, 0]
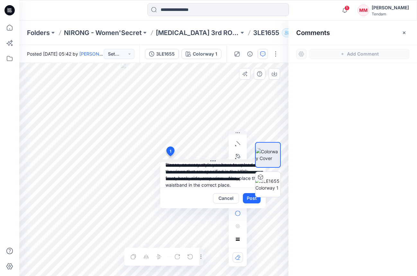
type textarea "**********"
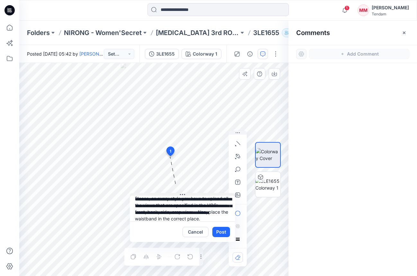
drag, startPoint x: 213, startPoint y: 160, endPoint x: 182, endPoint y: 193, distance: 45.5
click at [182, 193] on icon at bounding box center [182, 194] width 5 height 5
click at [242, 194] on button "button" at bounding box center [238, 195] width 10 height 10
type input"] "**********"
click at [211, 218] on textarea "**********" at bounding box center [182, 209] width 105 height 26
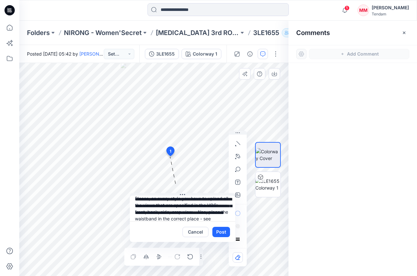
scroll to position [13, 0]
type textarea "**********"
click at [221, 234] on button "Post" at bounding box center [222, 232] width 18 height 10
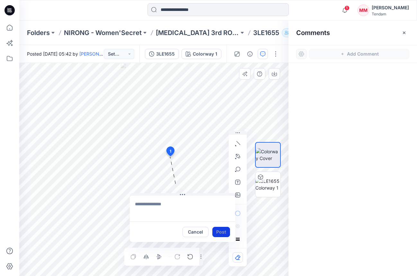
scroll to position [0, 0]
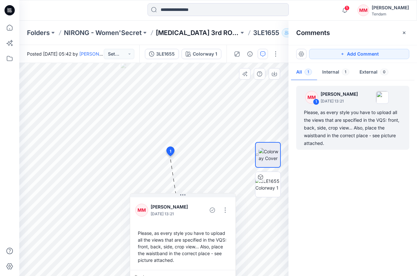
click at [180, 35] on p "[MEDICAL_DATA] 3rd ROUND" at bounding box center [197, 32] width 83 height 9
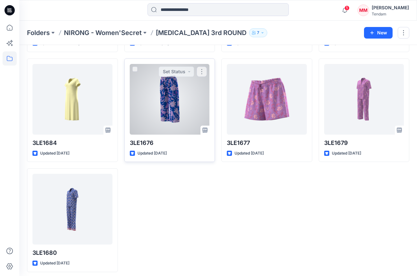
scroll to position [126, 0]
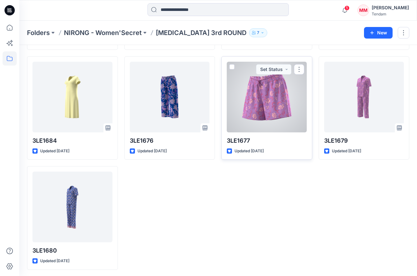
click at [271, 107] on div at bounding box center [267, 97] width 80 height 71
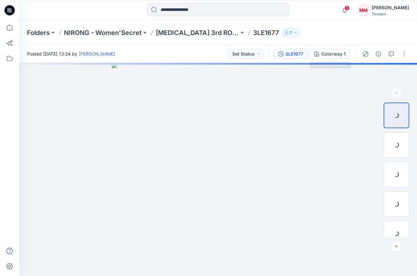
click at [294, 59] on button "3LE1677" at bounding box center [290, 54] width 33 height 10
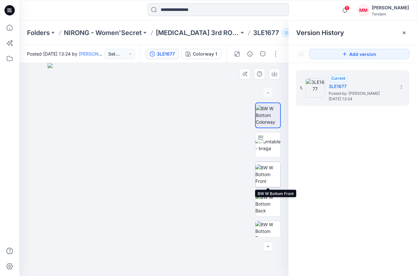
scroll to position [10, 0]
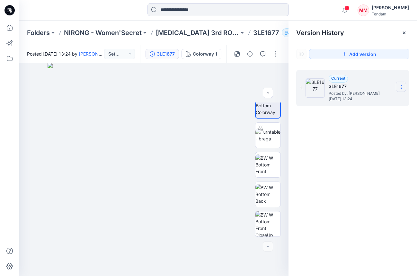
click at [404, 86] on icon at bounding box center [401, 87] width 5 height 5
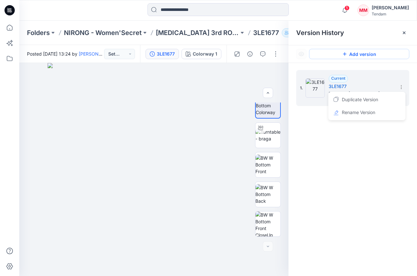
click at [359, 56] on button "Add version" at bounding box center [359, 54] width 100 height 10
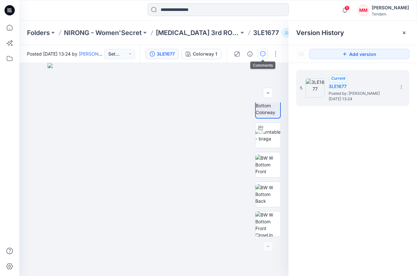
click at [267, 52] on button "button" at bounding box center [263, 54] width 10 height 10
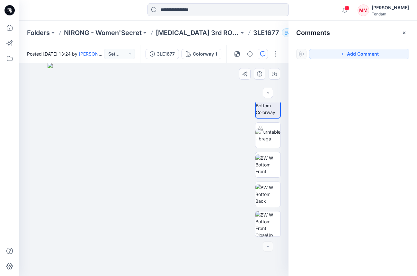
drag, startPoint x: 332, startPoint y: 53, endPoint x: 216, endPoint y: 80, distance: 118.6
click at [331, 53] on button "Add Comment" at bounding box center [359, 54] width 100 height 10
click at [145, 108] on div "1" at bounding box center [154, 169] width 270 height 213
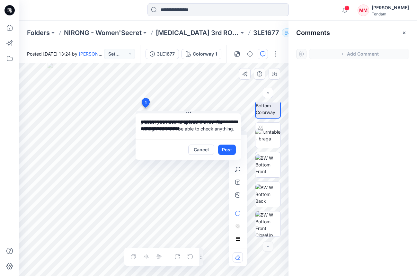
click at [151, 133] on textarea "**********" at bounding box center [188, 127] width 105 height 26
drag, startPoint x: 151, startPoint y: 130, endPoint x: 155, endPoint y: 131, distance: 5.1
click at [151, 130] on textarea "**********" at bounding box center [188, 127] width 105 height 26
click at [170, 134] on textarea "**********" at bounding box center [188, 127] width 105 height 26
type textarea "**********"
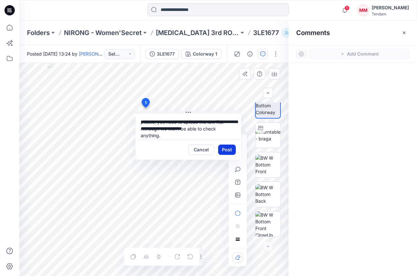
click at [228, 150] on button "Post" at bounding box center [227, 150] width 18 height 10
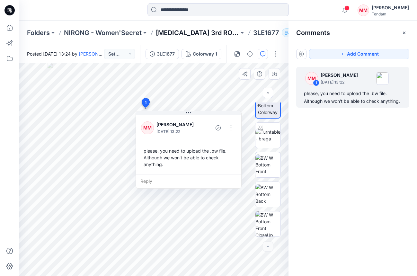
click at [175, 32] on p "[MEDICAL_DATA] 3rd ROUND" at bounding box center [197, 32] width 83 height 9
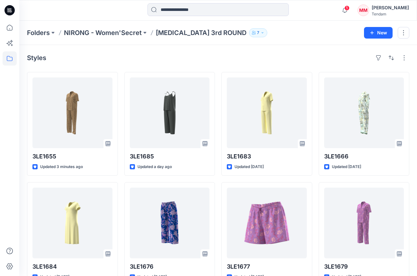
scroll to position [60, 0]
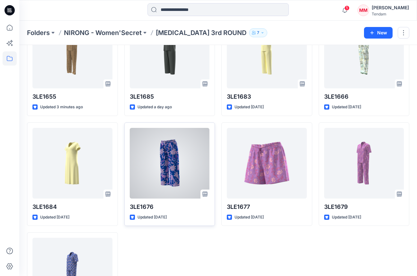
click at [175, 172] on div at bounding box center [170, 163] width 80 height 71
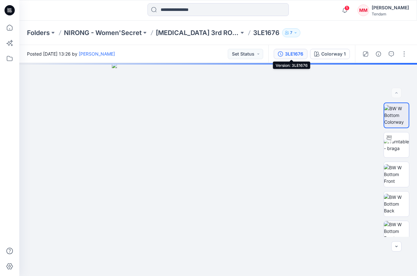
click at [289, 56] on div "3LE1676" at bounding box center [294, 53] width 18 height 7
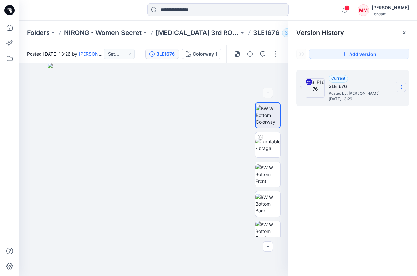
click at [404, 87] on icon at bounding box center [401, 87] width 5 height 5
click at [375, 98] on span "Download Source BW File" at bounding box center [369, 100] width 54 height 8
click at [262, 52] on icon "button" at bounding box center [263, 53] width 5 height 5
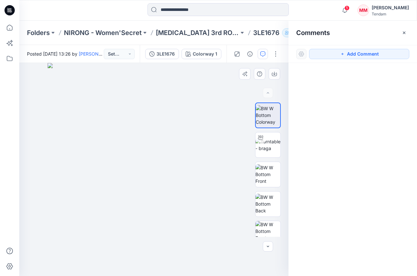
drag, startPoint x: 351, startPoint y: 52, endPoint x: 194, endPoint y: 116, distance: 168.8
click at [348, 55] on button "Add Comment" at bounding box center [359, 54] width 100 height 10
click at [170, 121] on div "1" at bounding box center [154, 169] width 270 height 213
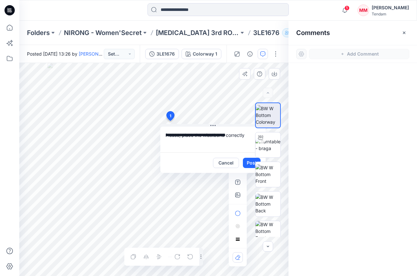
click at [243, 136] on textarea "**********" at bounding box center [212, 140] width 105 height 26
click at [218, 135] on textarea "**********" at bounding box center [212, 140] width 105 height 26
click at [211, 136] on textarea "**********" at bounding box center [212, 140] width 105 height 26
type textarea "**********"
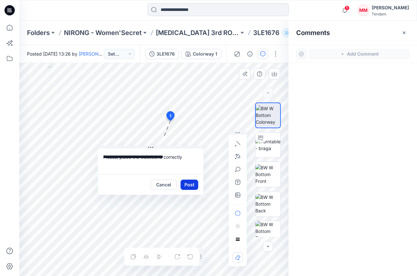
drag, startPoint x: 214, startPoint y: 125, endPoint x: 188, endPoint y: 189, distance: 69.2
click at [151, 147] on icon at bounding box center [150, 147] width 5 height 5
click at [236, 197] on icon "button" at bounding box center [237, 195] width 5 height 5
type input"] "**********"
click at [188, 185] on button "Post" at bounding box center [190, 185] width 18 height 10
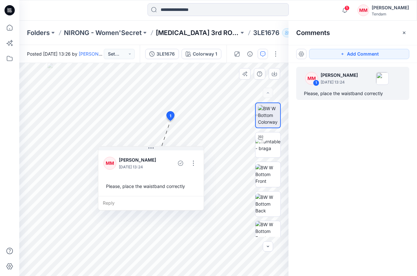
click at [180, 32] on p "[MEDICAL_DATA] 3rd ROUND" at bounding box center [197, 32] width 83 height 9
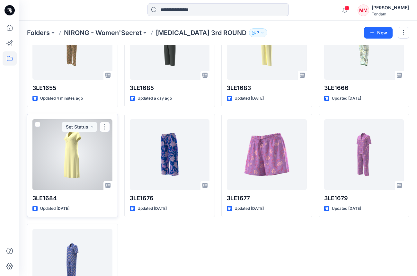
scroll to position [70, 0]
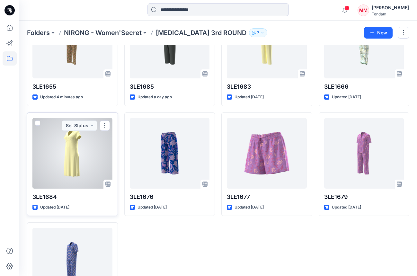
click at [79, 164] on div at bounding box center [72, 153] width 80 height 71
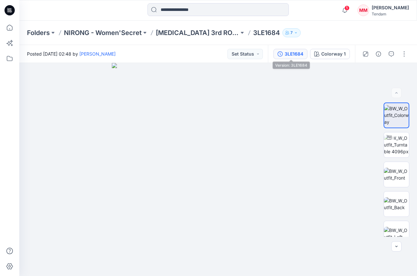
click at [291, 55] on div "3LE1684" at bounding box center [294, 53] width 19 height 7
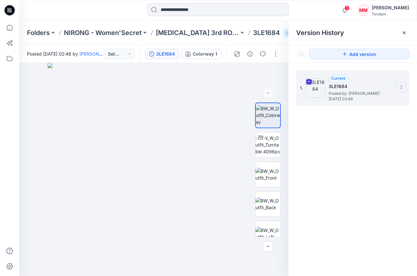
click at [400, 89] on icon at bounding box center [401, 87] width 5 height 5
click at [380, 101] on span "Download Source BW File" at bounding box center [369, 100] width 54 height 8
click at [270, 203] on img at bounding box center [268, 204] width 25 height 14
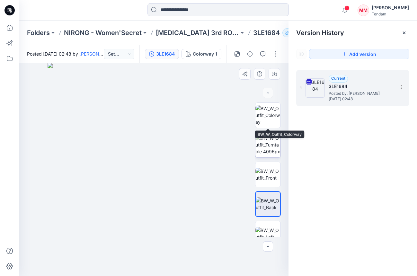
click at [262, 139] on icon at bounding box center [260, 137] width 5 height 4
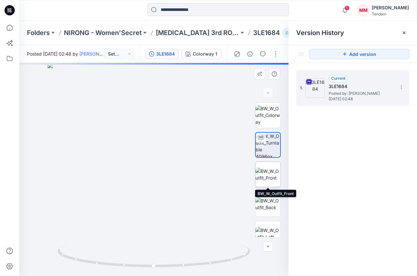
click at [273, 174] on img at bounding box center [268, 175] width 25 height 14
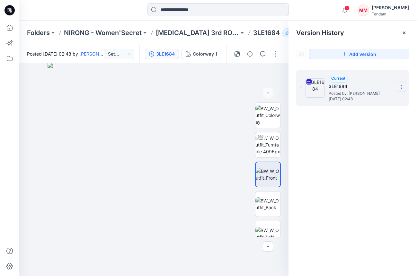
click at [400, 87] on icon at bounding box center [401, 87] width 5 height 5
click at [375, 99] on span "Download Source BW File" at bounding box center [369, 100] width 54 height 8
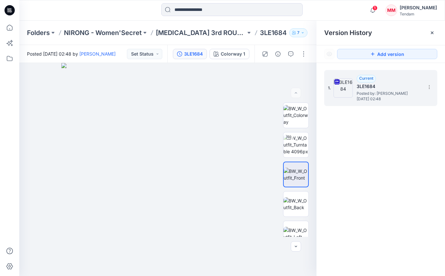
click at [400, 154] on div "1. Current 3LE1684 Posted by: [PERSON_NAME] [DATE] 02:48" at bounding box center [381, 174] width 129 height 223
click at [195, 36] on p "[MEDICAL_DATA] 3rd ROUND" at bounding box center [201, 32] width 90 height 9
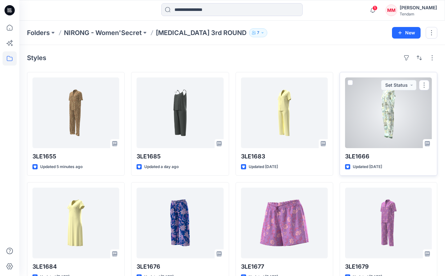
click at [400, 107] on div at bounding box center [388, 113] width 87 height 71
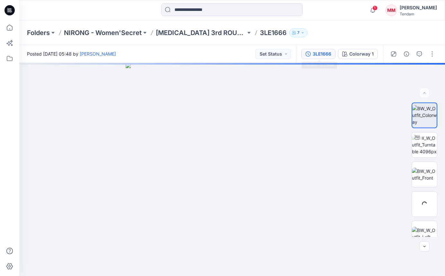
click at [311, 53] on icon "button" at bounding box center [308, 53] width 5 height 5
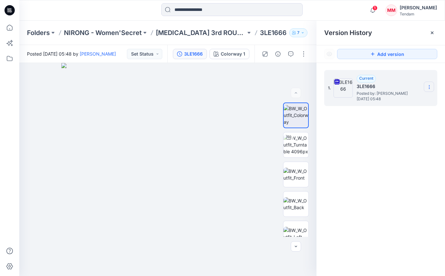
click at [430, 86] on icon at bounding box center [429, 87] width 5 height 5
click at [401, 99] on span "Download Source BW File" at bounding box center [397, 100] width 54 height 8
click at [193, 90] on img at bounding box center [167, 169] width 213 height 213
click at [183, 31] on p "[MEDICAL_DATA] 3rd ROUND" at bounding box center [201, 32] width 90 height 9
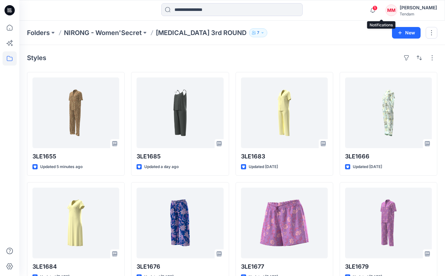
click at [378, 9] on span "1" at bounding box center [375, 7] width 5 height 5
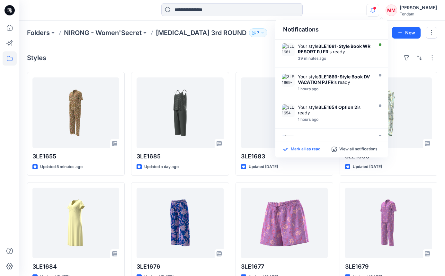
click at [300, 149] on p "Mark all as read" at bounding box center [306, 150] width 30 height 6
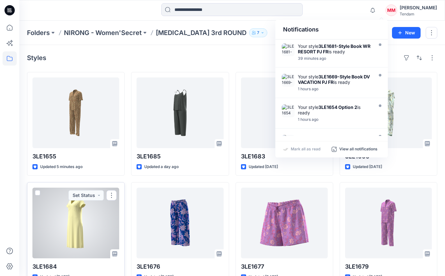
click at [84, 209] on div at bounding box center [75, 223] width 87 height 71
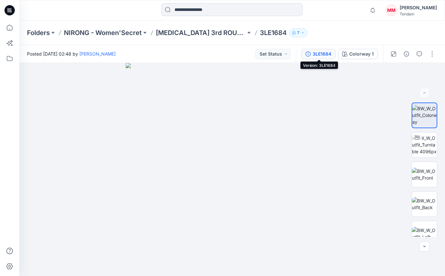
click at [323, 53] on div "3LE1684" at bounding box center [322, 53] width 19 height 7
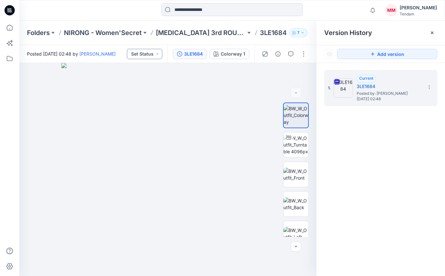
click at [147, 52] on button "Set Status" at bounding box center [144, 54] width 35 height 10
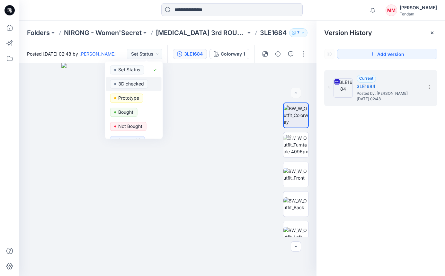
click at [135, 83] on p "3D checked" at bounding box center [131, 84] width 26 height 8
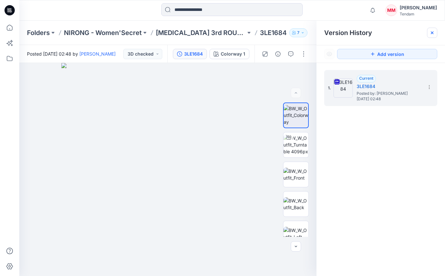
click at [433, 35] on div at bounding box center [432, 33] width 10 height 10
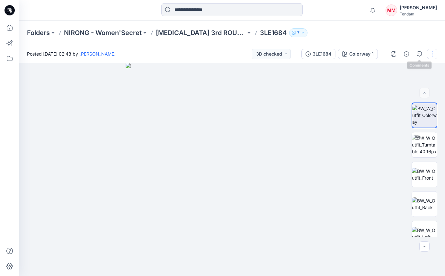
click at [429, 52] on button "button" at bounding box center [432, 54] width 10 height 10
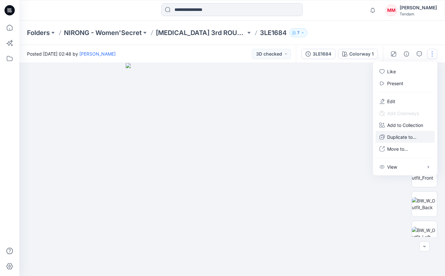
click at [406, 135] on p "Duplicate to..." at bounding box center [402, 137] width 29 height 7
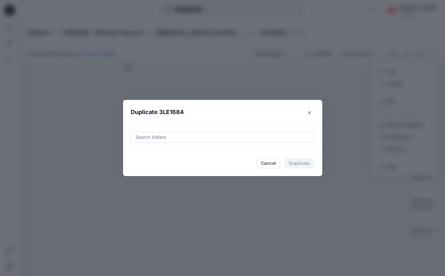
click at [234, 139] on div at bounding box center [223, 137] width 176 height 8
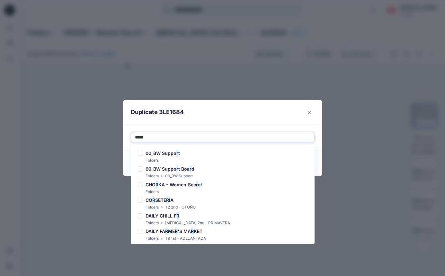
type input "******"
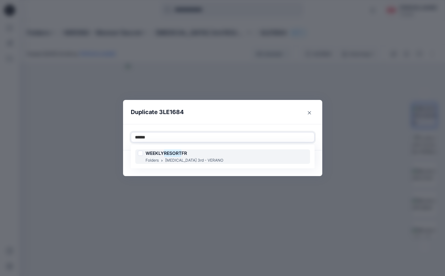
click at [226, 150] on div "WEEKLY RESORT FR Folders [MEDICAL_DATA] 3rd - VERANO" at bounding box center [222, 157] width 175 height 14
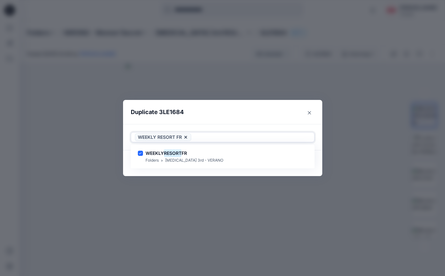
click at [230, 133] on div "WEEKLY RESORT FR" at bounding box center [222, 138] width 183 height 10
click at [304, 164] on button "Duplicate" at bounding box center [299, 163] width 31 height 10
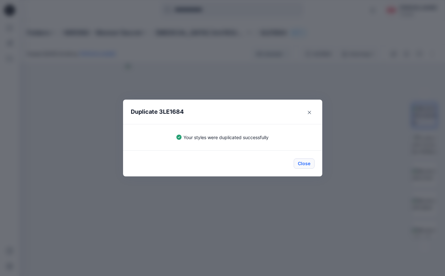
click at [304, 163] on button "Close" at bounding box center [304, 164] width 21 height 10
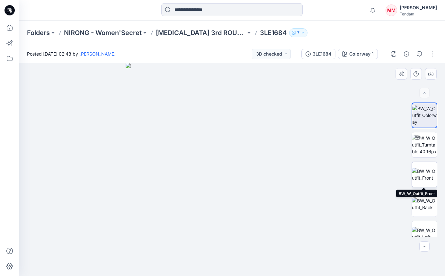
click at [427, 172] on img at bounding box center [424, 175] width 25 height 14
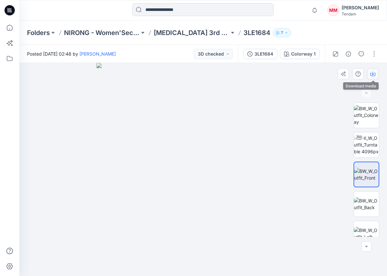
click at [376, 73] on button "button" at bounding box center [373, 74] width 12 height 12
click at [374, 197] on img at bounding box center [366, 204] width 25 height 14
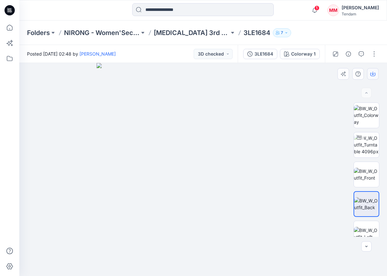
click at [376, 78] on button "button" at bounding box center [373, 74] width 12 height 12
click at [176, 32] on p "[MEDICAL_DATA] 3rd ROUND" at bounding box center [192, 32] width 76 height 9
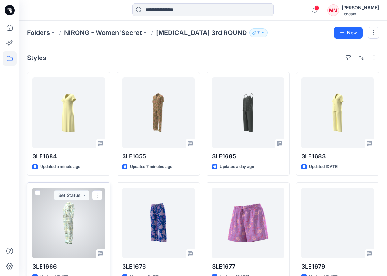
click at [88, 221] on div at bounding box center [68, 223] width 72 height 71
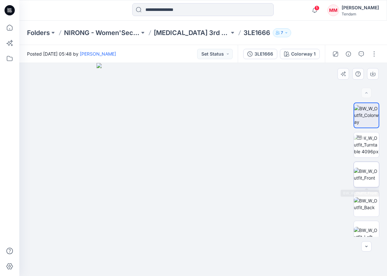
click at [364, 169] on img at bounding box center [366, 175] width 25 height 14
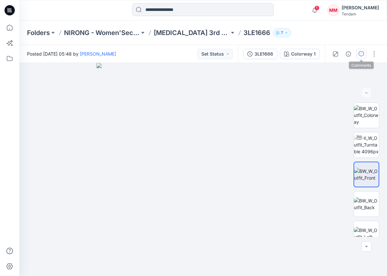
click at [360, 53] on icon "button" at bounding box center [361, 53] width 5 height 5
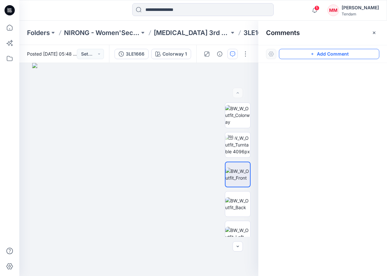
click at [345, 54] on button "Add Comment" at bounding box center [329, 54] width 100 height 10
click at [151, 138] on div "1" at bounding box center [138, 169] width 239 height 213
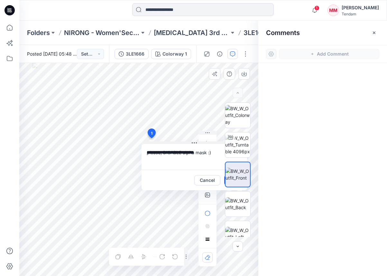
type textarea "**********"
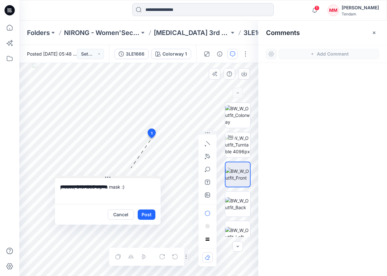
drag, startPoint x: 196, startPoint y: 142, endPoint x: 110, endPoint y: 177, distance: 93.1
click at [110, 177] on icon at bounding box center [109, 177] width 1 height 1
click at [209, 198] on button "button" at bounding box center [207, 195] width 10 height 10
type input"] "**********"
click at [138, 211] on div "**********" at bounding box center [138, 169] width 239 height 213
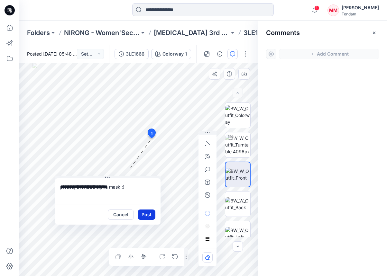
click at [147, 218] on button "Post" at bounding box center [147, 215] width 18 height 10
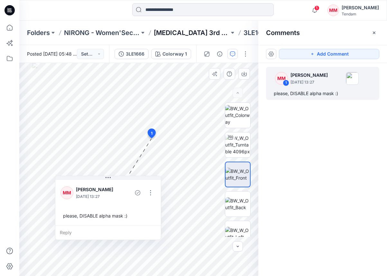
click at [173, 33] on p "[MEDICAL_DATA] 3rd ROUND" at bounding box center [192, 32] width 76 height 9
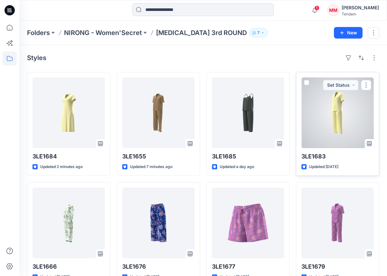
click at [337, 116] on div at bounding box center [337, 113] width 72 height 71
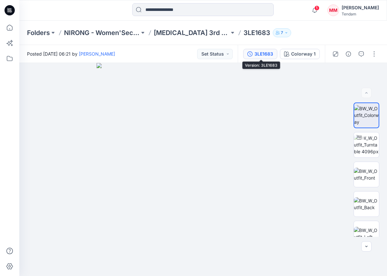
click at [253, 55] on button "3LE1683" at bounding box center [260, 54] width 34 height 10
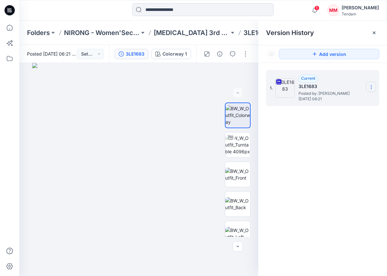
drag, startPoint x: 370, startPoint y: 86, endPoint x: 367, endPoint y: 90, distance: 4.8
click at [370, 86] on icon at bounding box center [371, 87] width 5 height 5
click at [320, 97] on span "Download Source BW File" at bounding box center [339, 100] width 54 height 8
click at [189, 32] on p "[MEDICAL_DATA] 3rd ROUND" at bounding box center [192, 32] width 76 height 9
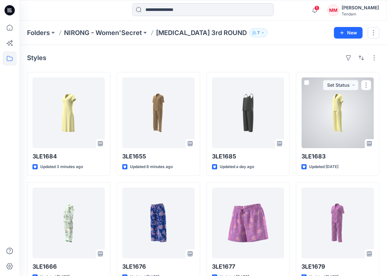
click at [334, 121] on div at bounding box center [337, 113] width 72 height 71
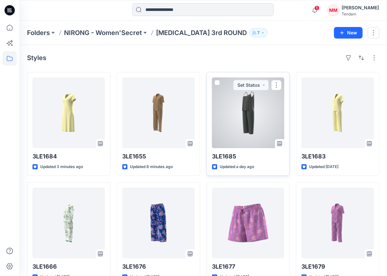
click at [255, 122] on div at bounding box center [248, 113] width 72 height 71
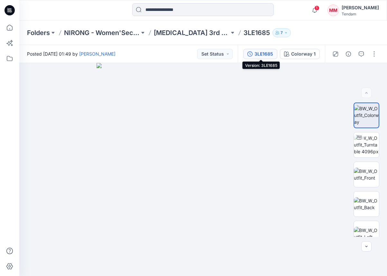
click at [261, 52] on div "3LE1685" at bounding box center [263, 53] width 19 height 7
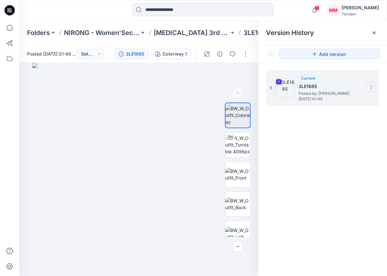
click at [375, 86] on section at bounding box center [371, 87] width 10 height 10
click at [334, 100] on span "Download Source BW File" at bounding box center [339, 100] width 54 height 8
click at [169, 30] on p "[MEDICAL_DATA] 3rd ROUND" at bounding box center [192, 32] width 76 height 9
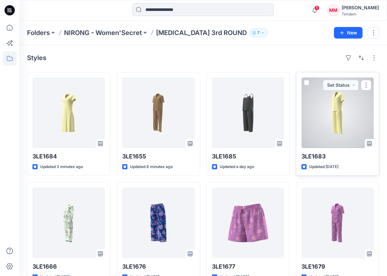
click at [335, 118] on div at bounding box center [337, 113] width 72 height 71
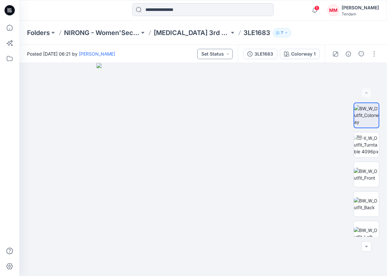
click at [216, 51] on button "Set Status" at bounding box center [214, 54] width 35 height 10
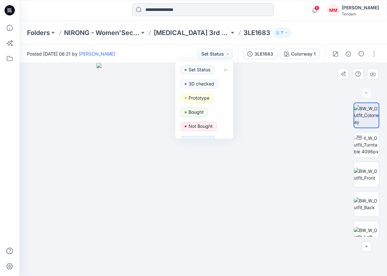
click at [305, 84] on img at bounding box center [202, 169] width 213 height 213
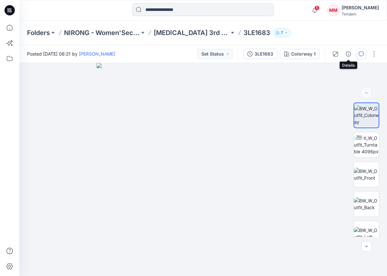
drag, startPoint x: 354, startPoint y: 55, endPoint x: 360, endPoint y: 54, distance: 5.9
click at [356, 55] on div at bounding box center [355, 54] width 60 height 18
click at [360, 54] on icon "button" at bounding box center [361, 53] width 5 height 5
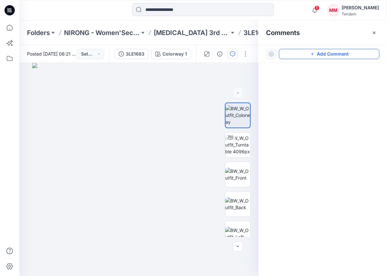
click at [352, 53] on button "Add Comment" at bounding box center [329, 54] width 100 height 10
click at [145, 159] on div "1" at bounding box center [138, 169] width 239 height 213
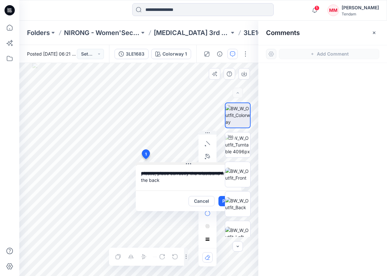
type textarea "**********"
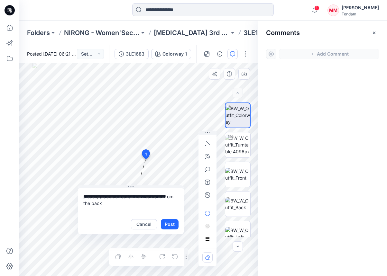
drag, startPoint x: 190, startPoint y: 164, endPoint x: 148, endPoint y: 198, distance: 54.4
click at [133, 188] on icon at bounding box center [130, 187] width 5 height 5
click at [206, 196] on icon "button" at bounding box center [207, 195] width 5 height 5
type input"] "**********"
click at [169, 220] on button "Post" at bounding box center [170, 225] width 18 height 10
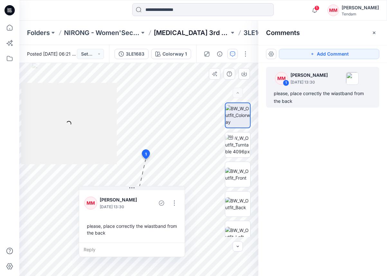
click at [174, 31] on p "[MEDICAL_DATA] 3rd ROUND" at bounding box center [192, 32] width 76 height 9
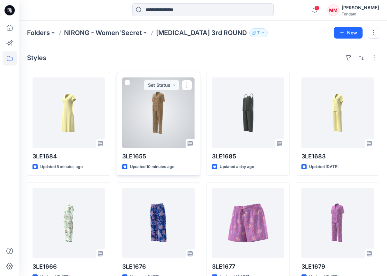
click at [180, 103] on div at bounding box center [158, 113] width 72 height 71
